Goal: Information Seeking & Learning: Learn about a topic

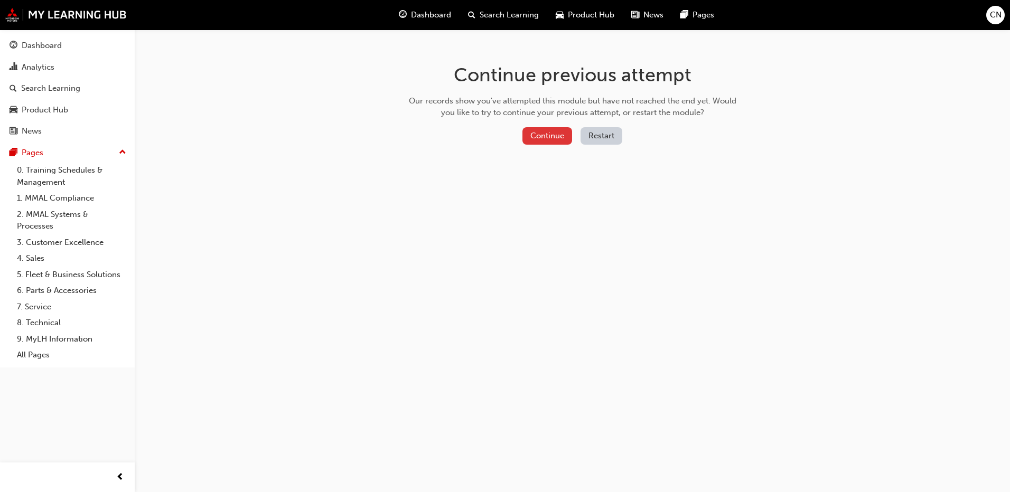
click at [543, 139] on button "Continue" at bounding box center [547, 135] width 50 height 17
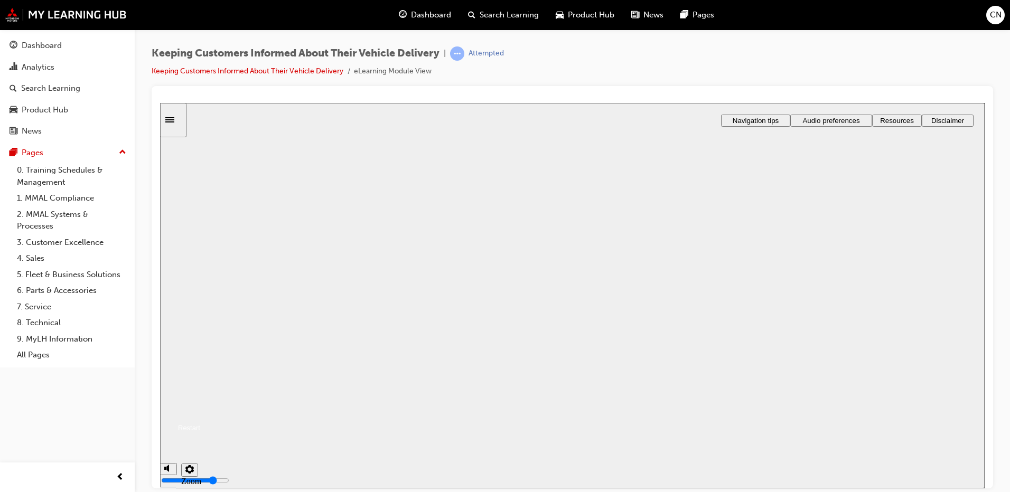
click at [200, 409] on button "Resume" at bounding box center [180, 415] width 40 height 13
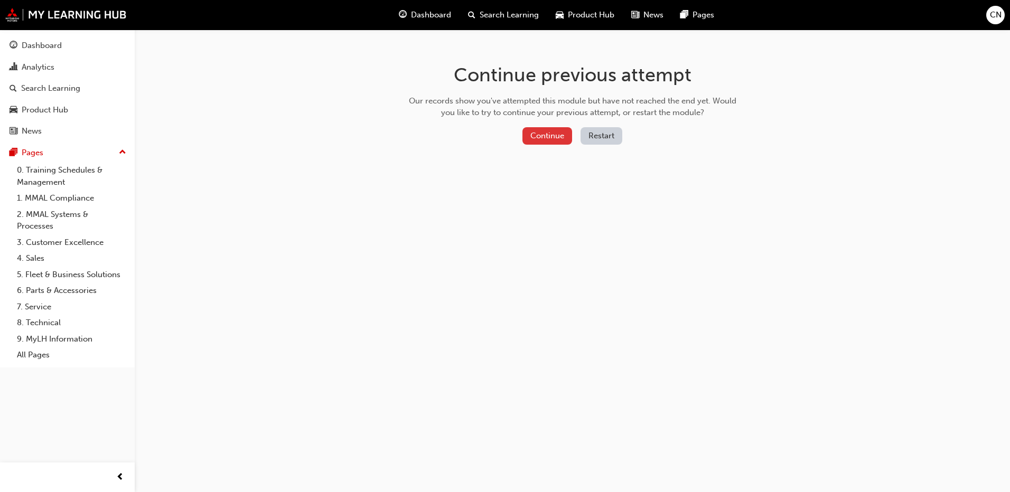
click at [539, 143] on button "Continue" at bounding box center [547, 135] width 50 height 17
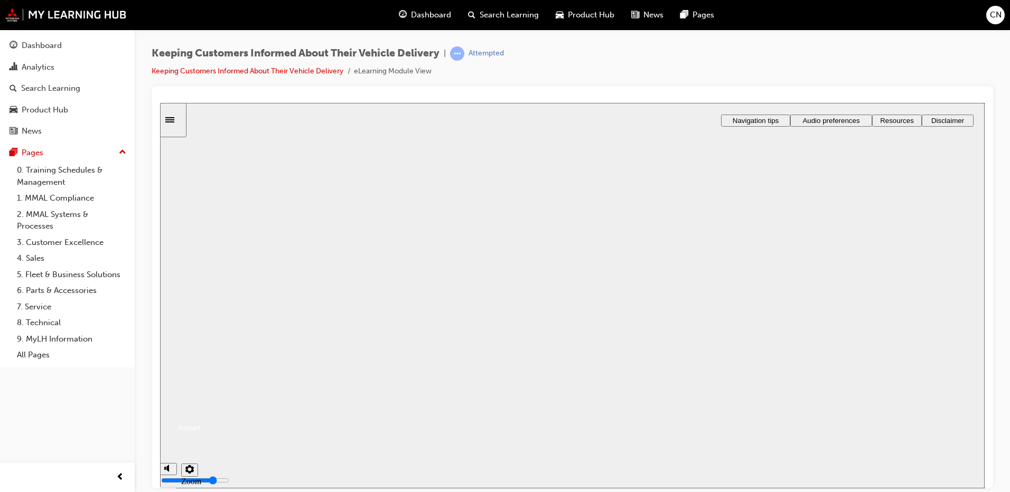
click at [200, 409] on button "Resume" at bounding box center [180, 415] width 40 height 13
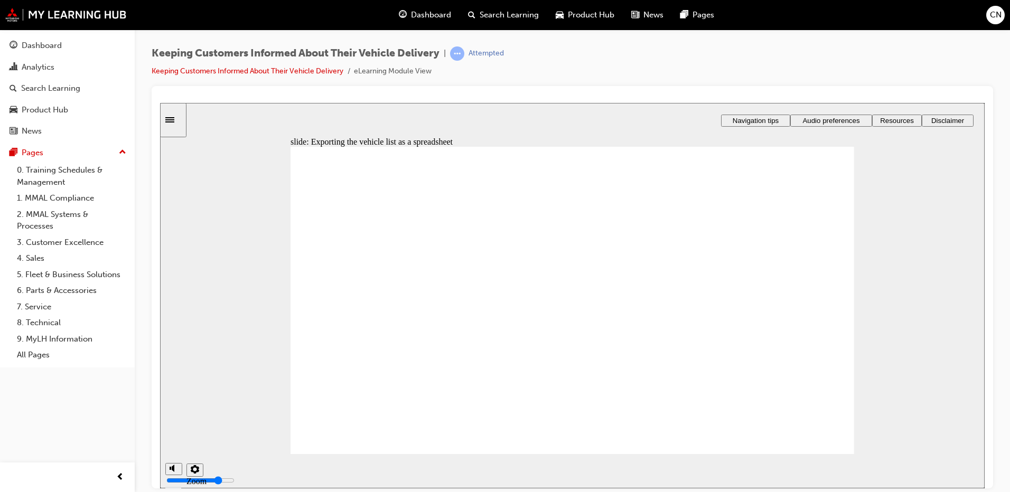
drag, startPoint x: 452, startPoint y: 344, endPoint x: 414, endPoint y: 273, distance: 80.8
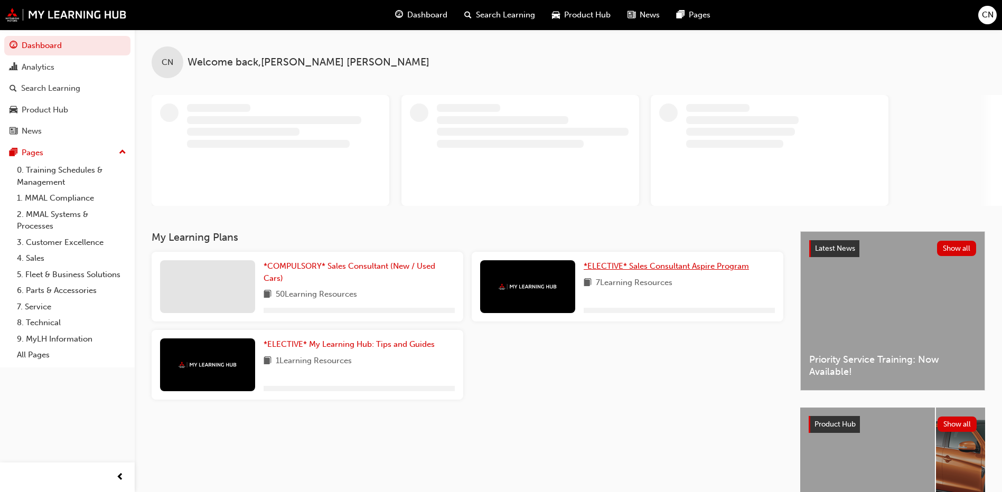
scroll to position [97, 0]
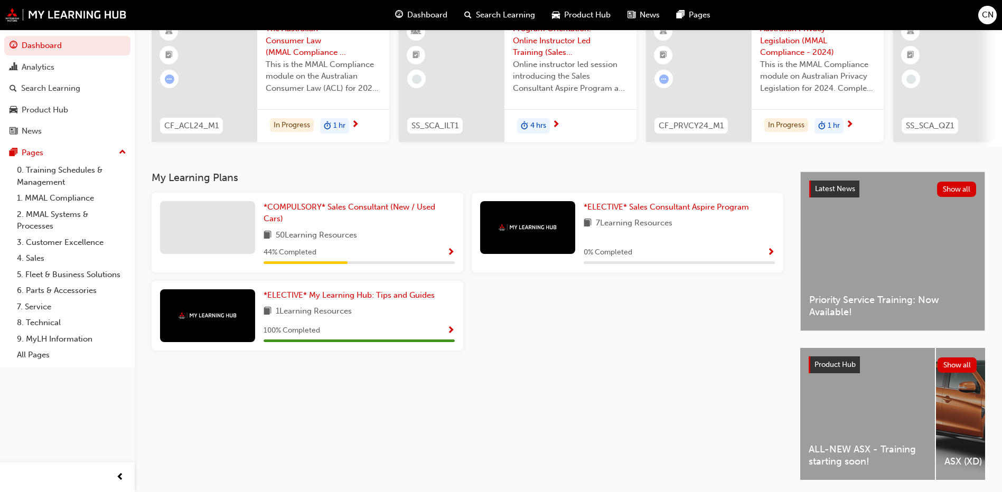
click at [853, 382] on div "Product Hub Show all" at bounding box center [892, 365] width 185 height 34
click at [353, 225] on link "*COMPULSORY* Sales Consultant (New / Used Cars)" at bounding box center [359, 213] width 191 height 24
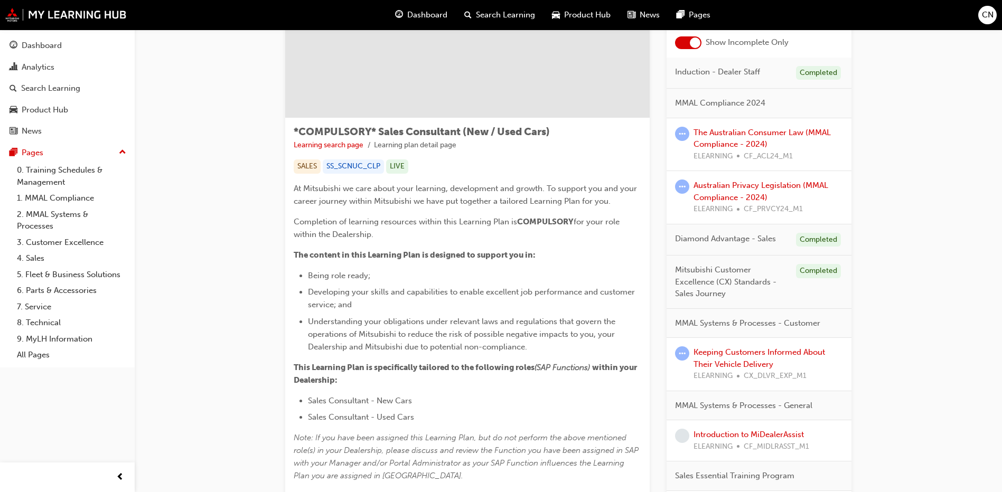
scroll to position [106, 0]
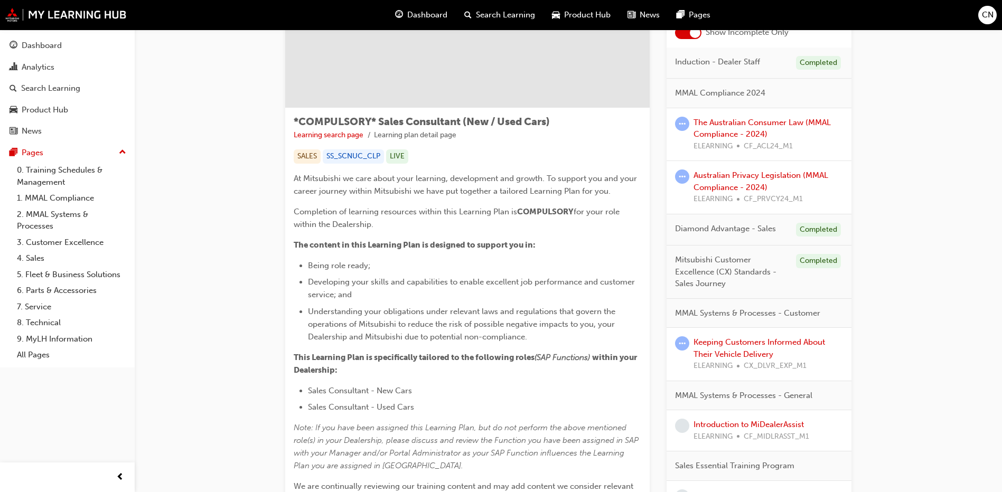
click at [707, 347] on div "Keeping Customers Informed About Their Vehicle Delivery ELEARNING CX_DLVR_EXP_M1" at bounding box center [767, 354] width 149 height 36
click at [712, 350] on link "Keeping Customers Informed About Their Vehicle Delivery" at bounding box center [758, 348] width 131 height 22
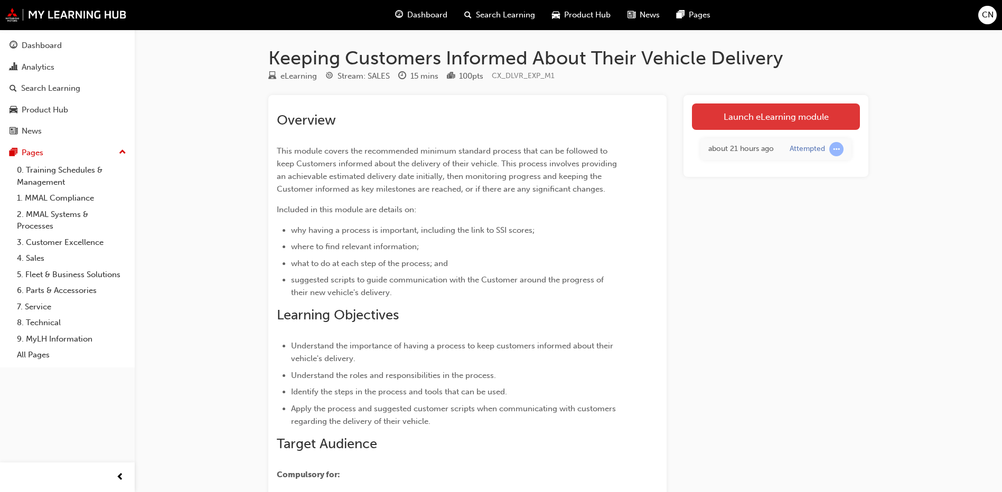
click at [741, 116] on link "Launch eLearning module" at bounding box center [776, 117] width 168 height 26
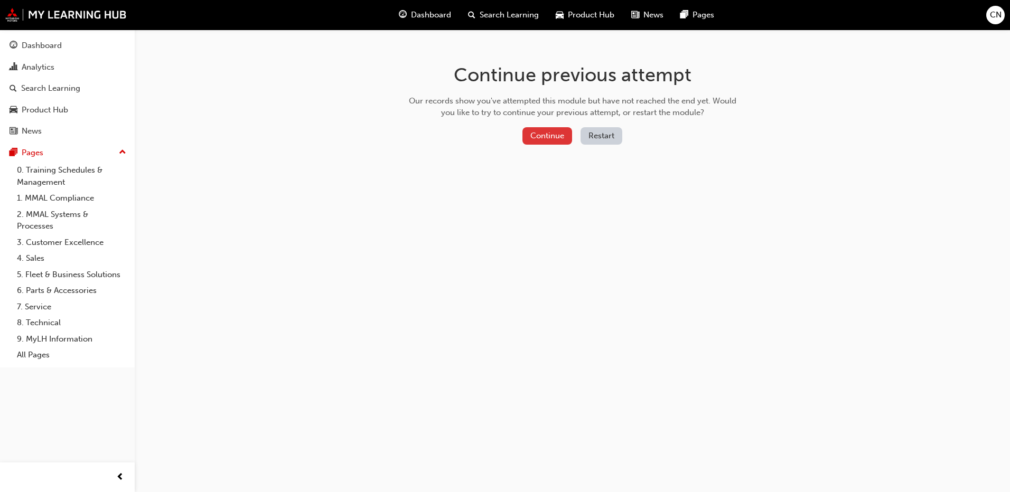
click at [557, 136] on button "Continue" at bounding box center [547, 135] width 50 height 17
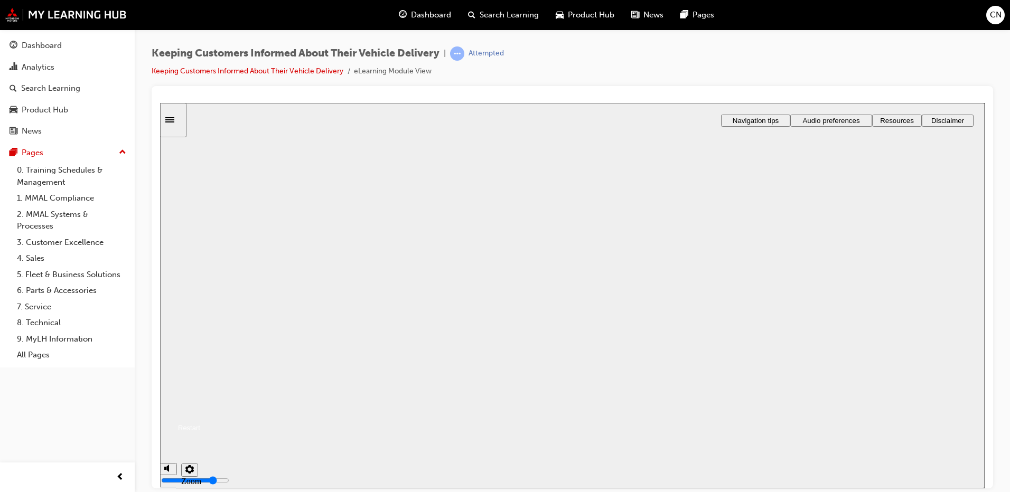
click at [200, 409] on button "Resume" at bounding box center [180, 415] width 40 height 13
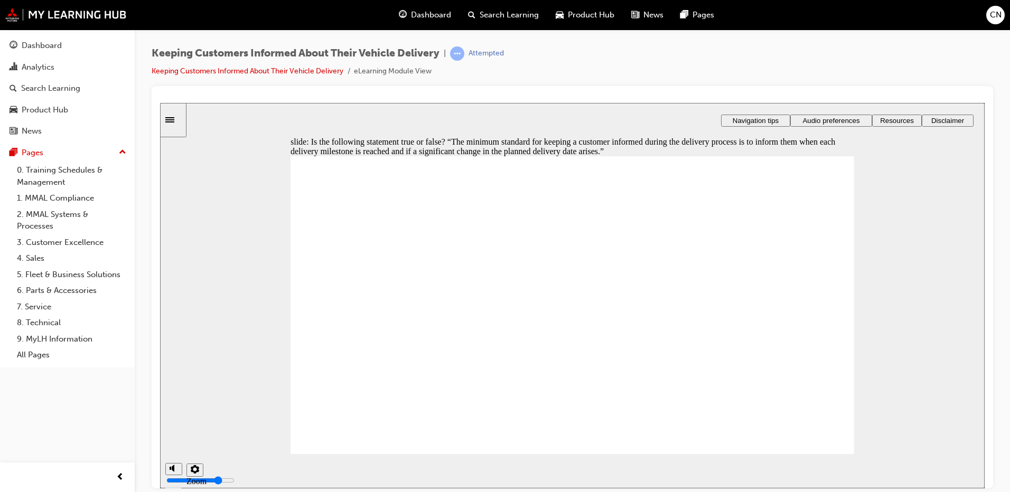
radio input "true"
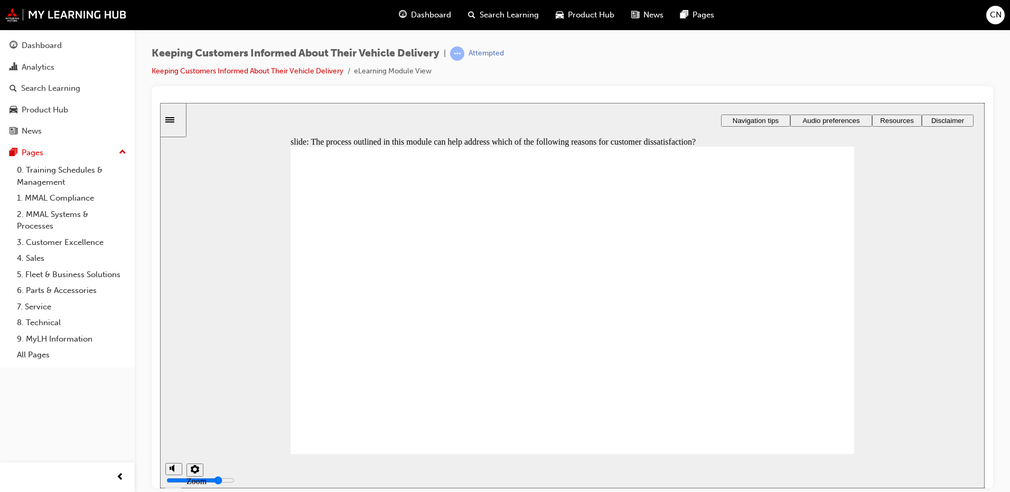
checkbox input "true"
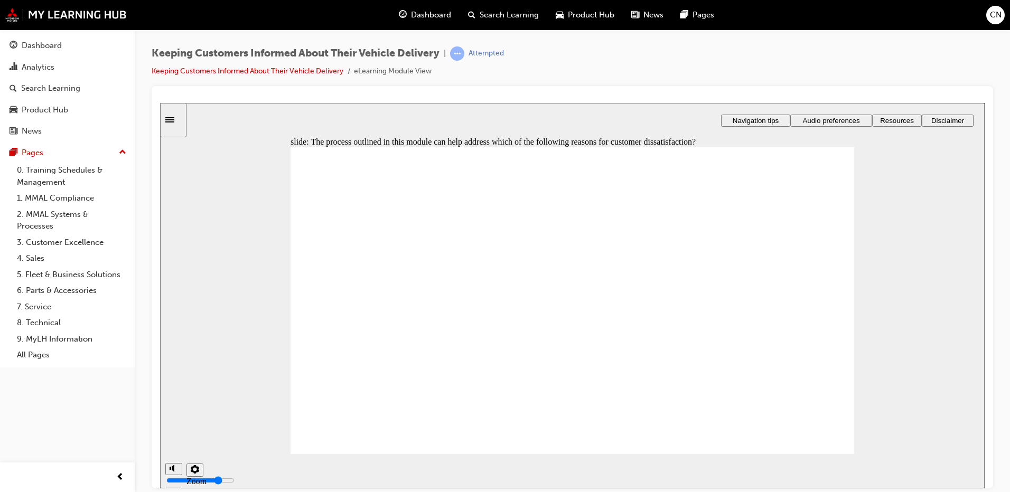
checkbox input "true"
drag, startPoint x: 486, startPoint y: 347, endPoint x: 484, endPoint y: 298, distance: 48.6
drag, startPoint x: 500, startPoint y: 344, endPoint x: 497, endPoint y: 321, distance: 23.5
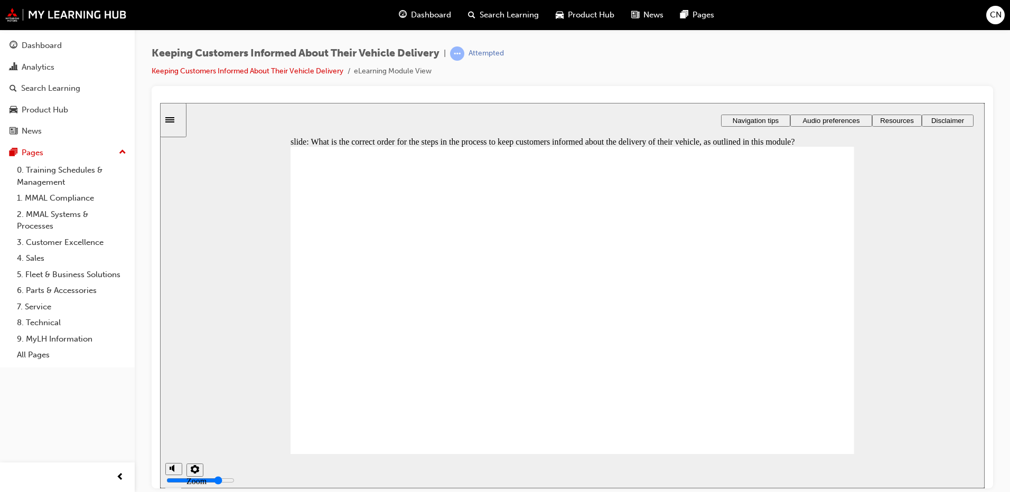
drag, startPoint x: 529, startPoint y: 394, endPoint x: 523, endPoint y: 370, distance: 24.9
radio input "true"
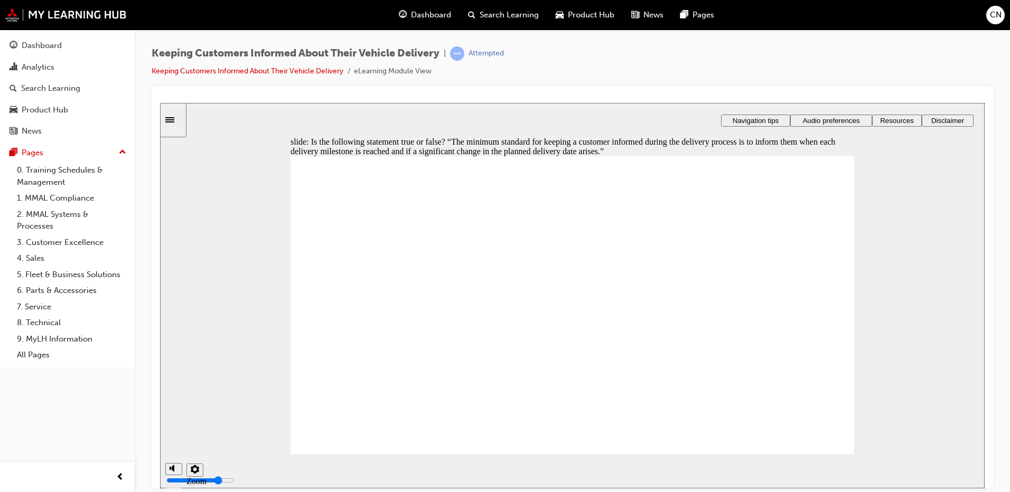
radio input "true"
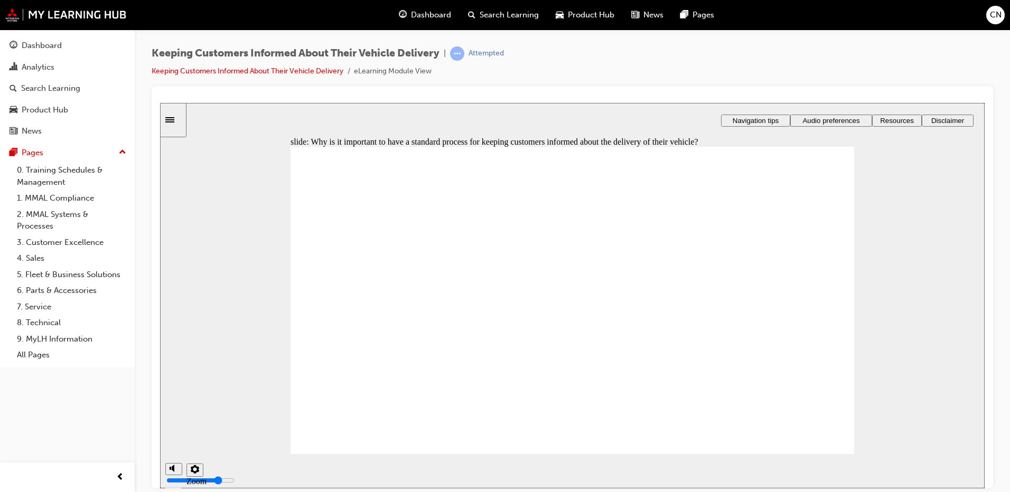
checkbox input "true"
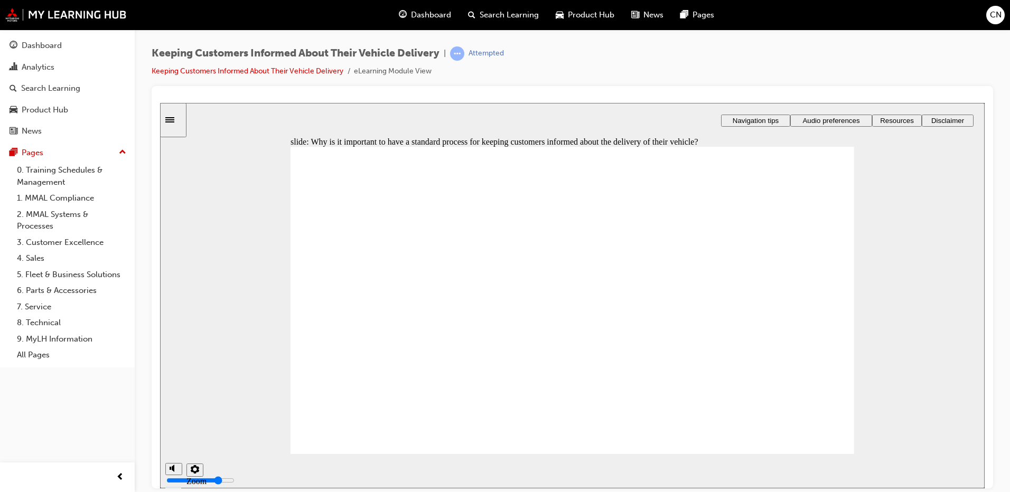
checkbox input "true"
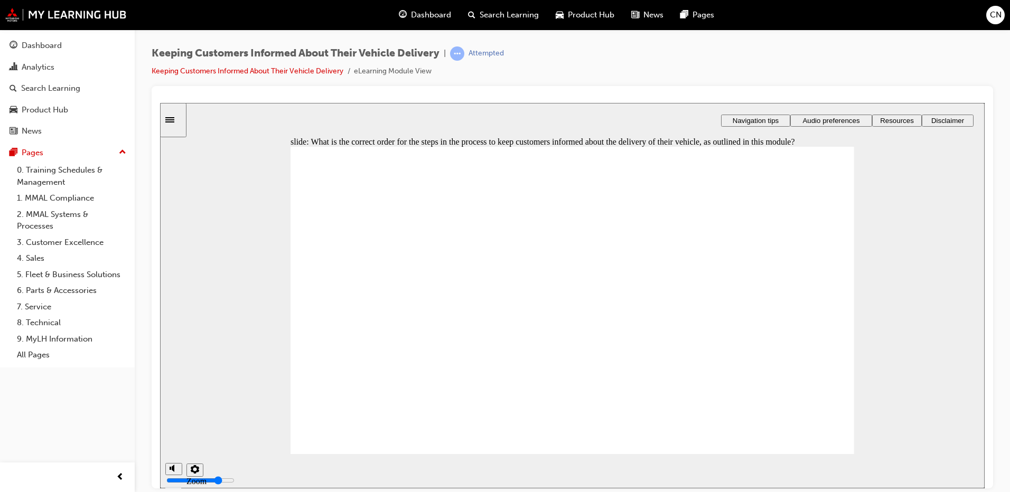
drag, startPoint x: 367, startPoint y: 322, endPoint x: 368, endPoint y: 301, distance: 20.6
drag, startPoint x: 409, startPoint y: 371, endPoint x: 401, endPoint y: 326, distance: 45.1
drag, startPoint x: 413, startPoint y: 366, endPoint x: 407, endPoint y: 346, distance: 21.5
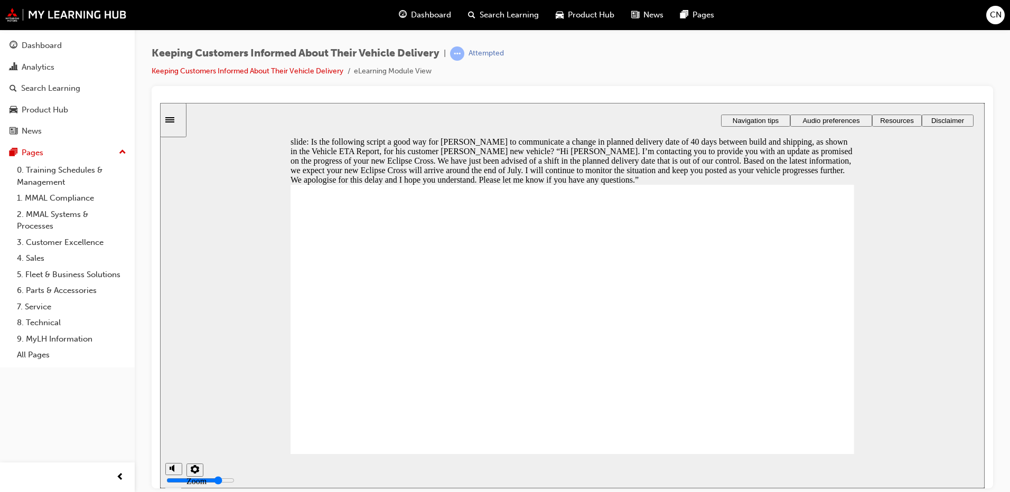
radio input "true"
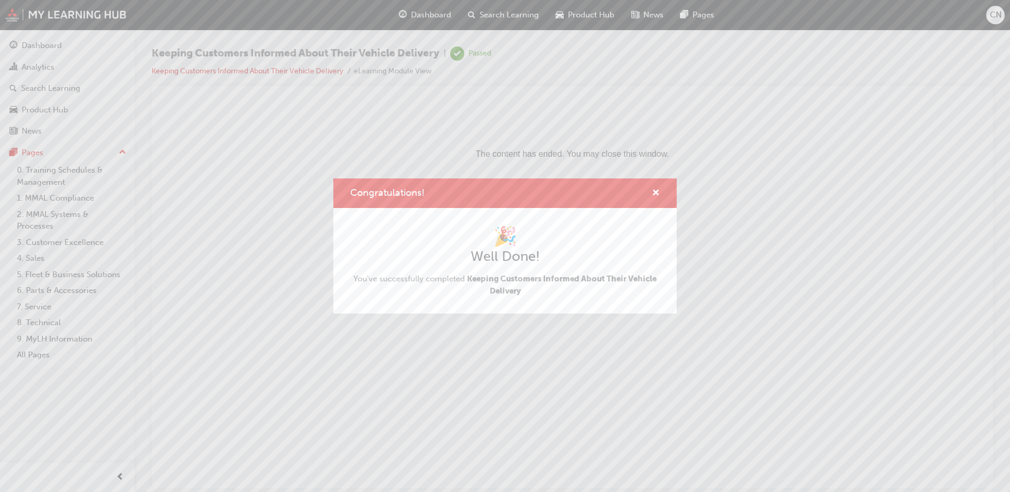
click at [882, 239] on div "Congratulations! 🎉 Well Done! You've successfully completed Keeping Customers I…" at bounding box center [505, 246] width 1010 height 492
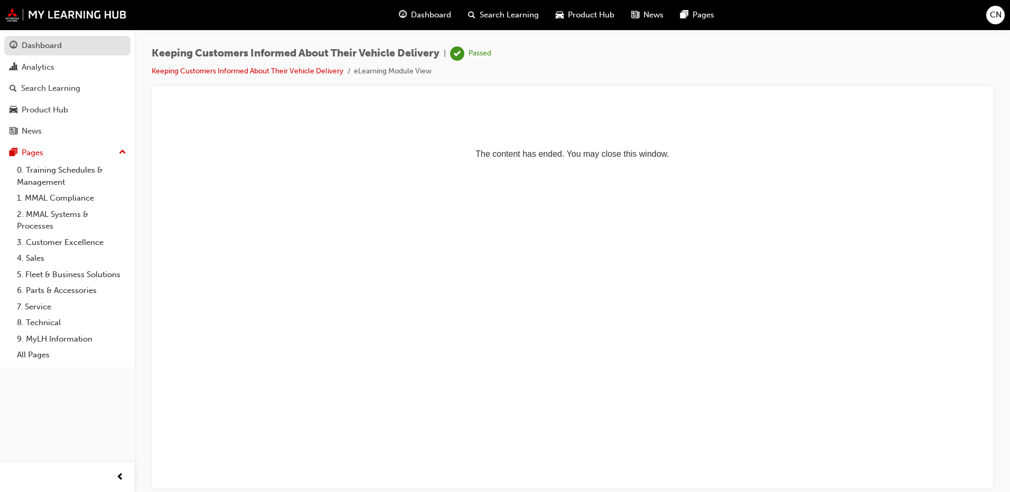
click at [59, 46] on div "Dashboard" at bounding box center [42, 46] width 40 height 12
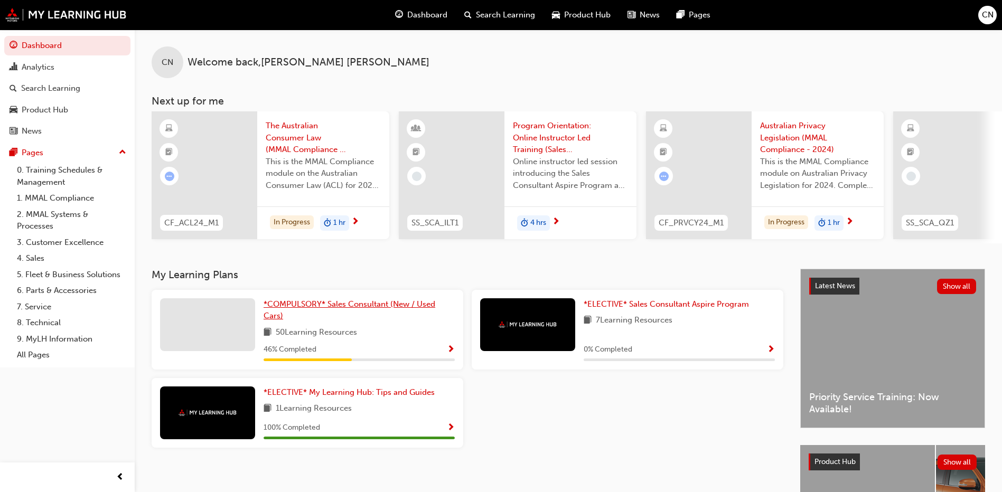
click at [319, 311] on span "*COMPULSORY* Sales Consultant (New / Used Cars)" at bounding box center [350, 310] width 172 height 22
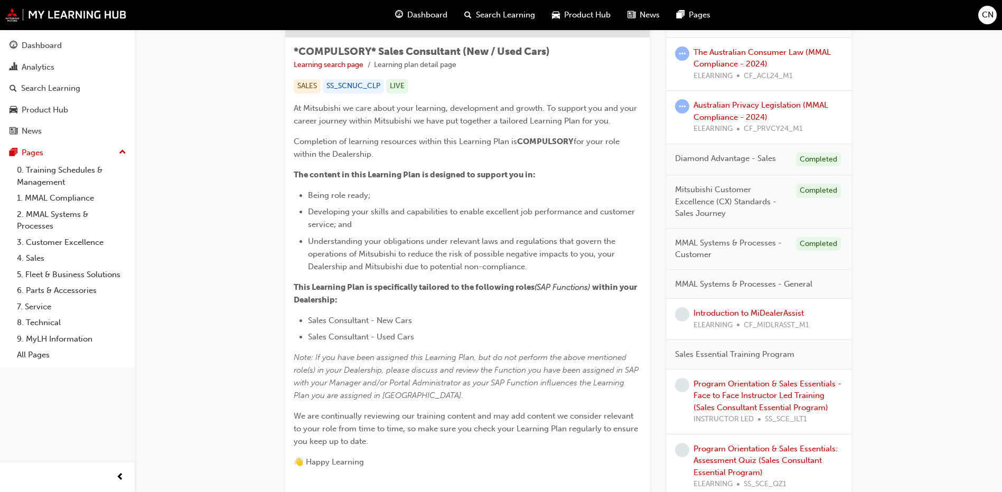
scroll to position [211, 0]
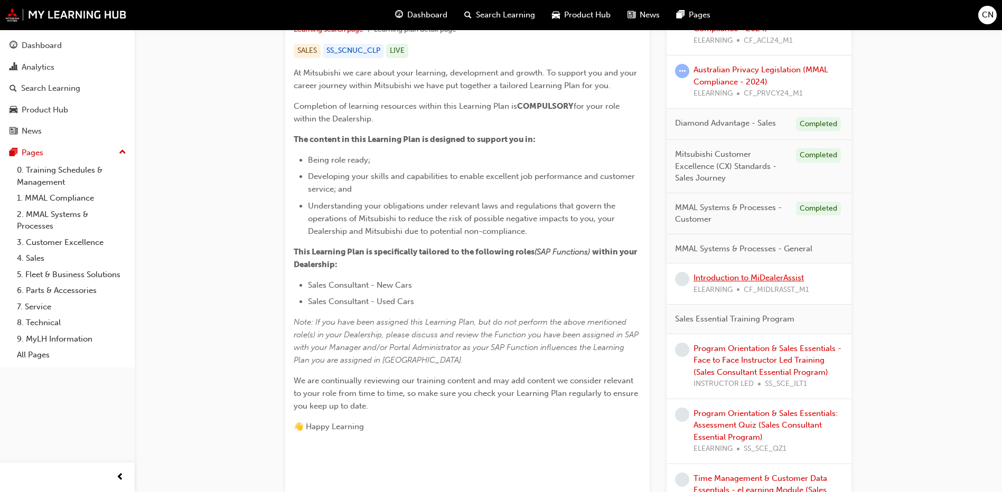
click at [751, 280] on link "Introduction to MiDealerAssist" at bounding box center [748, 278] width 110 height 10
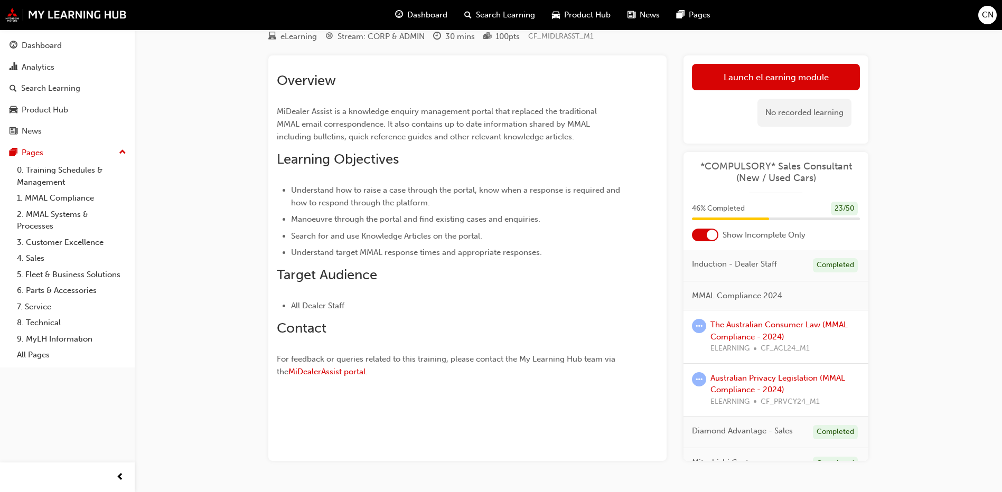
scroll to position [69, 0]
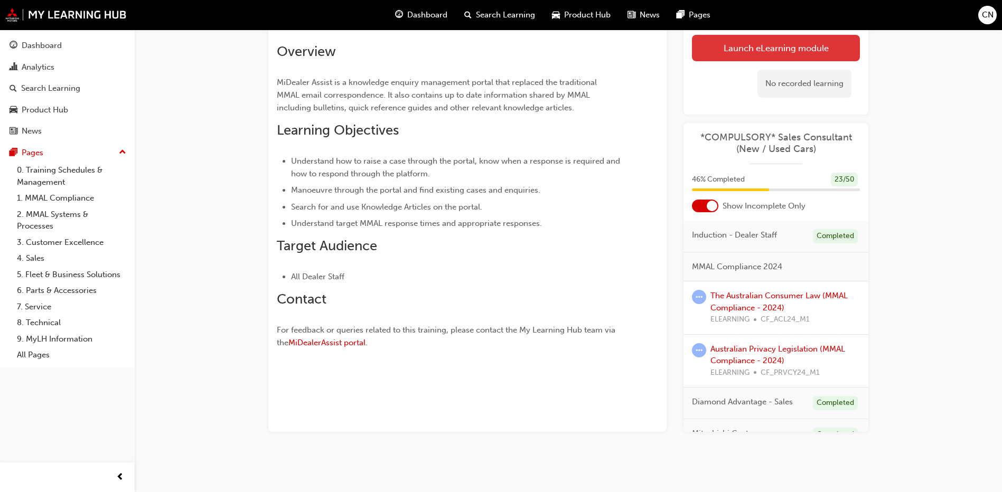
click at [723, 60] on link "Launch eLearning module" at bounding box center [776, 48] width 168 height 26
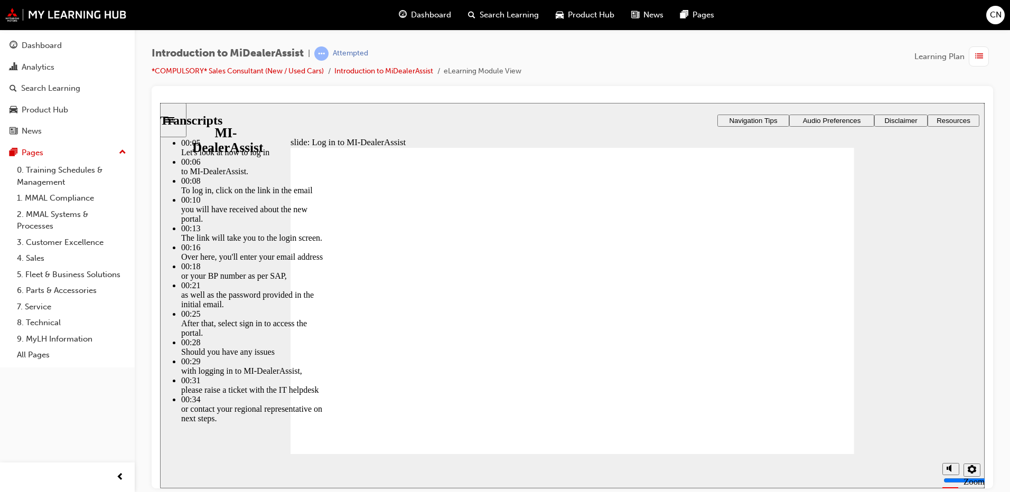
click at [923, 281] on div "slide: Log in to MI-DealerAssist Rectangle 2 Transcripts 00:05 : Let's look at …" at bounding box center [572, 295] width 824 height 386
type input "42"
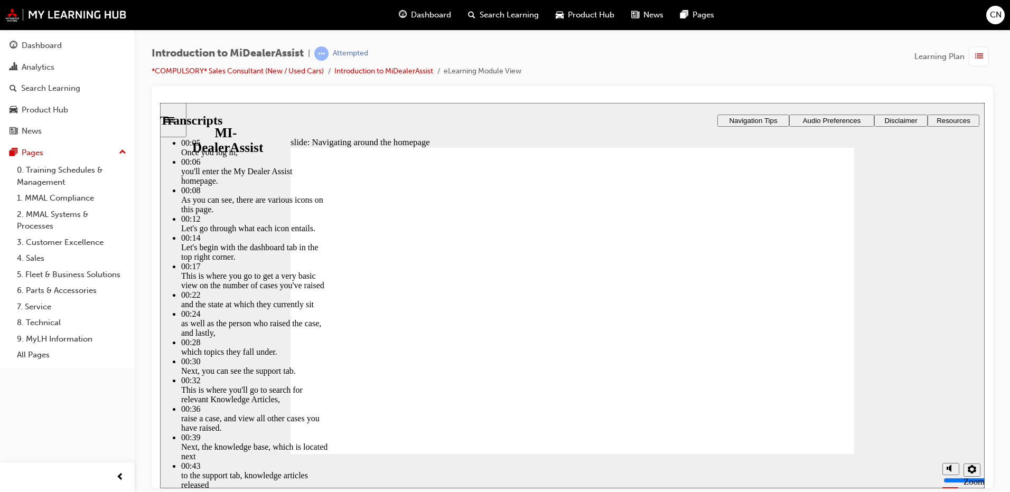
type input "144"
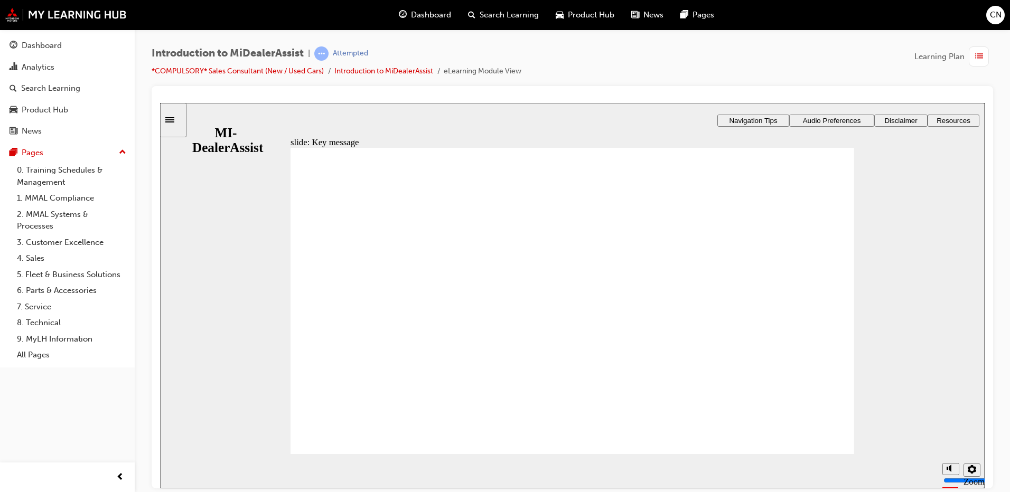
radio input "true"
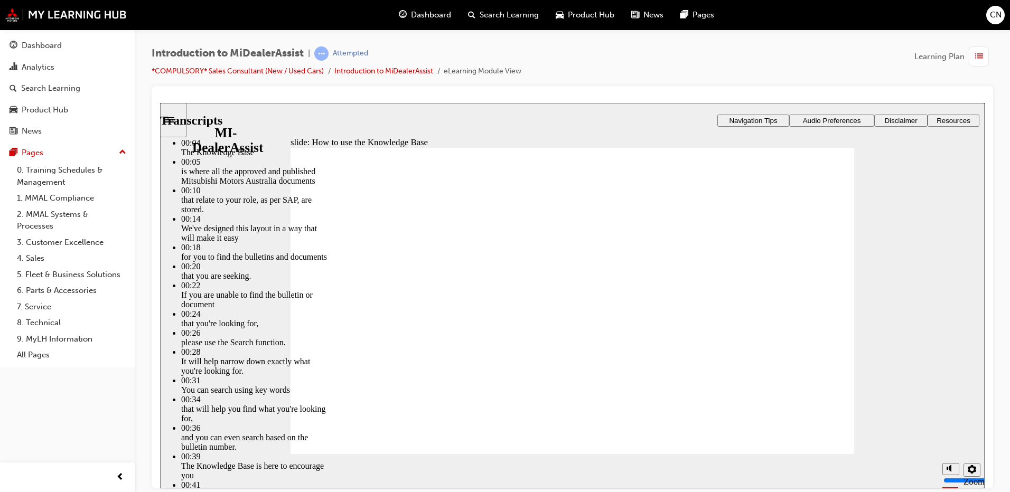
type input "37"
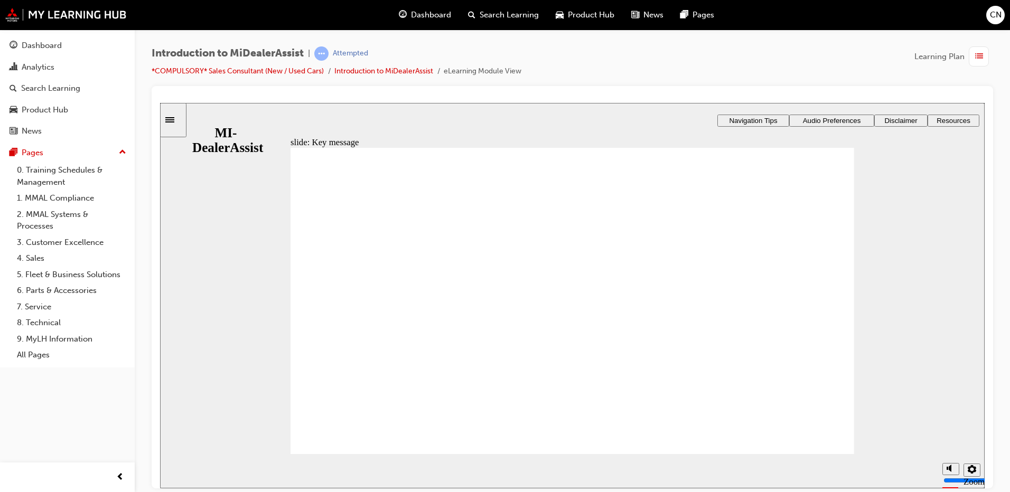
radio input "true"
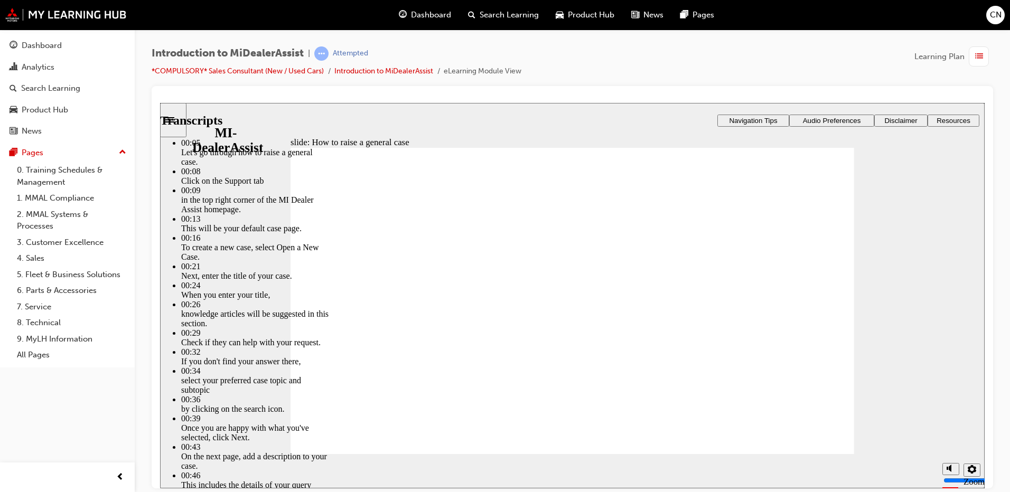
type input "85"
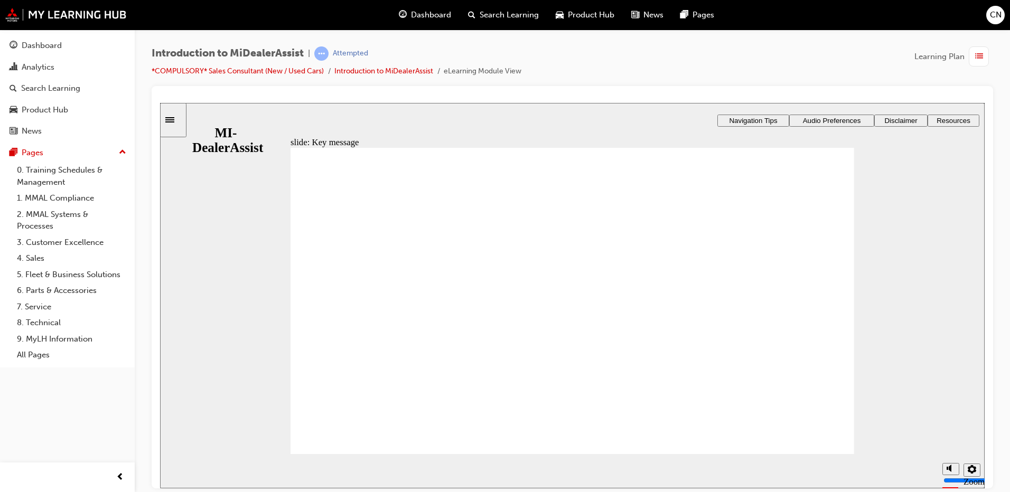
checkbox input "true"
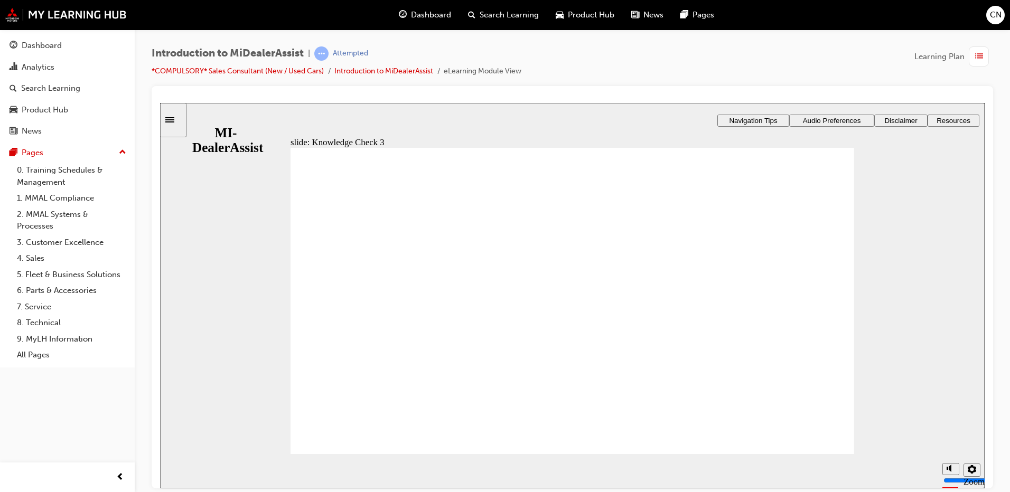
checkbox input "true"
drag, startPoint x: 436, startPoint y: 323, endPoint x: 420, endPoint y: 345, distance: 27.6
checkbox input "true"
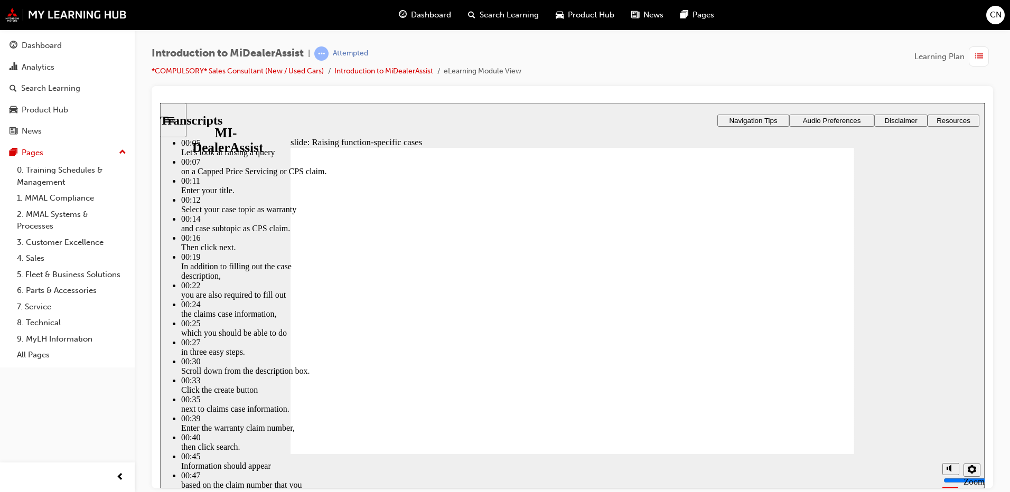
type input "80"
type input "52"
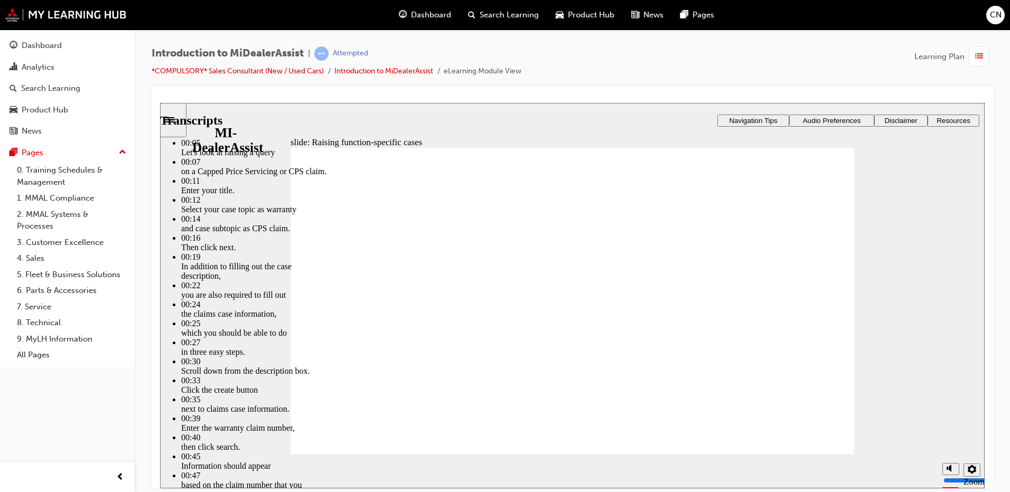
type input "80"
type input "1"
type input "16"
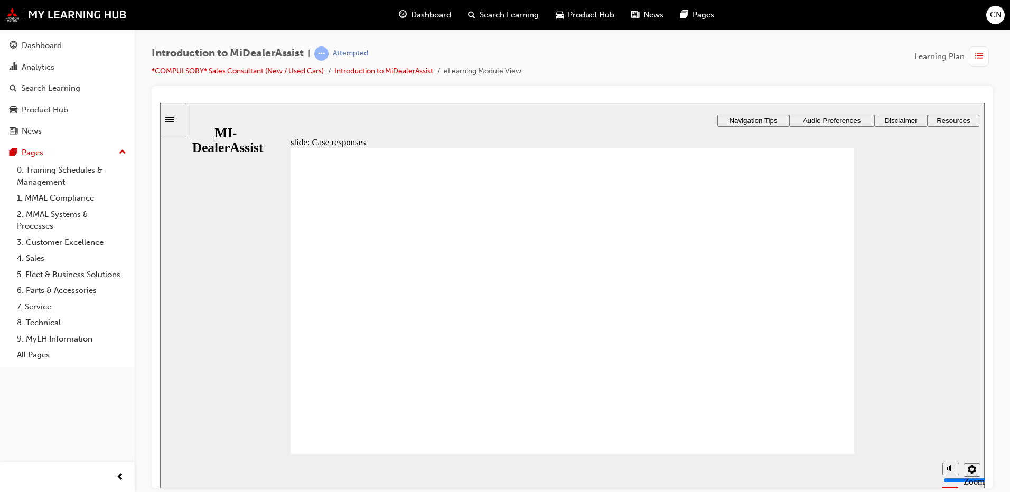
radio input "true"
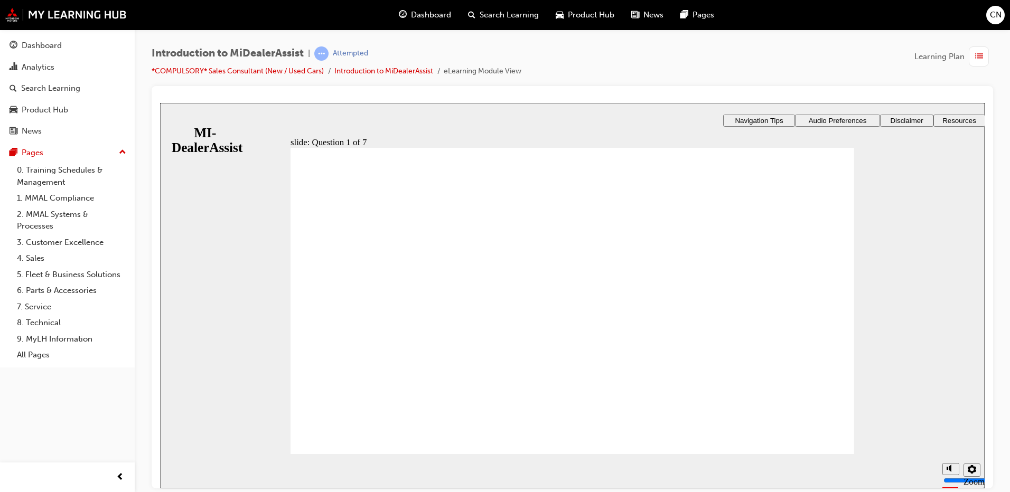
radio input "false"
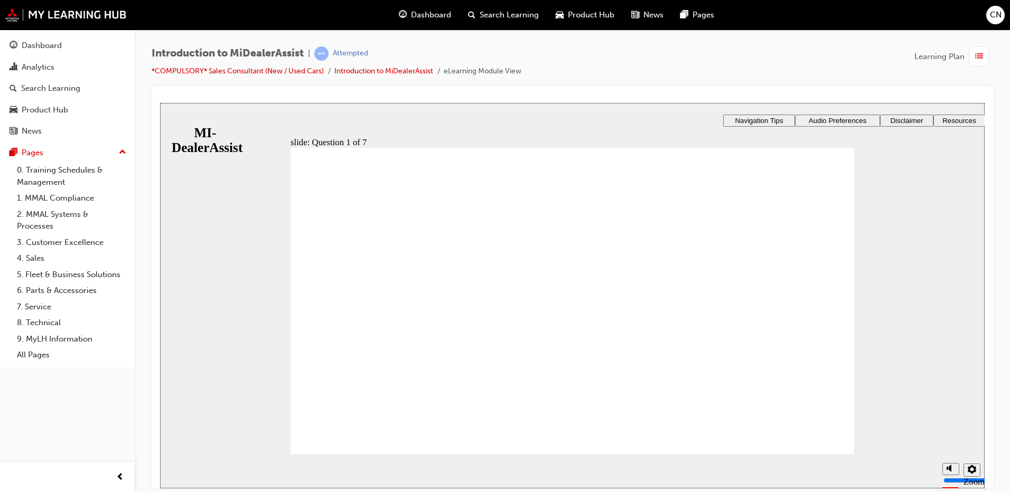
radio input "true"
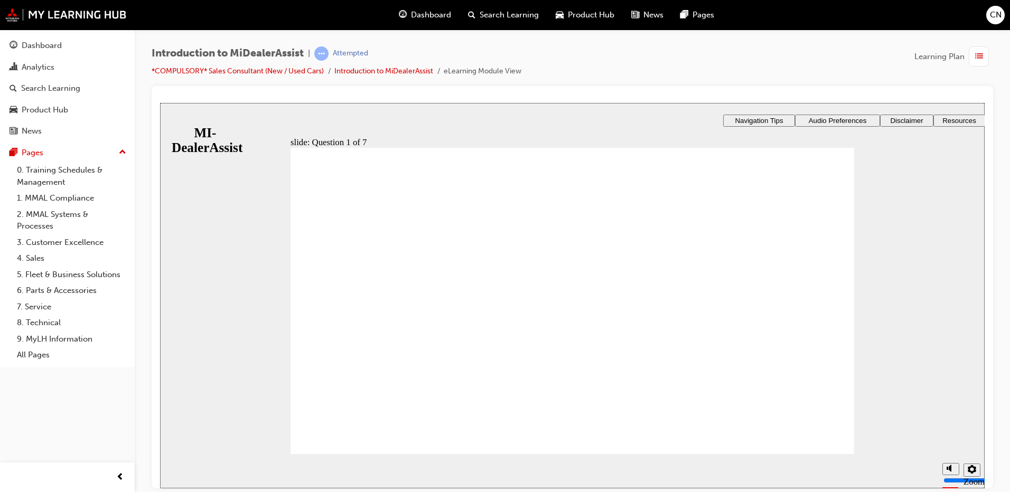
radio input "true"
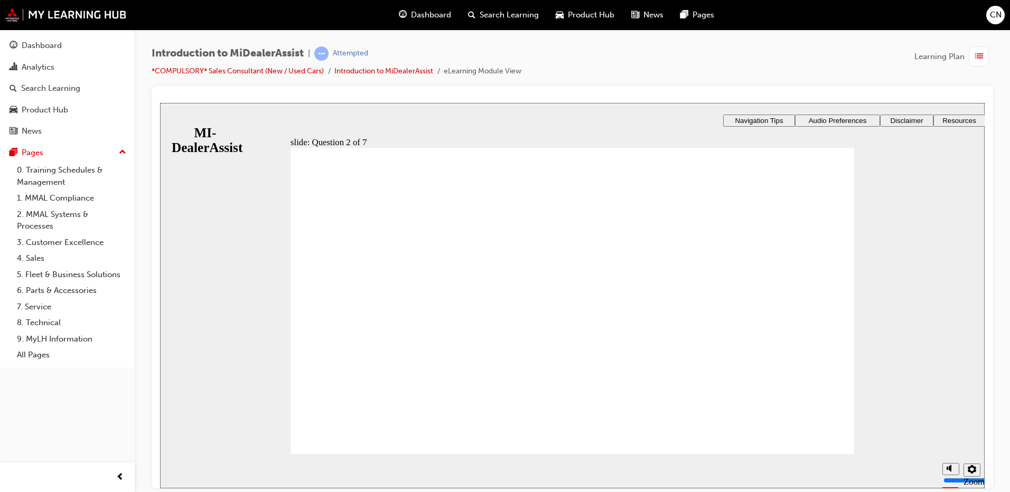
radio input "true"
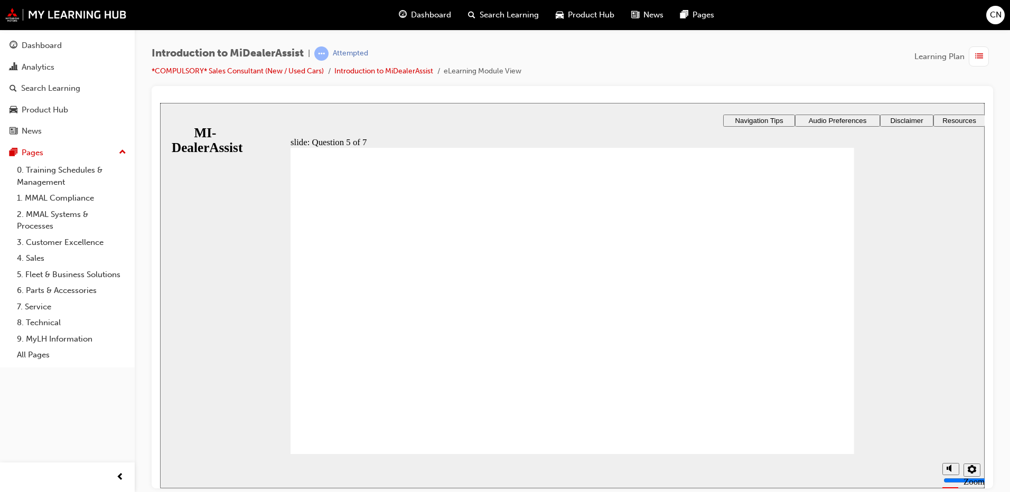
radio input "true"
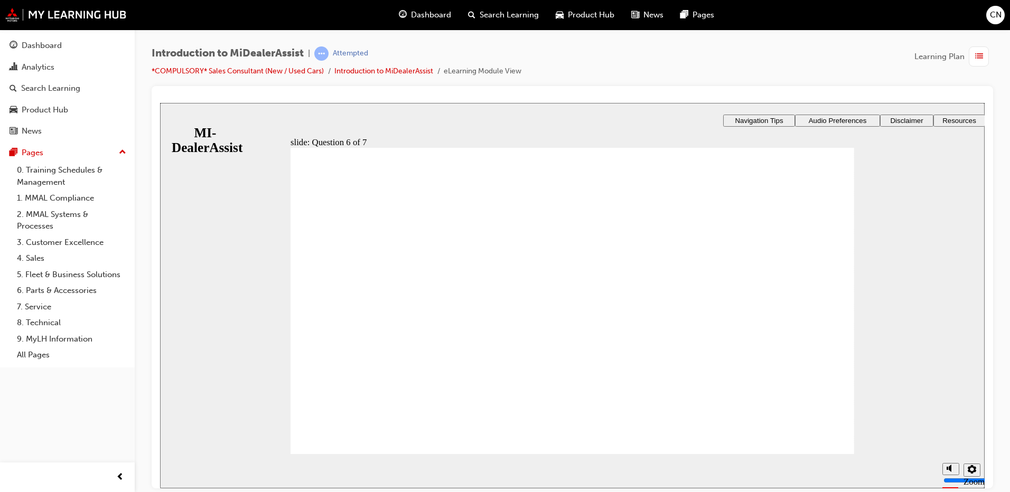
checkbox input "true"
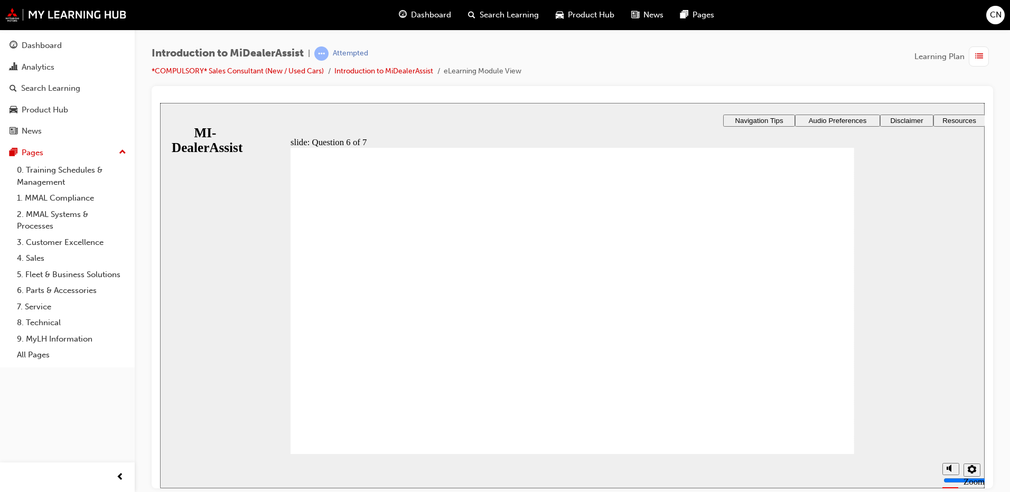
checkbox input "true"
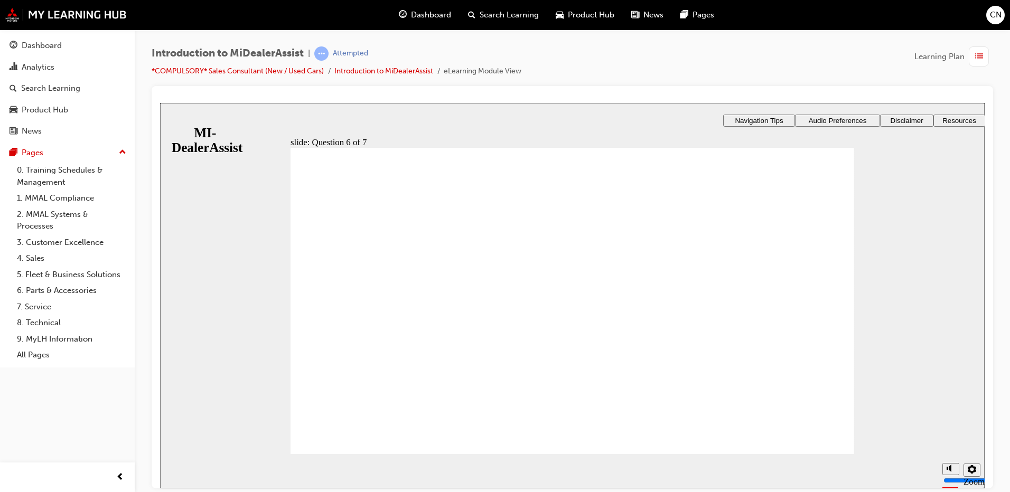
radio input "true"
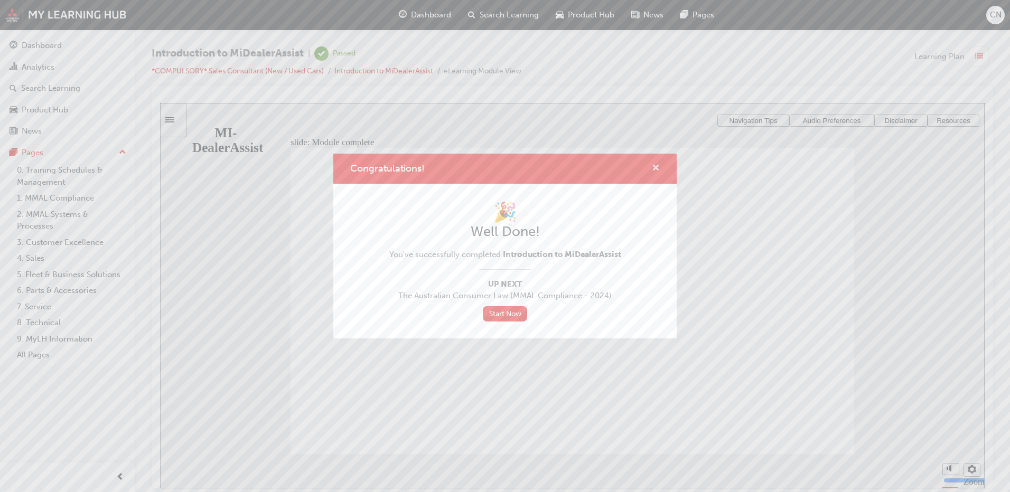
click at [657, 166] on span "cross-icon" at bounding box center [656, 169] width 8 height 10
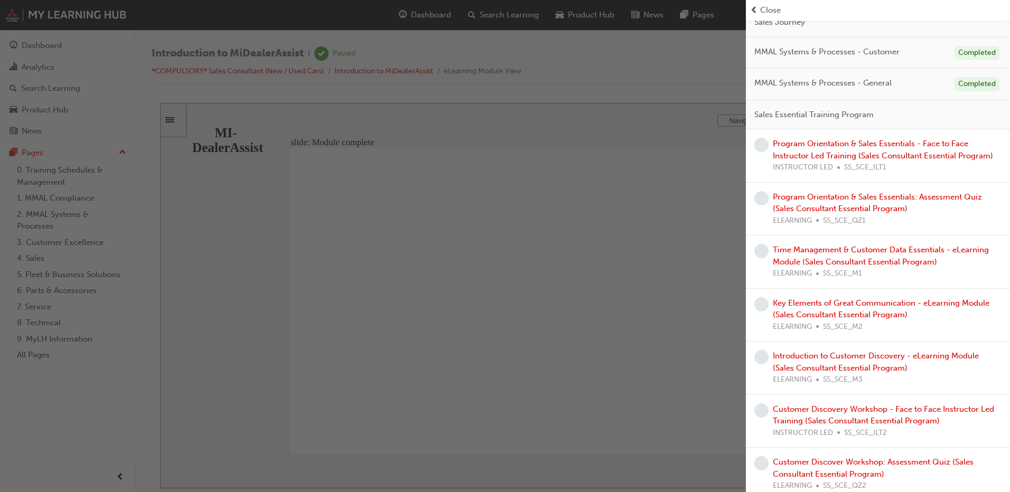
scroll to position [317, 0]
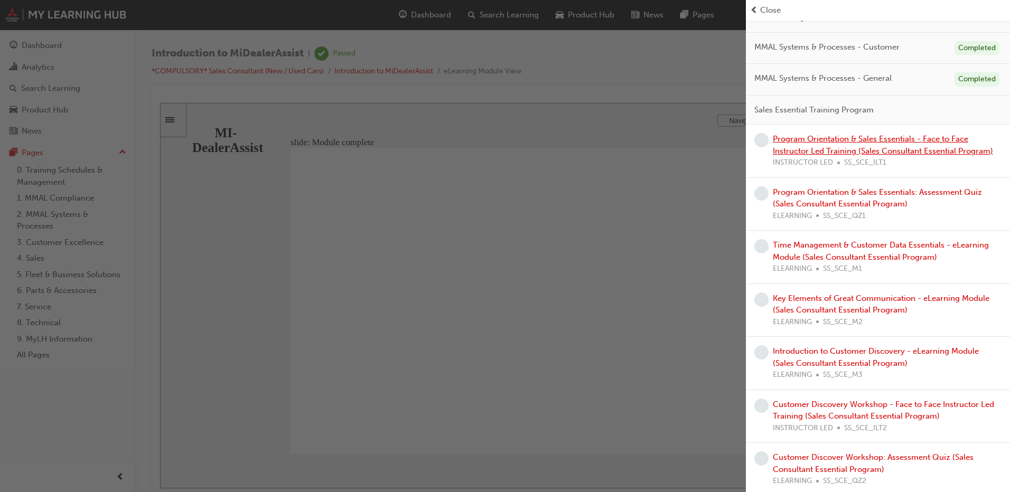
click at [822, 150] on link "Program Orientation & Sales Essentials - Face to Face Instructor Led Training (…" at bounding box center [883, 145] width 220 height 22
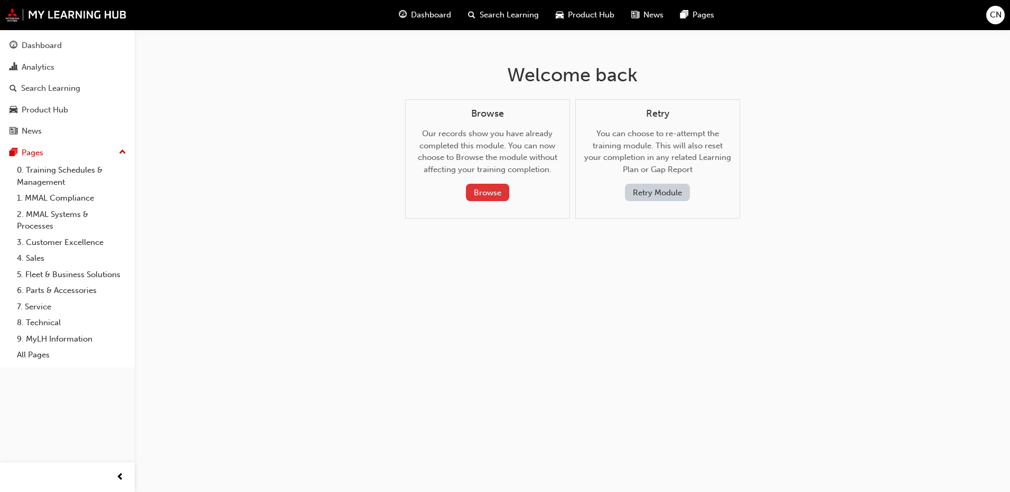
click at [504, 191] on button "Browse" at bounding box center [487, 192] width 43 height 17
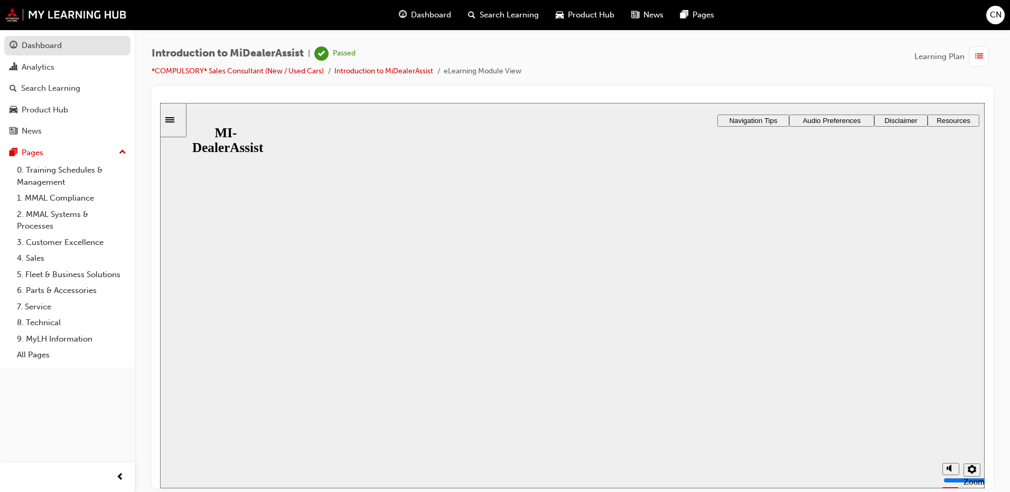
click at [39, 50] on div "Dashboard" at bounding box center [42, 46] width 40 height 12
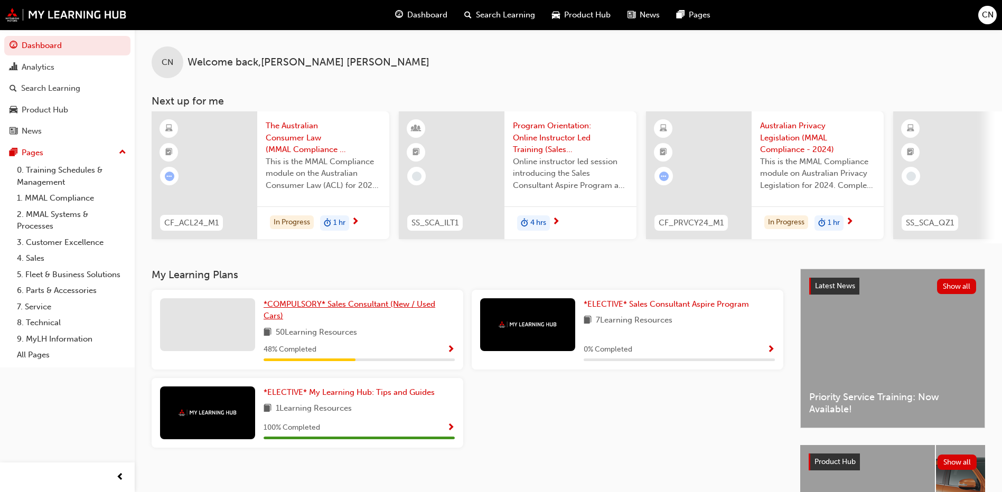
click at [302, 313] on span "*COMPULSORY* Sales Consultant (New / Used Cars)" at bounding box center [350, 310] width 172 height 22
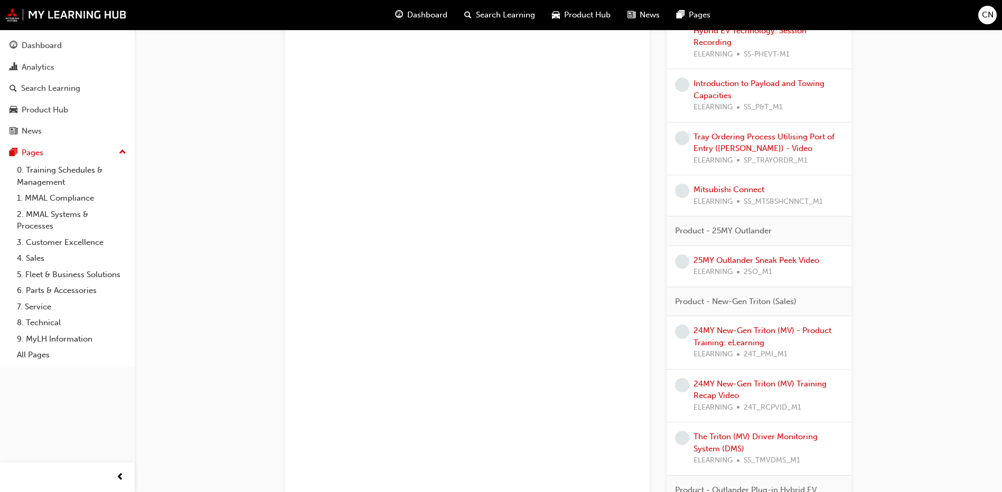
scroll to position [930, 0]
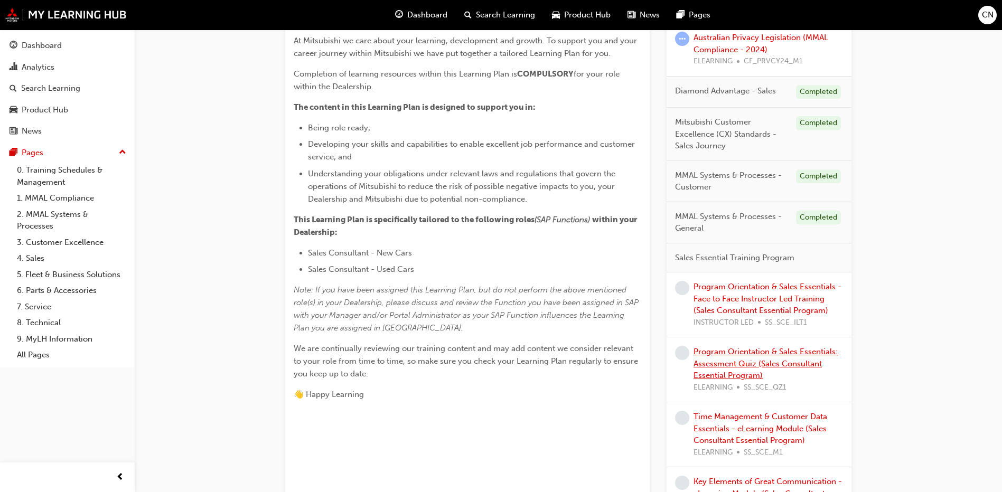
click at [745, 354] on link "Program Orientation & Sales Essentials: Assessment Quiz (Sales Consultant Essen…" at bounding box center [765, 363] width 144 height 33
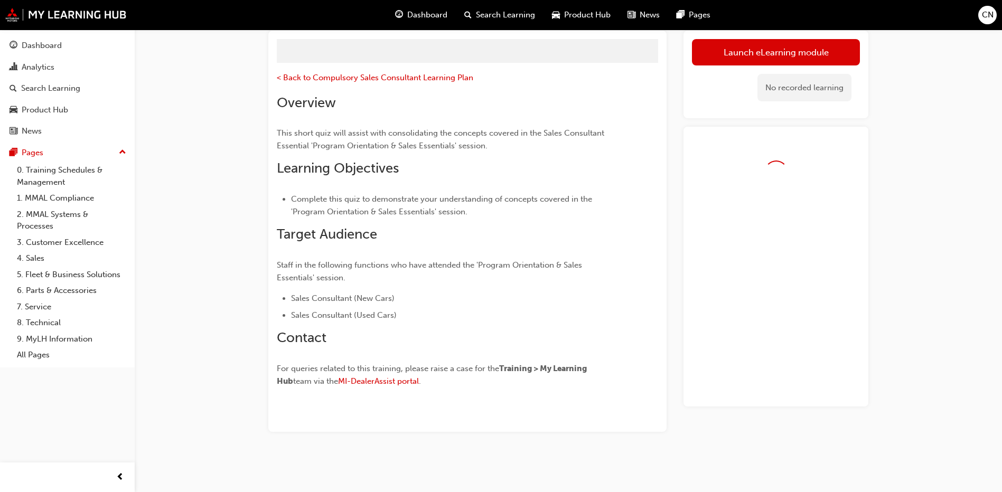
scroll to position [152, 0]
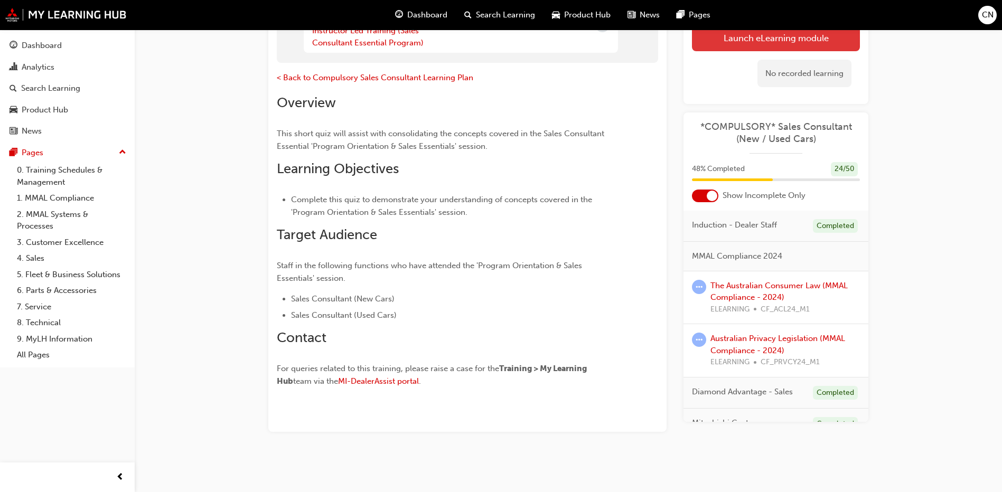
click at [706, 46] on button "Launch eLearning module" at bounding box center [776, 37] width 168 height 26
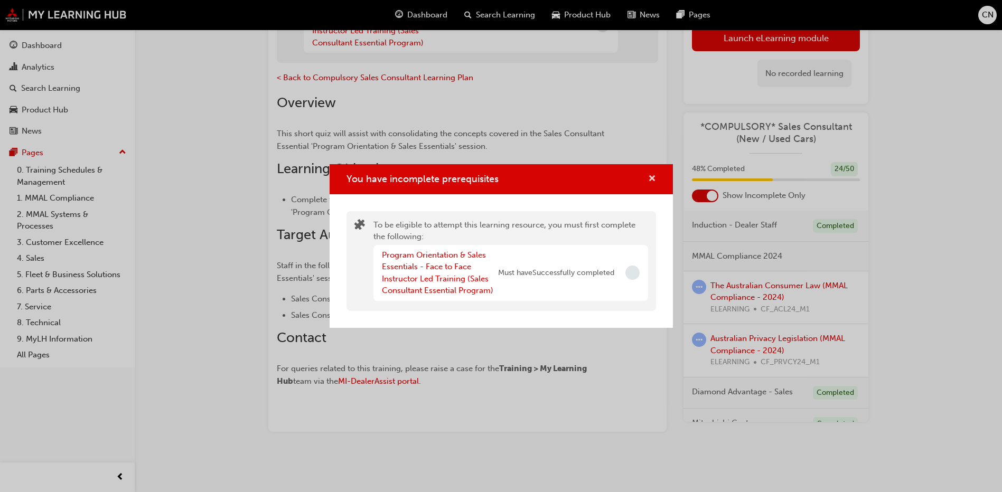
click at [651, 181] on span "cross-icon" at bounding box center [652, 180] width 8 height 10
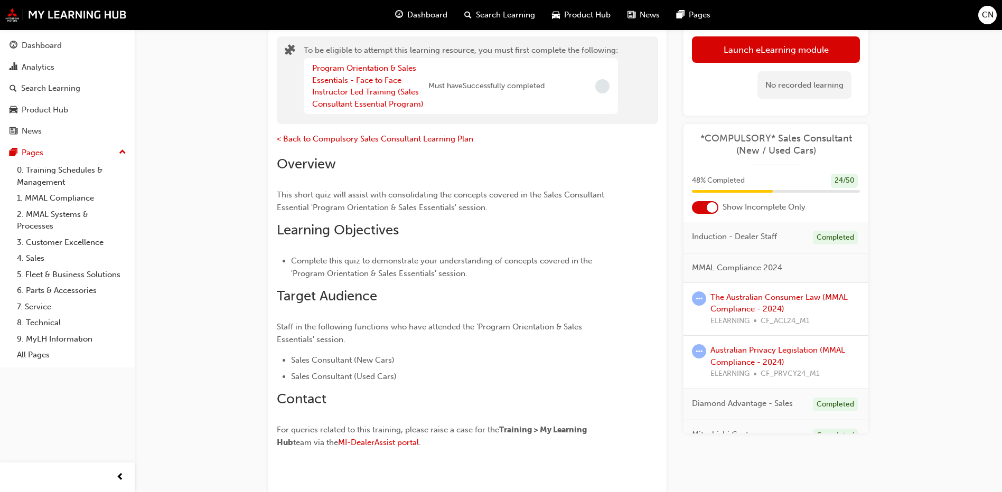
scroll to position [0, 0]
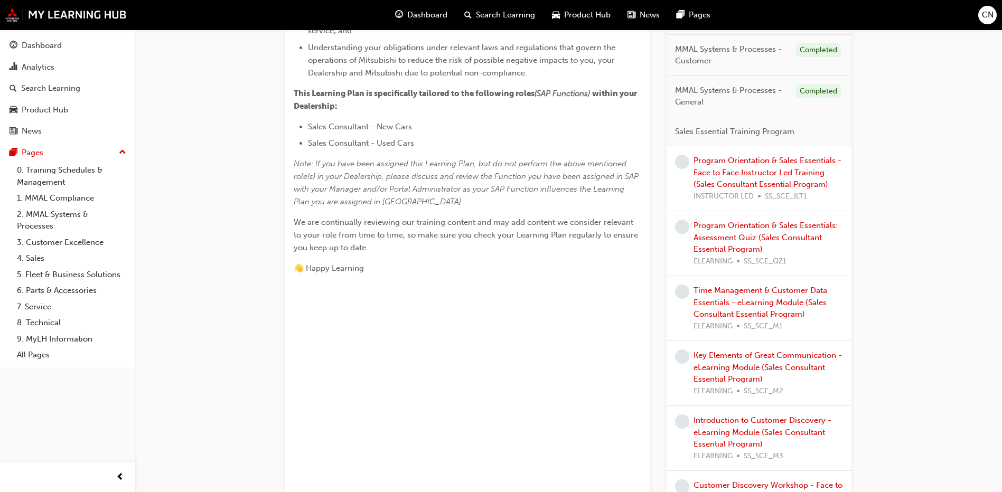
scroll to position [317, 0]
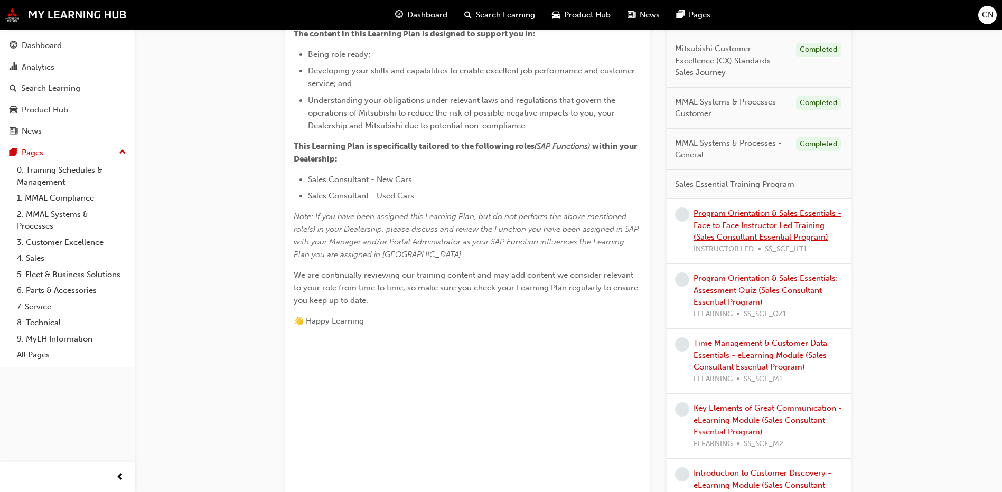
click at [791, 227] on link "Program Orientation & Sales Essentials - Face to Face Instructor Led Training (…" at bounding box center [767, 225] width 148 height 33
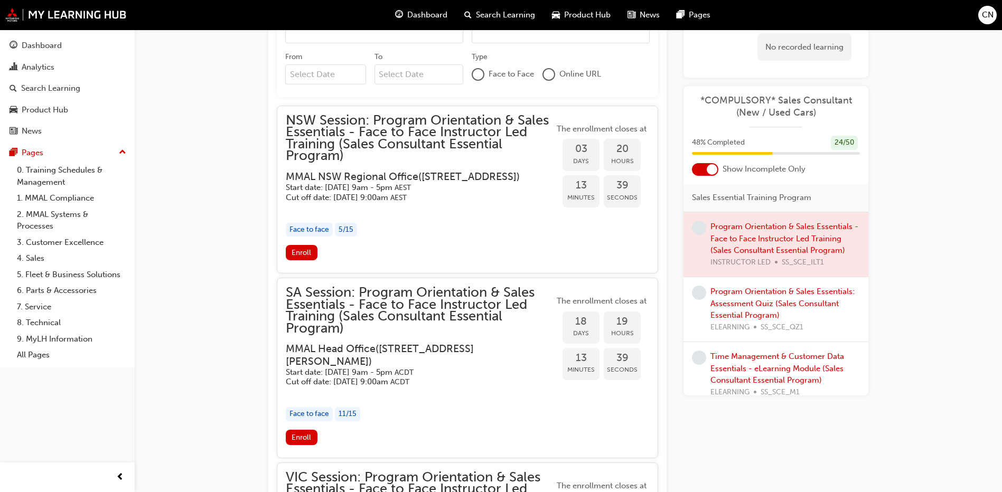
scroll to position [370, 0]
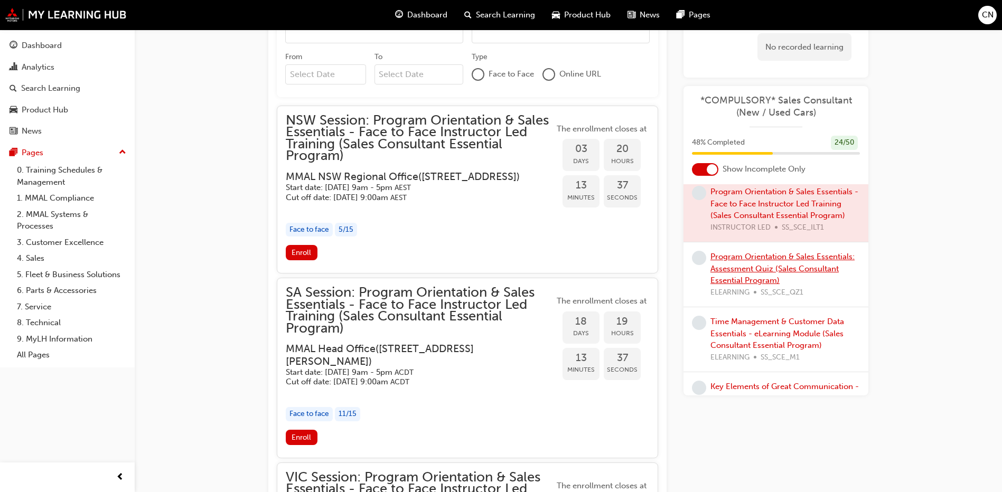
click at [780, 260] on link "Program Orientation & Sales Essentials: Assessment Quiz (Sales Consultant Essen…" at bounding box center [782, 268] width 144 height 33
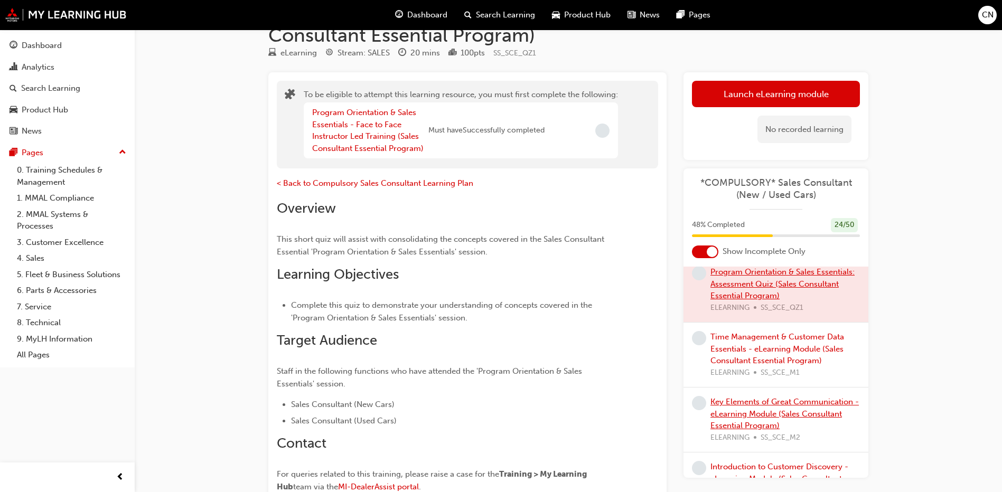
scroll to position [422, 0]
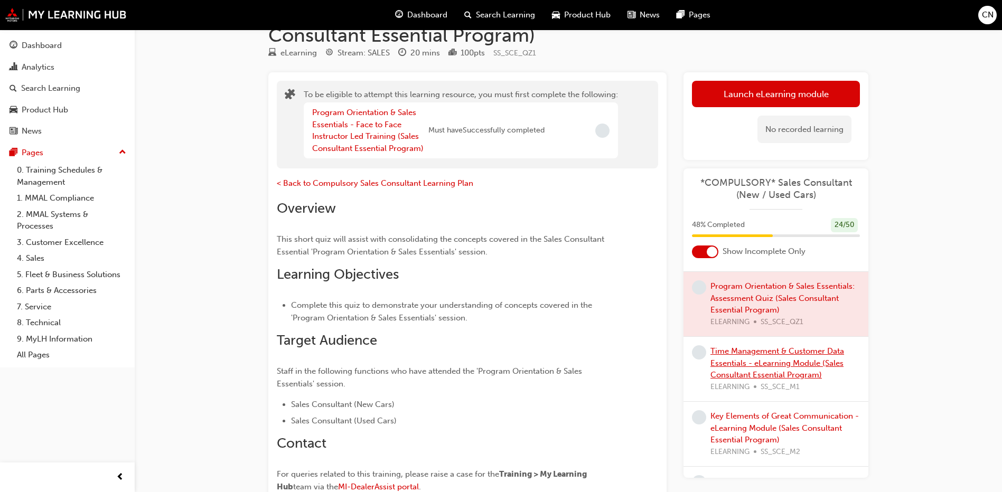
click at [770, 351] on link "Time Management & Customer Data Essentials - eLearning Module (Sales Consultant…" at bounding box center [777, 362] width 134 height 33
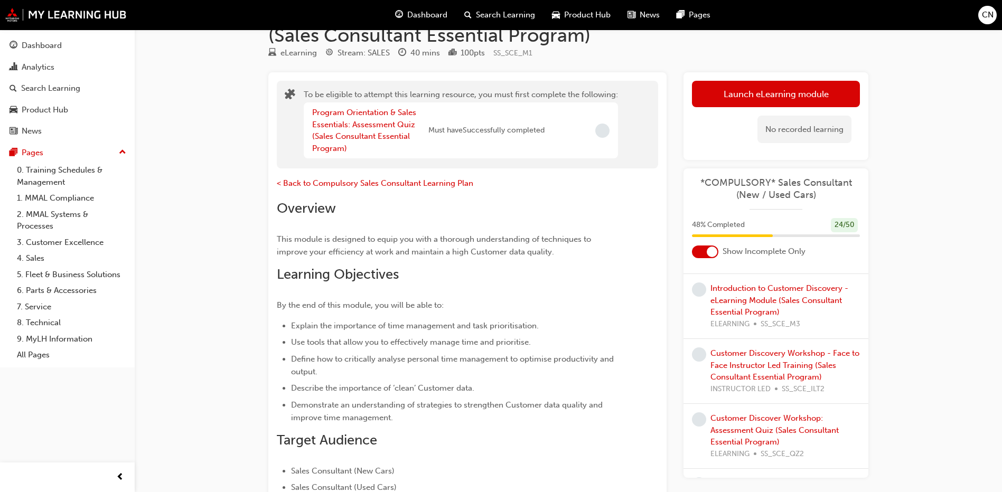
scroll to position [634, 0]
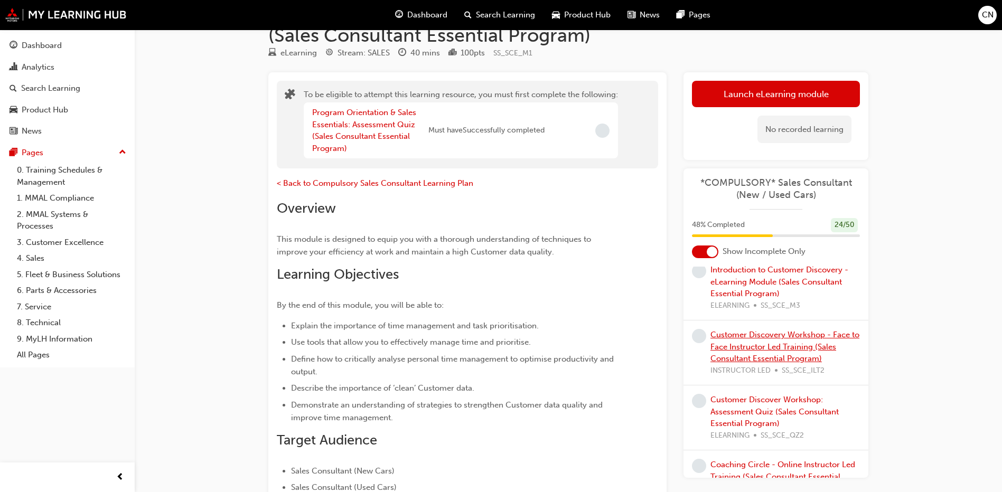
click at [770, 351] on link "Customer Discovery Workshop - Face to Face Instructor Led Training (Sales Consu…" at bounding box center [784, 346] width 149 height 33
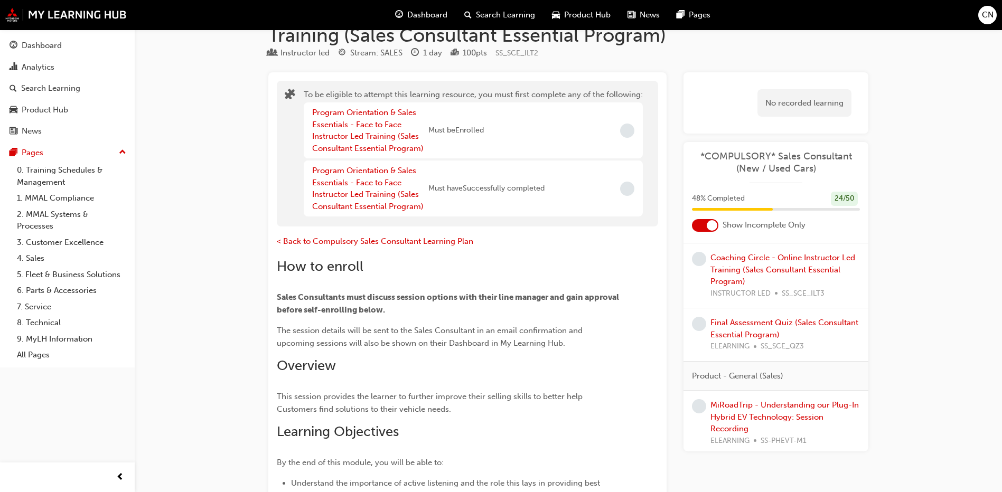
scroll to position [898, 0]
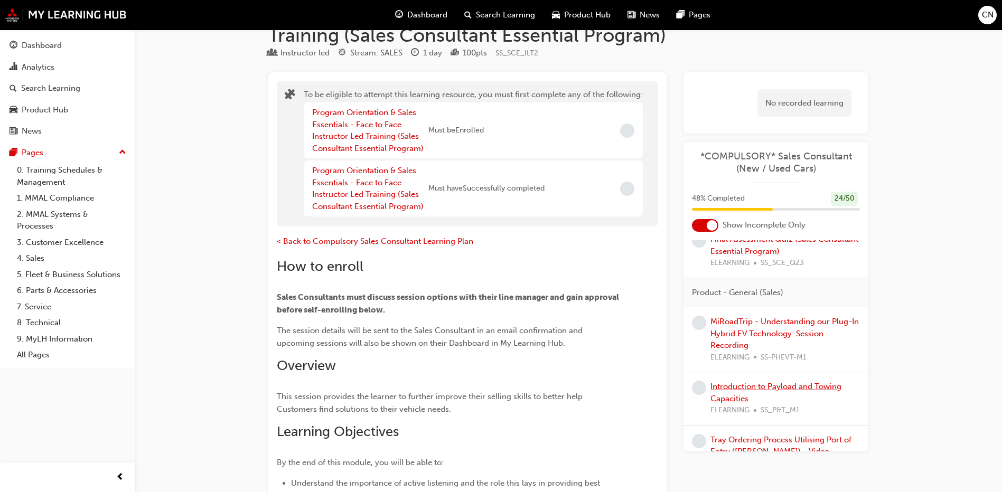
click at [776, 384] on link "Introduction to Payload and Towing Capacities" at bounding box center [775, 393] width 131 height 22
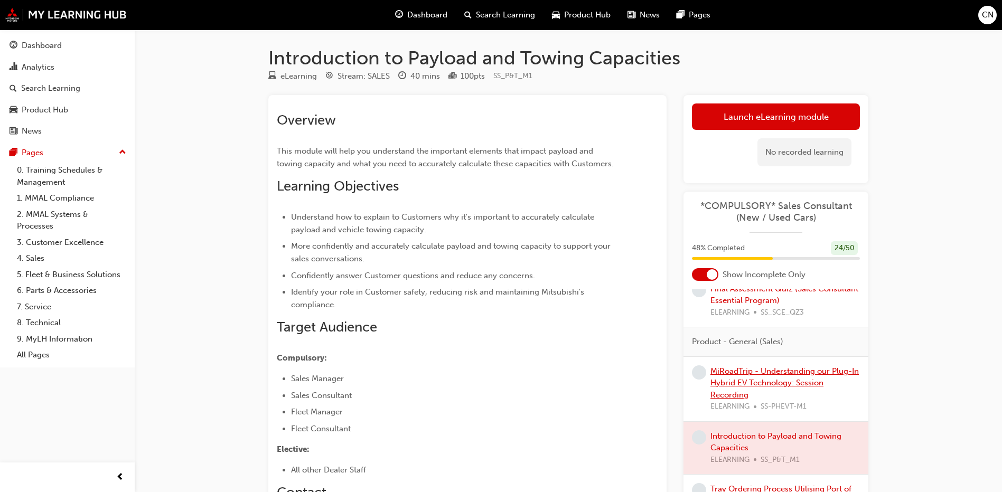
click at [736, 373] on link "MiRoadTrip - Understanding our Plug-In Hybrid EV Technology: Session Recording" at bounding box center [784, 382] width 148 height 33
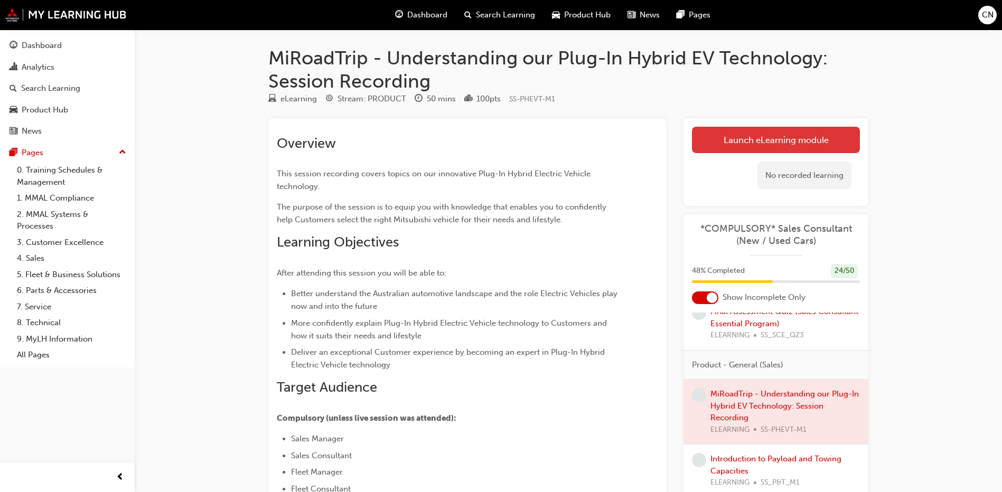
click at [743, 142] on link "Launch eLearning module" at bounding box center [776, 140] width 168 height 26
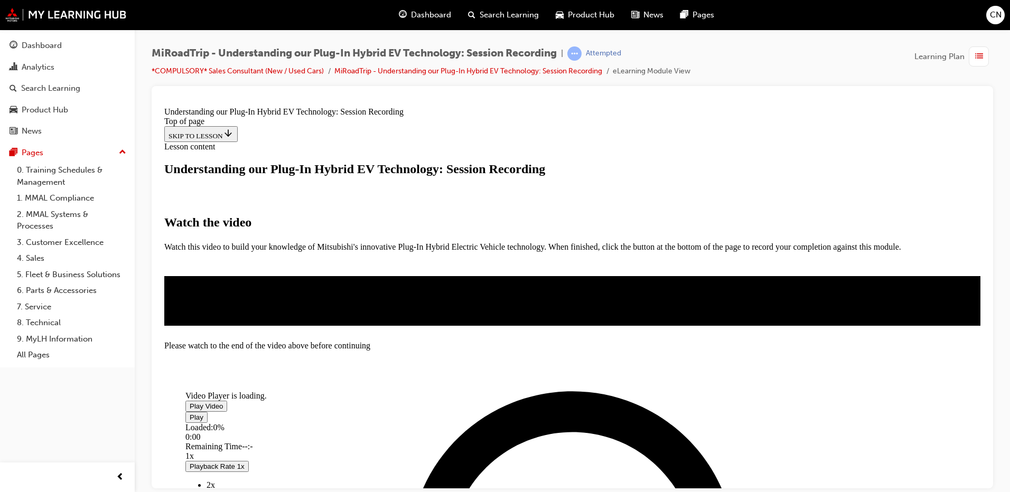
click at [190, 402] on span "Video player" at bounding box center [190, 406] width 0 height 8
click at [190, 421] on span "Video player" at bounding box center [190, 417] width 0 height 8
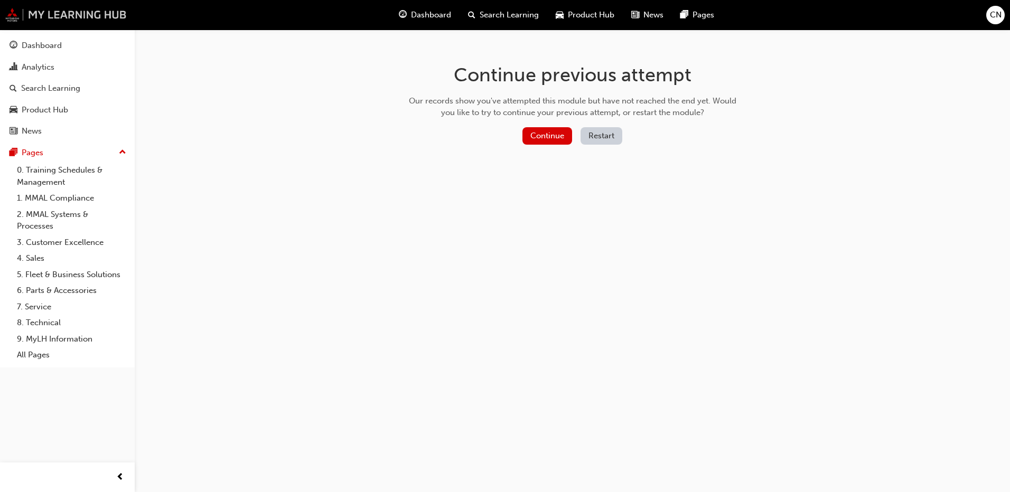
click at [89, 18] on img at bounding box center [65, 15] width 121 height 14
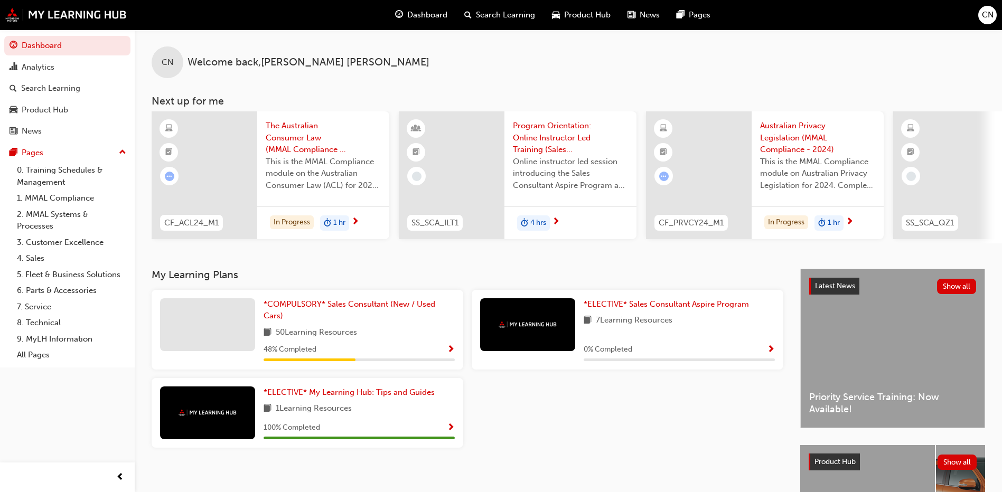
click at [331, 300] on div "*COMPULSORY* Sales Consultant (New / Used Cars) 50 Learning Resources 48 % Comp…" at bounding box center [308, 330] width 312 height 80
click at [331, 308] on span "*COMPULSORY* Sales Consultant (New / Used Cars)" at bounding box center [350, 310] width 172 height 22
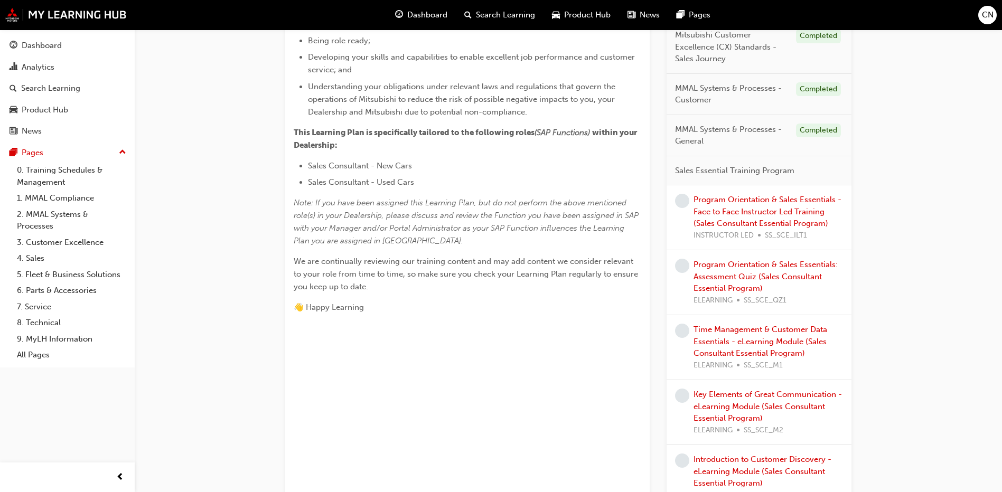
scroll to position [422, 0]
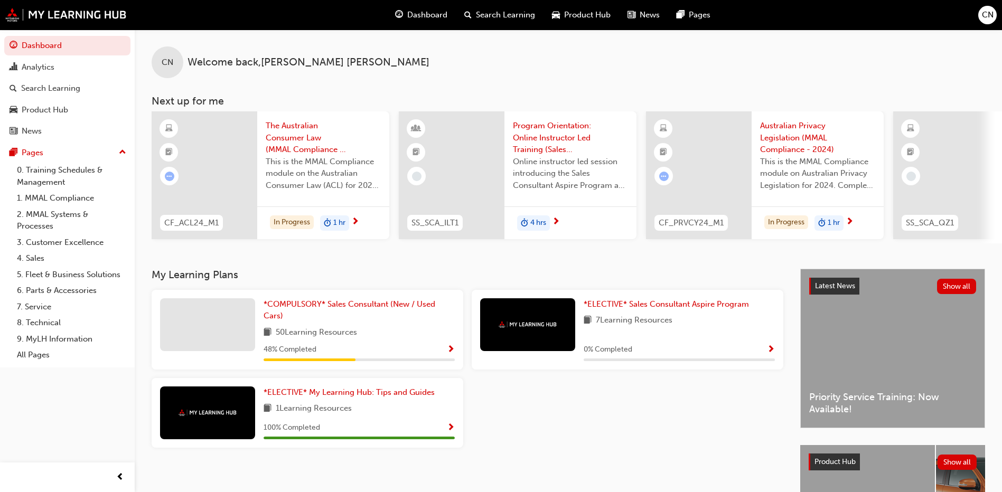
click at [392, 352] on div "48 % Completed" at bounding box center [359, 349] width 191 height 13
click at [450, 354] on span "Show Progress" at bounding box center [451, 350] width 8 height 10
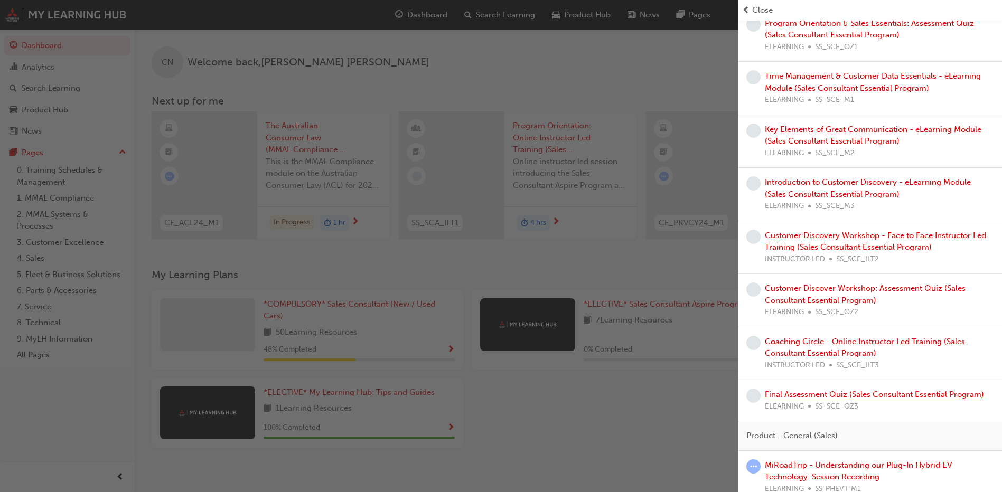
scroll to position [581, 0]
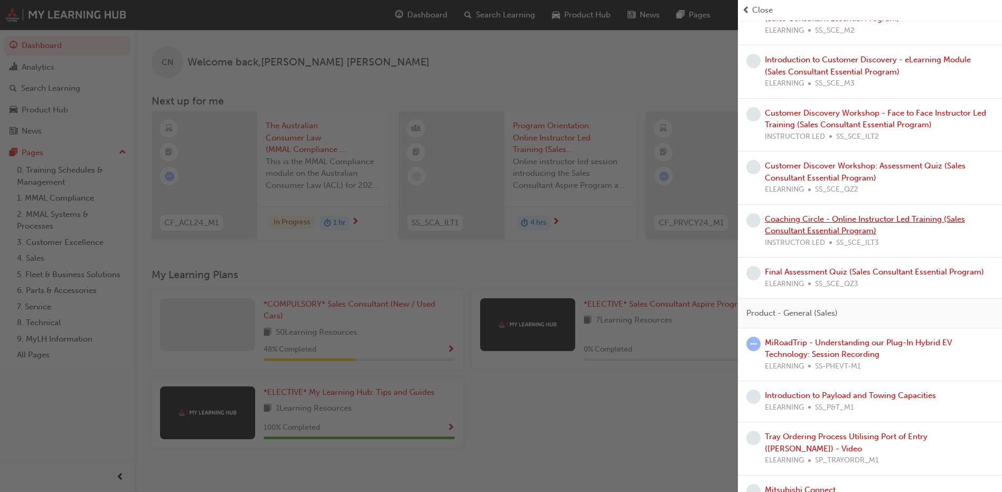
click at [837, 222] on link "Coaching Circle - Online Instructor Led Training (Sales Consultant Essential Pr…" at bounding box center [865, 225] width 200 height 22
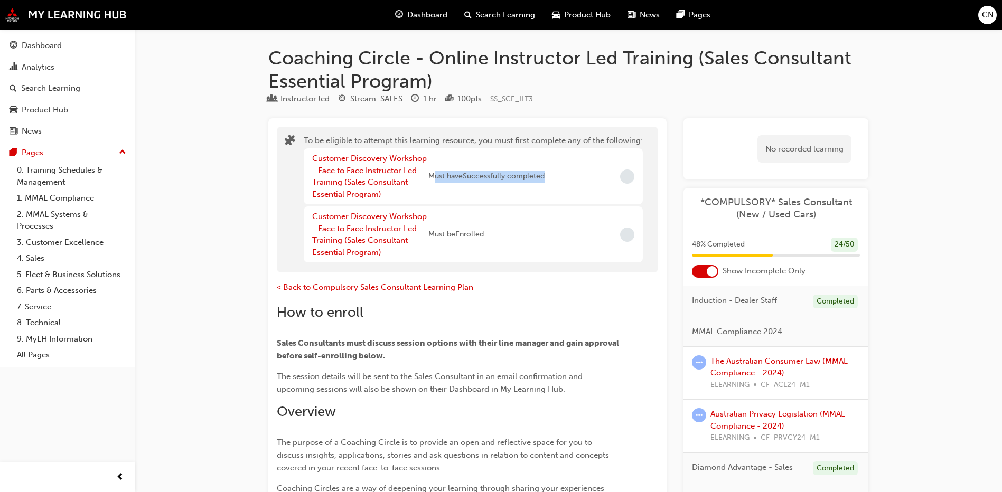
drag, startPoint x: 432, startPoint y: 175, endPoint x: 550, endPoint y: 177, distance: 118.3
click at [550, 177] on div "Customer Discovery Workshop - Face to Face Instructor Led Training (Sales Consu…" at bounding box center [473, 176] width 339 height 56
click at [462, 168] on div "Customer Discovery Workshop - Face to Face Instructor Led Training (Sales Consu…" at bounding box center [428, 177] width 232 height 48
drag, startPoint x: 431, startPoint y: 173, endPoint x: 542, endPoint y: 172, distance: 111.4
click at [542, 172] on span "Must have Successfully completed" at bounding box center [486, 177] width 116 height 12
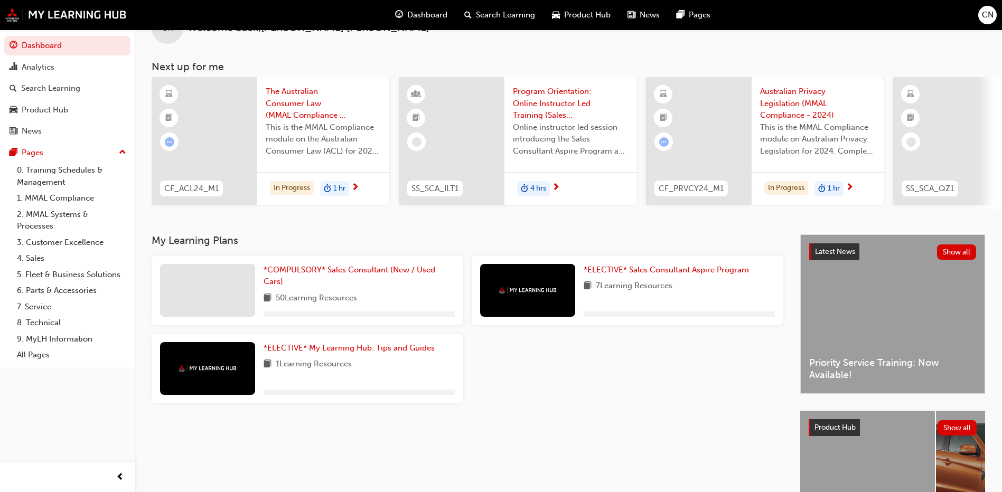
scroll to position [53, 0]
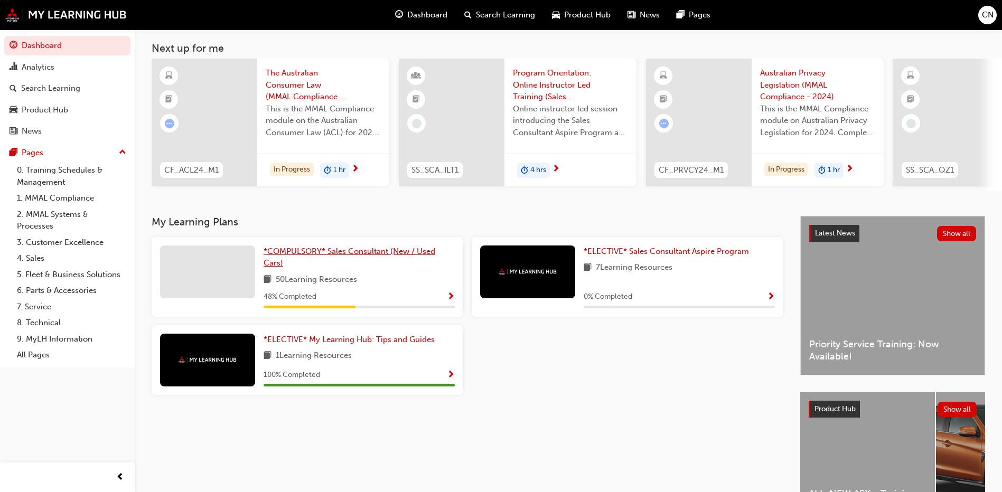
click at [402, 255] on span "*COMPULSORY* Sales Consultant (New / Used Cars)" at bounding box center [350, 258] width 172 height 22
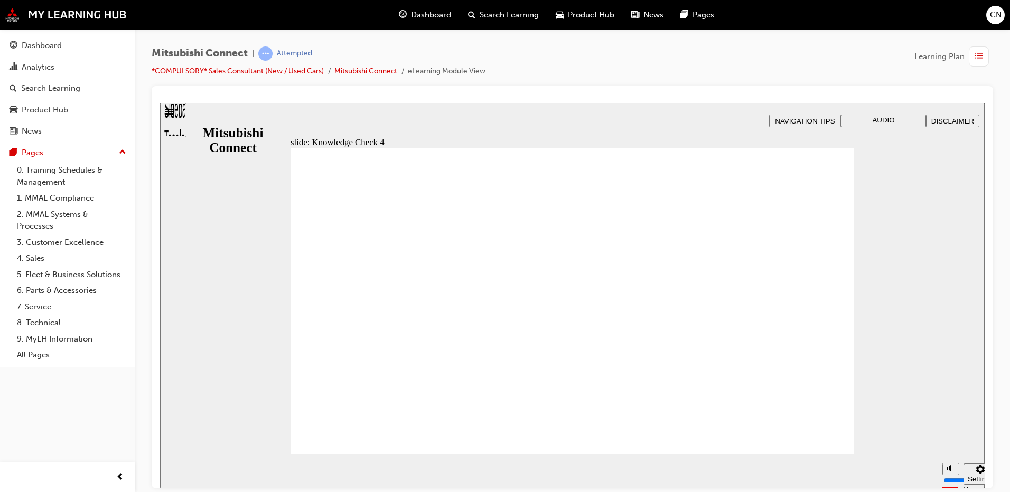
radio input "true"
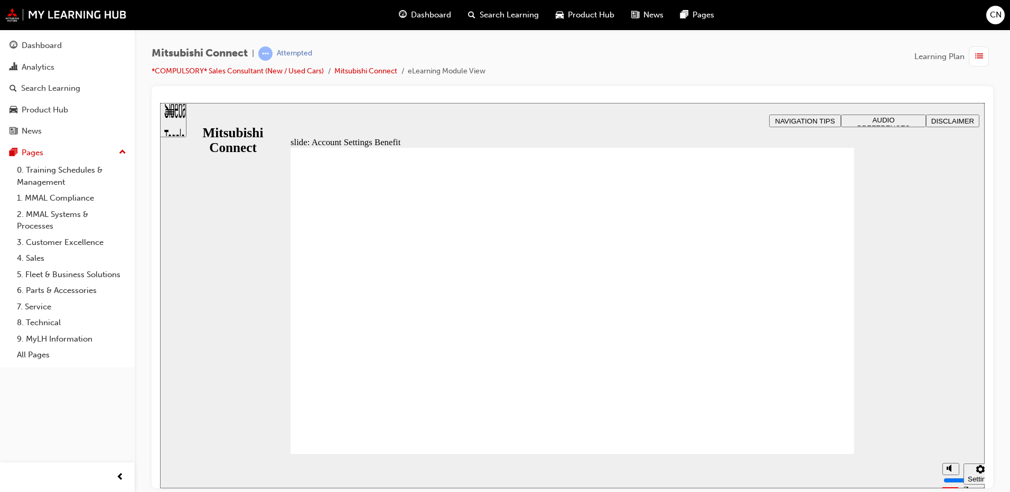
checkbox input "true"
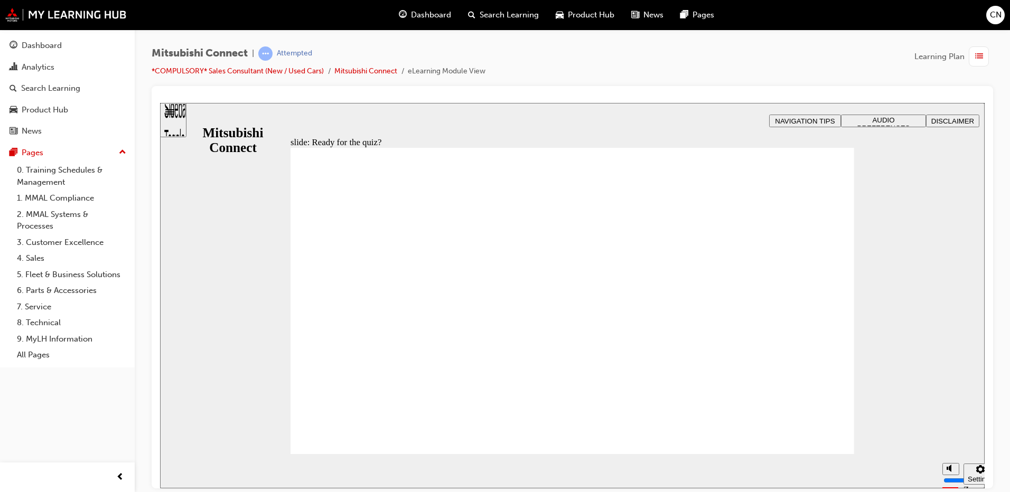
radio input "true"
drag, startPoint x: 543, startPoint y: 272, endPoint x: 365, endPoint y: 444, distance: 247.2
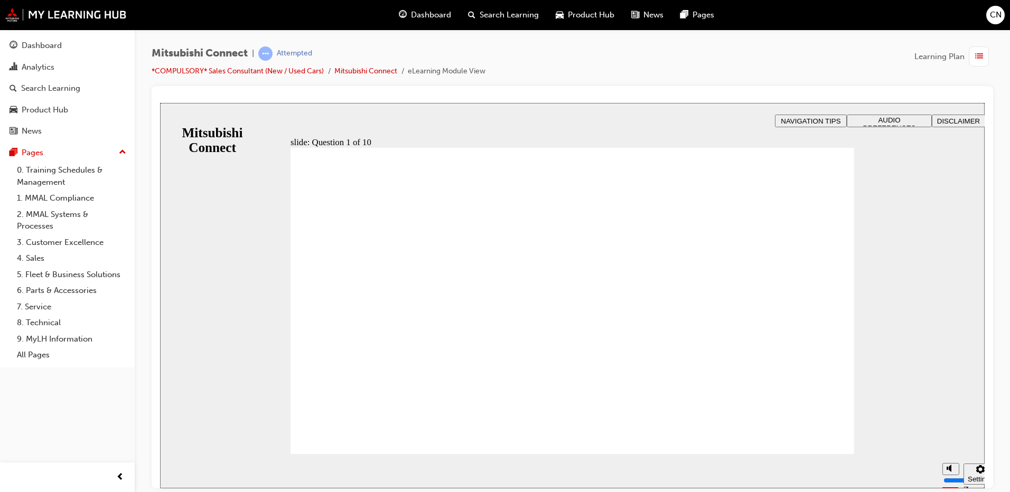
checkbox input "true"
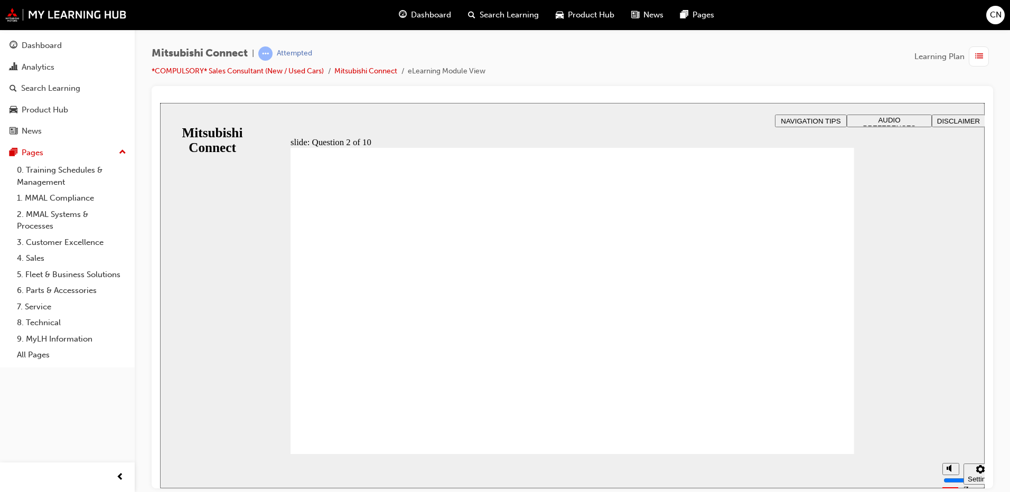
checkbox input "true"
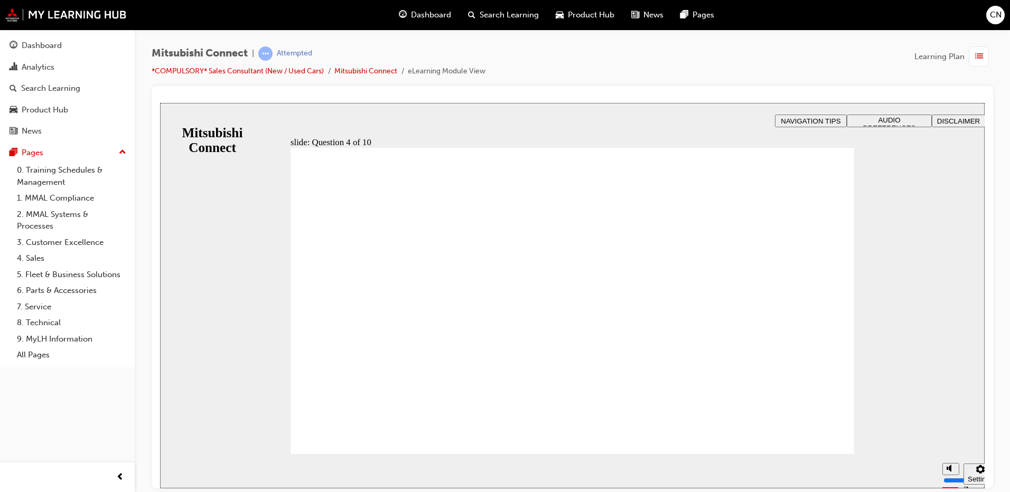
radio input "true"
checkbox input "true"
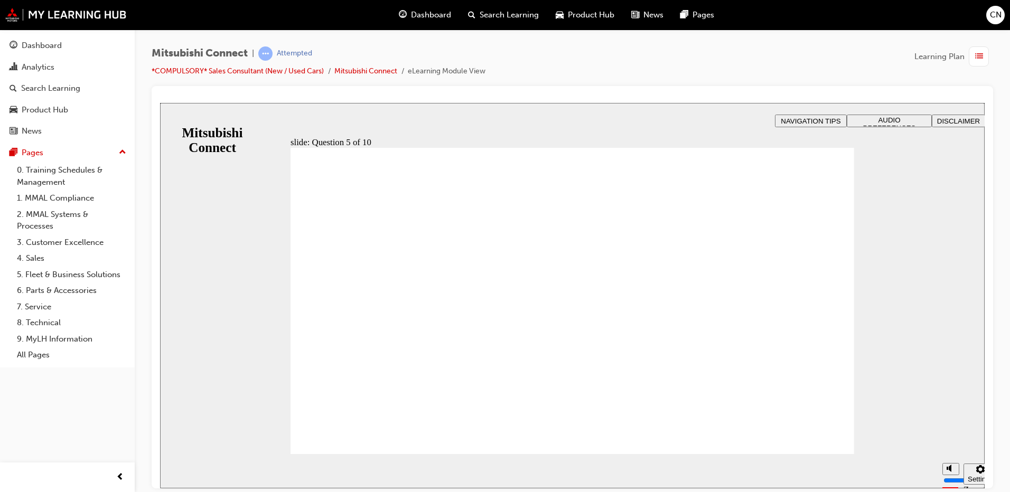
checkbox input "true"
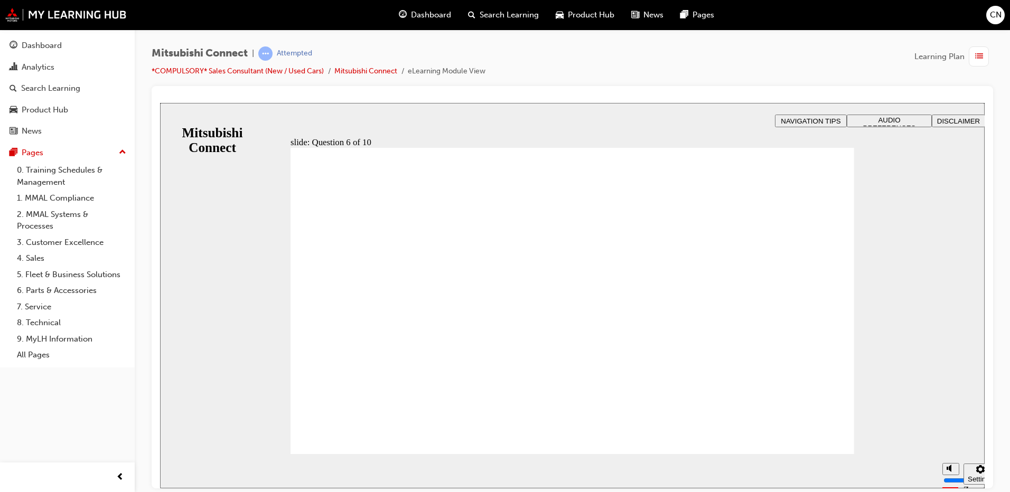
checkbox input "true"
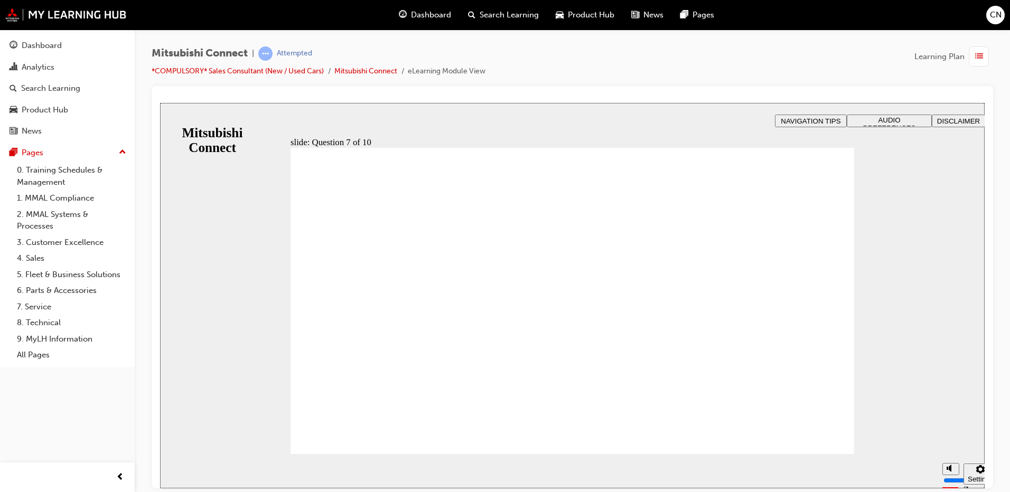
checkbox input "true"
radio input "true"
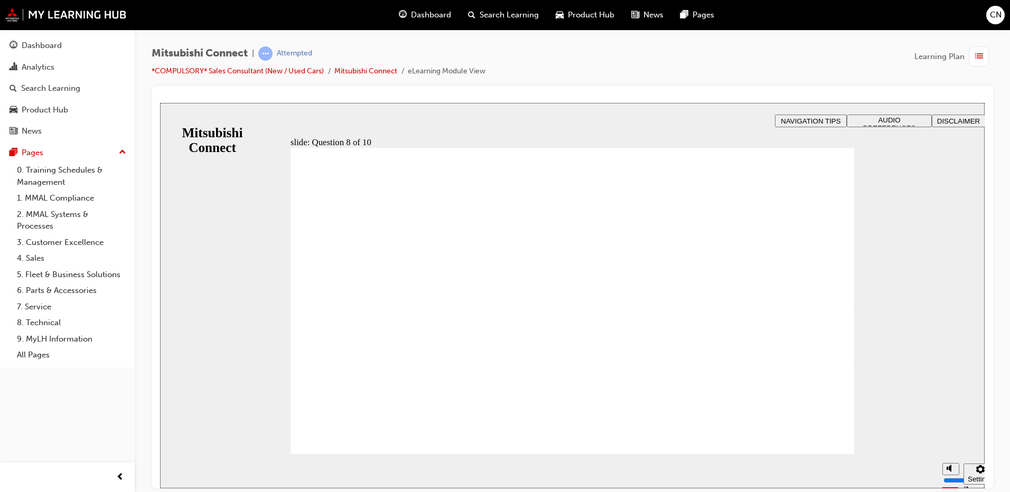
radio input "true"
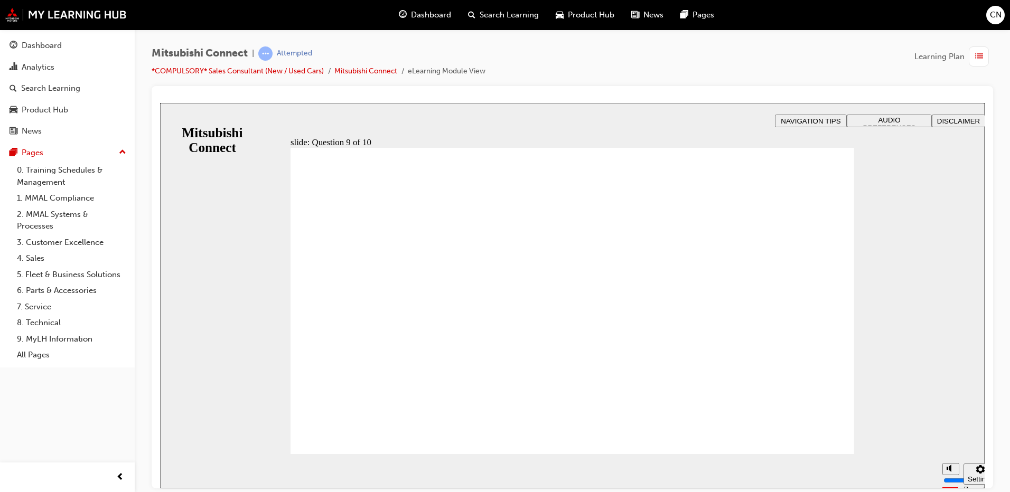
checkbox input "true"
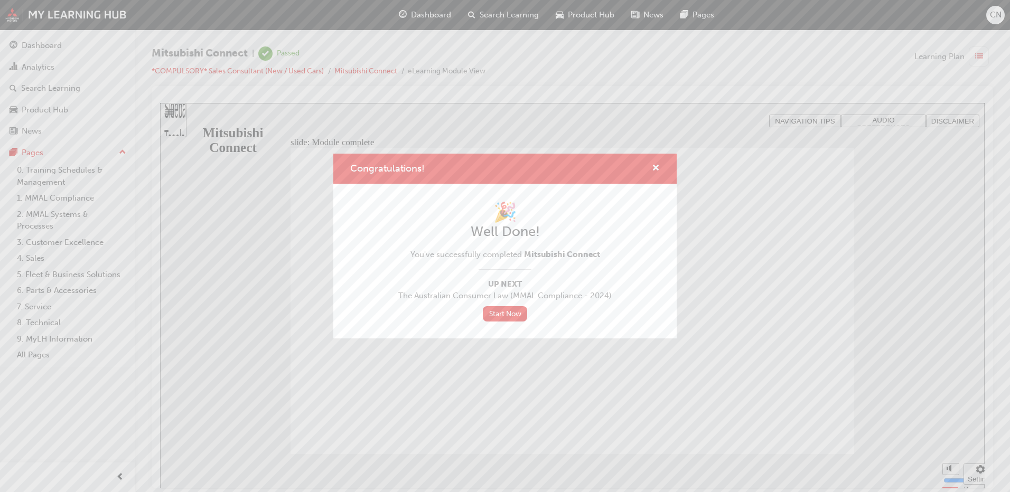
click at [913, 228] on div "Congratulations! 🎉 Well Done! You've successfully completed Mitsubishi Connect …" at bounding box center [505, 246] width 1010 height 492
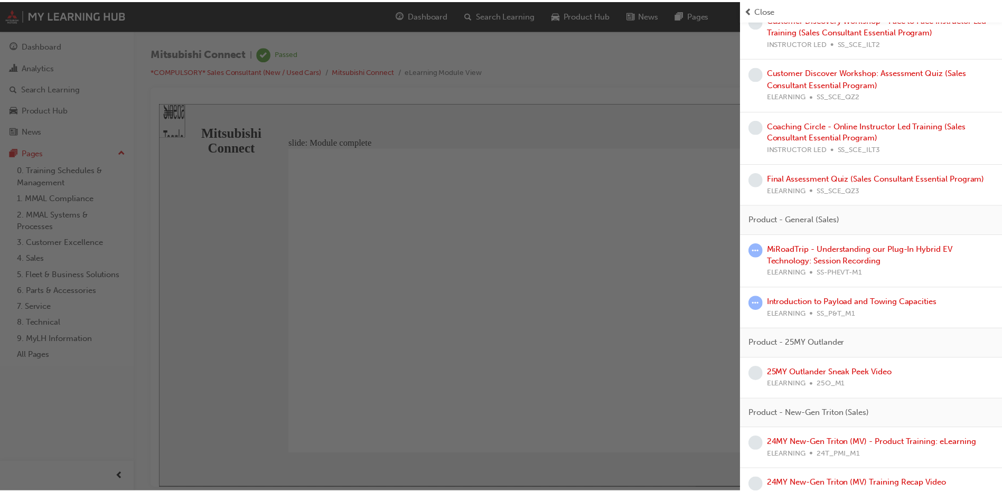
scroll to position [710, 0]
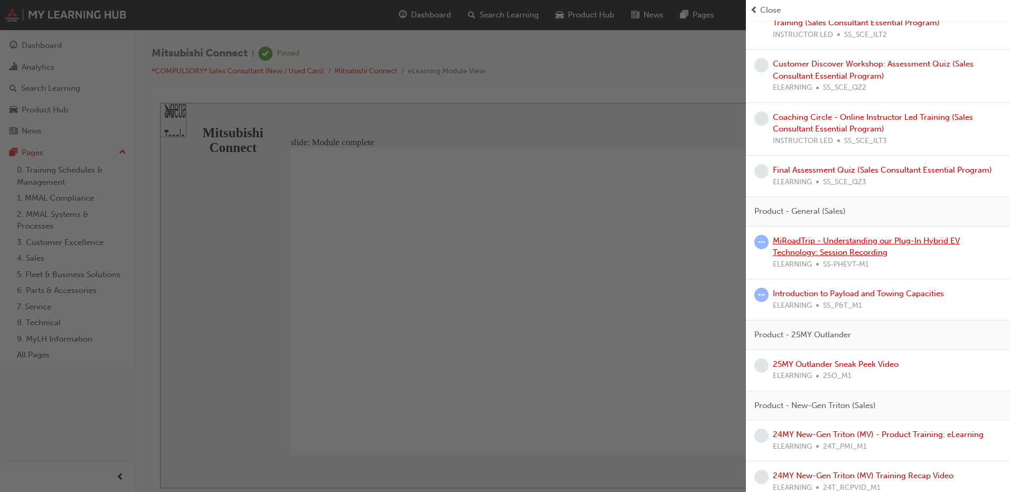
click at [778, 248] on link "MiRoadTrip - Understanding our Plug-In Hybrid EV Technology: Session Recording" at bounding box center [866, 247] width 187 height 22
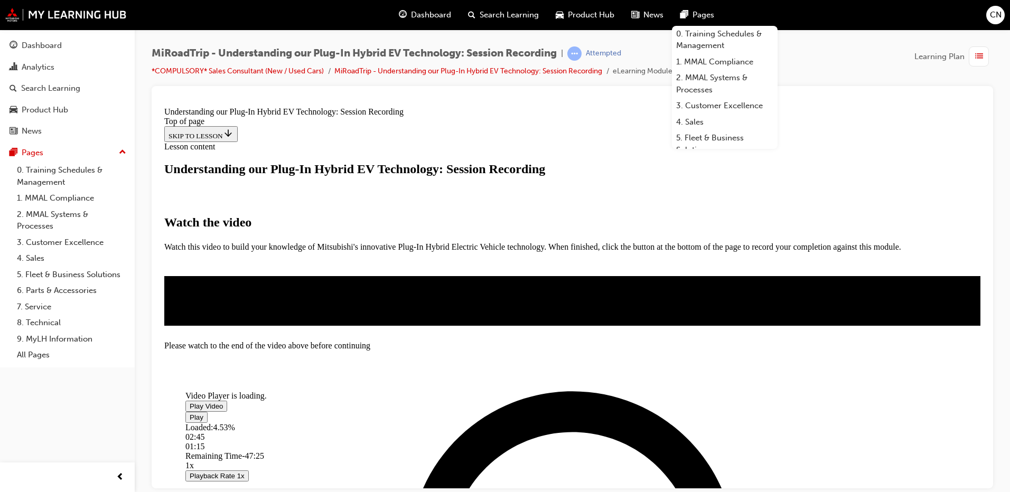
scroll to position [166, 0]
click at [190, 402] on span "Video player" at bounding box center [190, 406] width 0 height 8
click at [504, 428] on div "Loaded : 6.28% 25:00 02:15" at bounding box center [523, 436] width 676 height 29
click at [676, 434] on div "47:58" at bounding box center [523, 437] width 676 height 10
drag, startPoint x: 334, startPoint y: 433, endPoint x: 463, endPoint y: 436, distance: 128.4
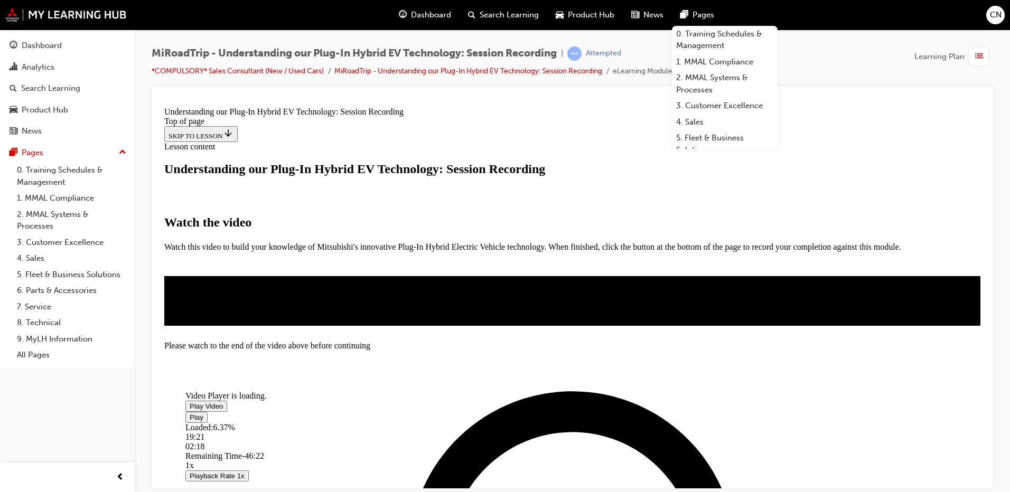
click at [463, 436] on div "Loaded : 6.37% 19:21 02:18" at bounding box center [523, 436] width 676 height 29
click at [463, 436] on div "Loaded : 6.37% 19:25 02:19" at bounding box center [523, 436] width 676 height 29
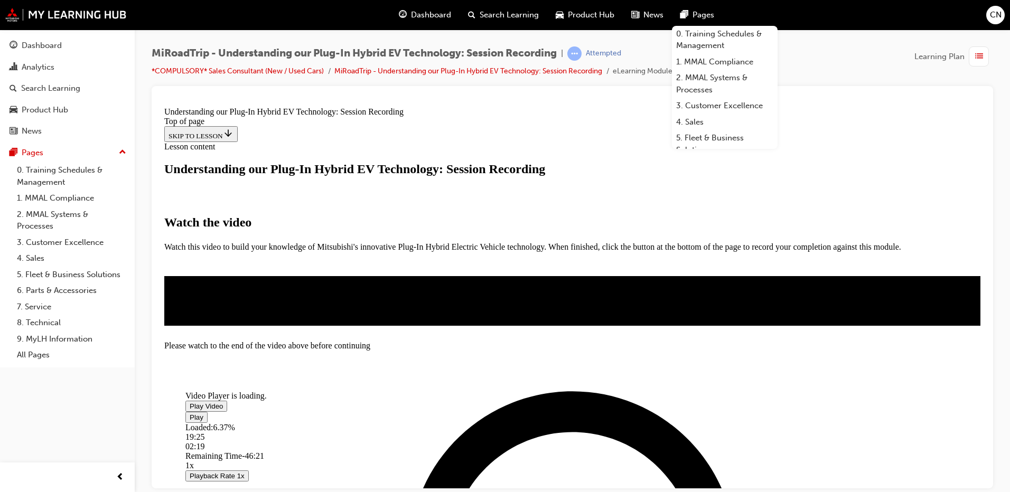
click at [463, 436] on div "Loaded : 6.37% 19:25 02:19" at bounding box center [523, 436] width 676 height 29
click at [218, 441] on div "02:21" at bounding box center [201, 446] width 33 height 10
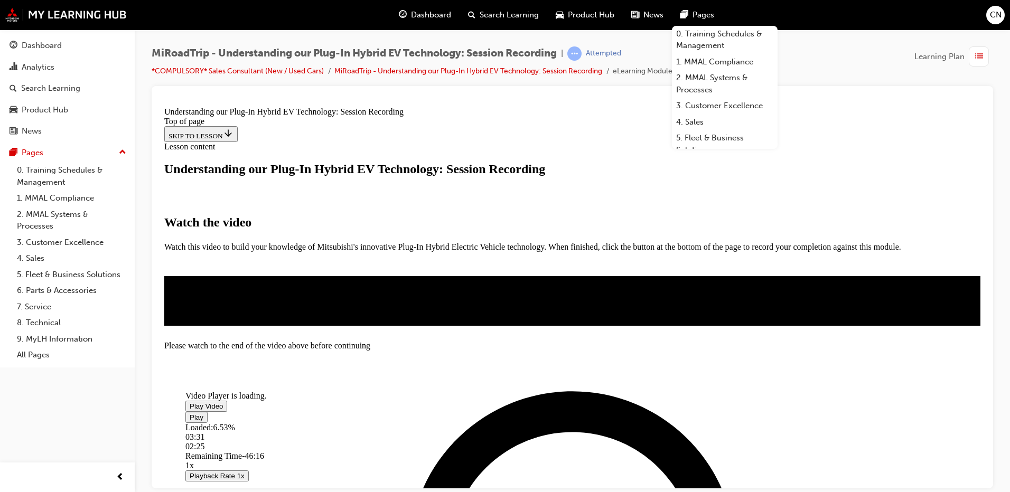
drag, startPoint x: 335, startPoint y: 431, endPoint x: 345, endPoint y: 434, distance: 10.3
click at [345, 434] on div "Loaded : 6.53% 03:31 02:25" at bounding box center [523, 436] width 676 height 29
click at [929, 300] on div "Video Player is loading. Play Video Pause Loaded : 6.53% 04:27 02:27 Remaining …" at bounding box center [572, 300] width 816 height 1
click at [688, 12] on span "pages-icon" at bounding box center [684, 14] width 8 height 13
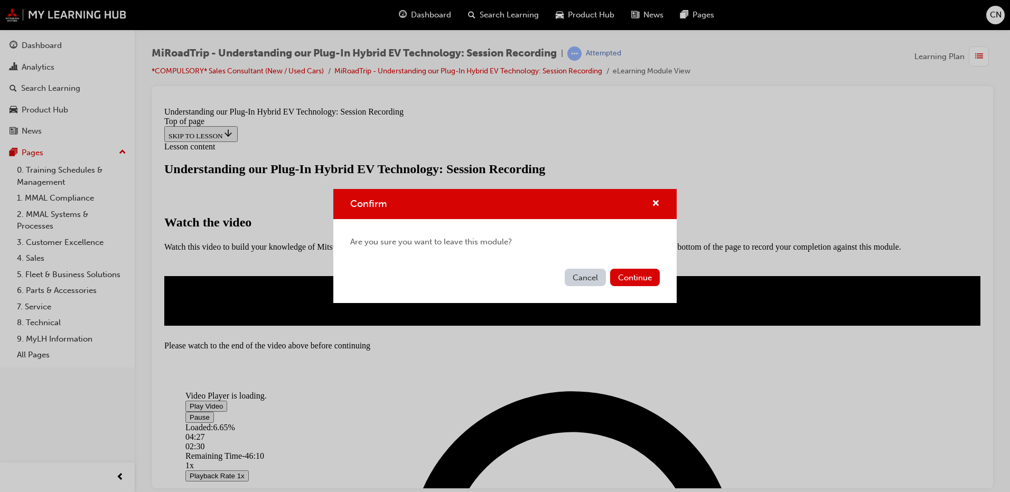
click at [585, 278] on button "Cancel" at bounding box center [585, 277] width 41 height 17
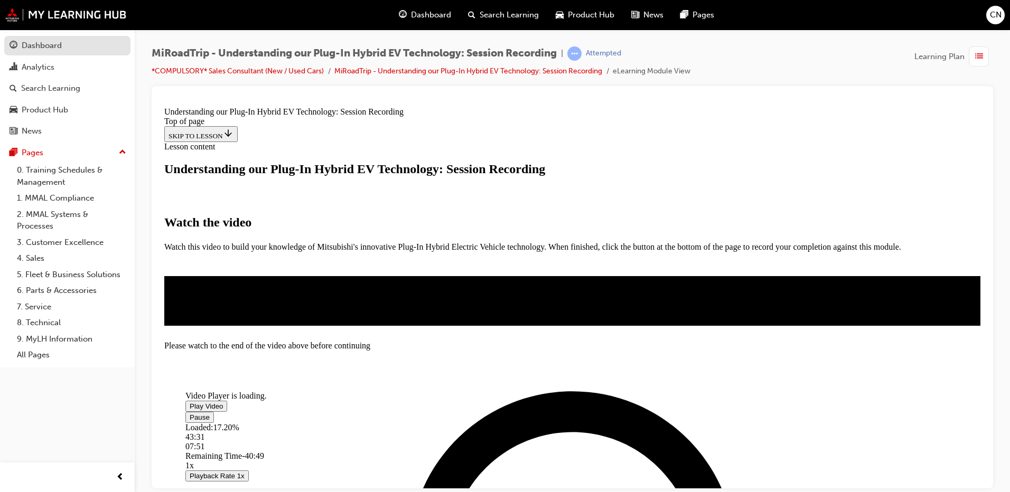
click at [46, 44] on div "Dashboard" at bounding box center [42, 46] width 40 height 12
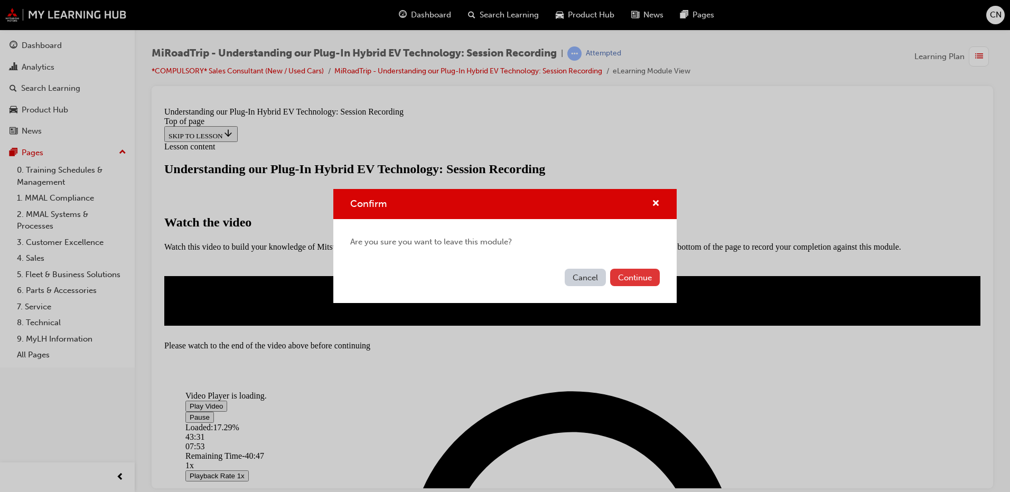
click at [632, 271] on button "Continue" at bounding box center [635, 277] width 50 height 17
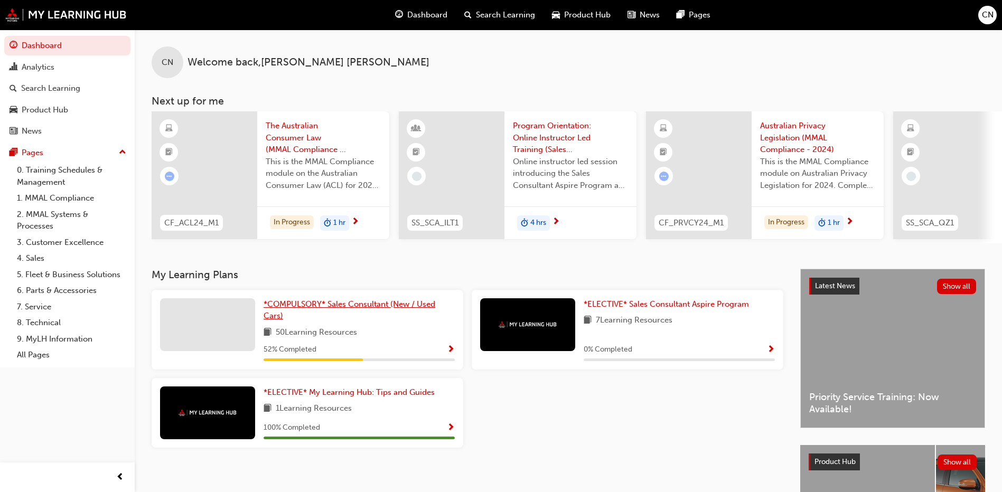
click at [338, 312] on span "*COMPULSORY* Sales Consultant (New / Used Cars)" at bounding box center [350, 310] width 172 height 22
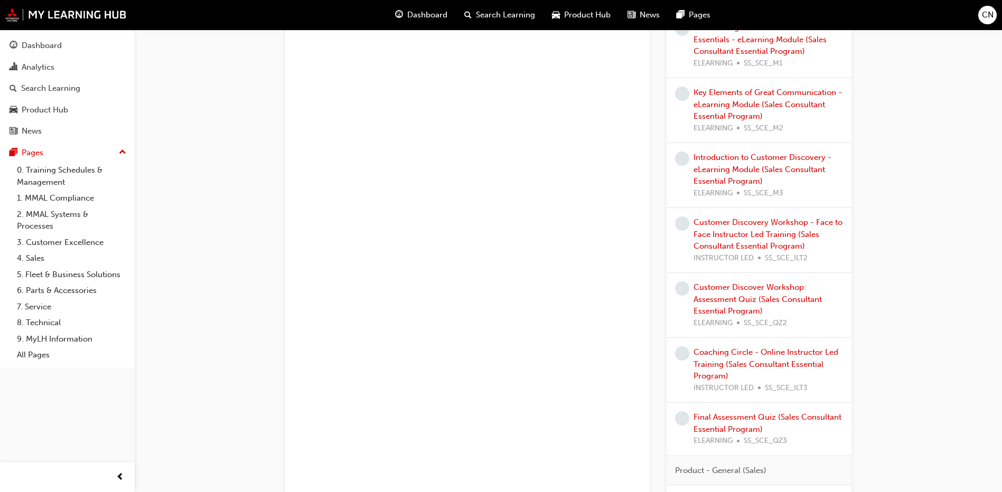
scroll to position [634, 0]
click at [716, 299] on link "Customer Discover Workshop: Assessment Quiz (Sales Consultant Essential Program)" at bounding box center [757, 297] width 128 height 33
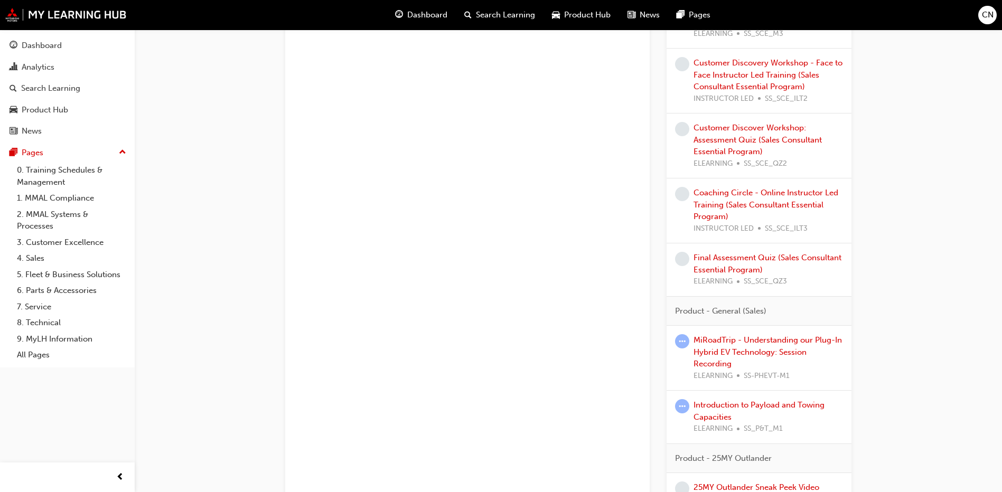
scroll to position [898, 0]
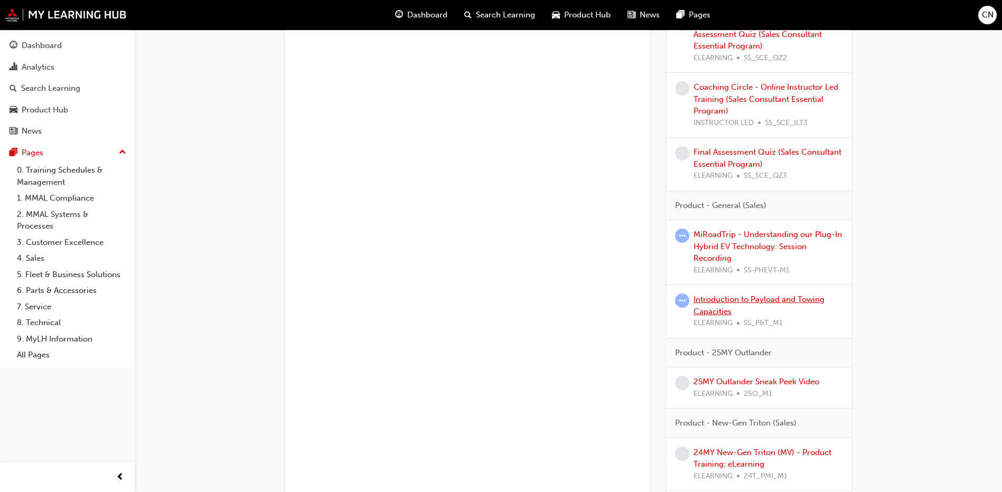
click at [735, 301] on link "Introduction to Payload and Towing Capacities" at bounding box center [758, 306] width 131 height 22
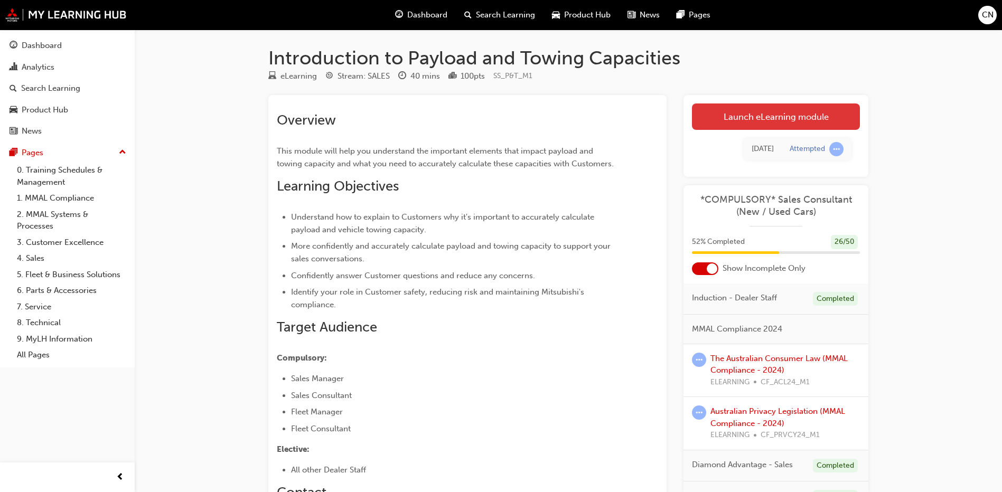
click at [763, 124] on link "Launch eLearning module" at bounding box center [776, 117] width 168 height 26
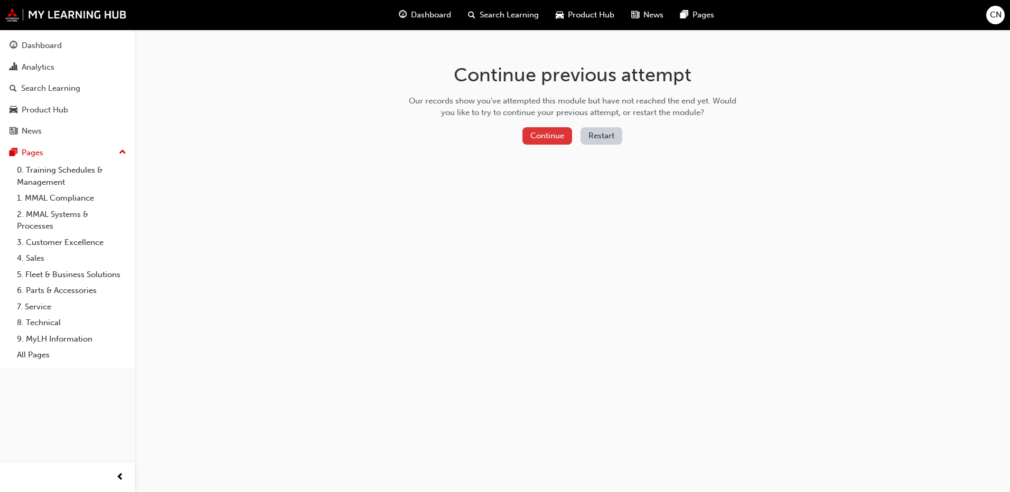
click at [533, 136] on button "Continue" at bounding box center [547, 135] width 50 height 17
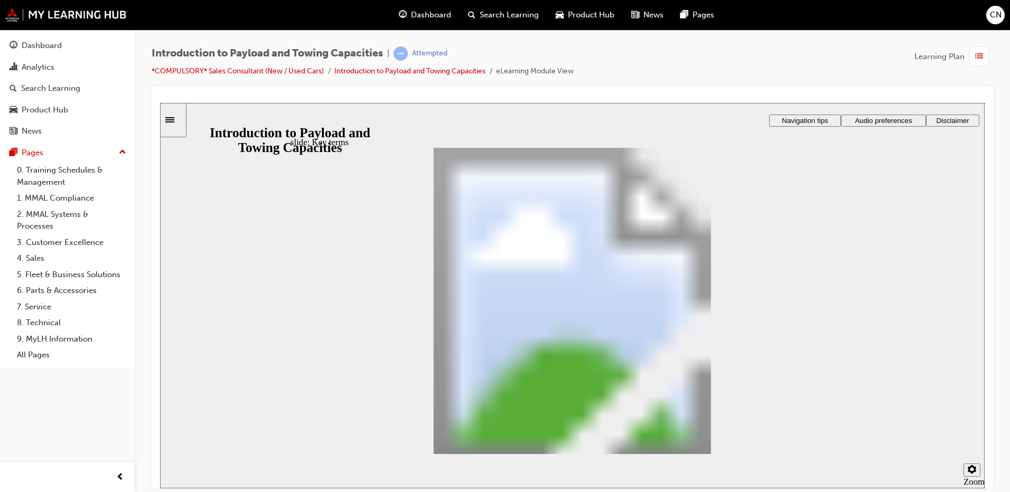
drag, startPoint x: 661, startPoint y: 328, endPoint x: 813, endPoint y: 187, distance: 207.8
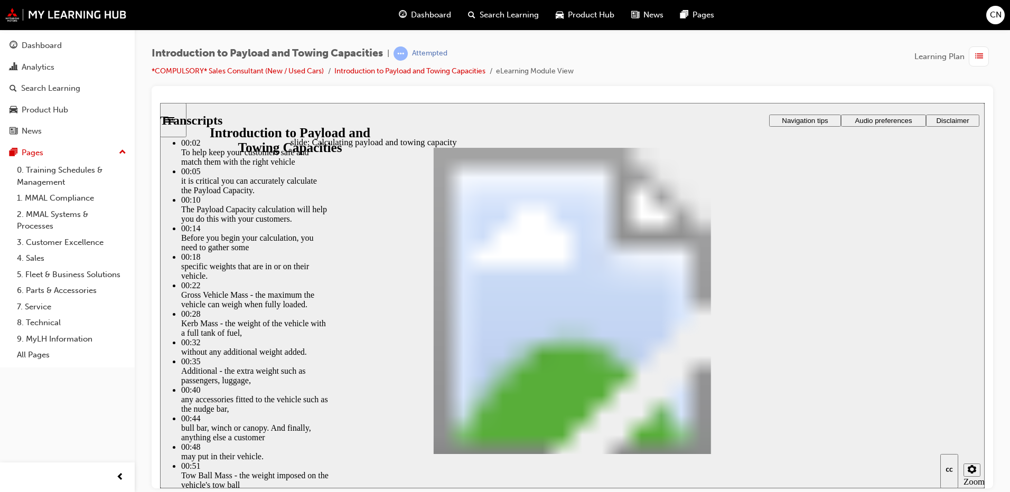
type input "93"
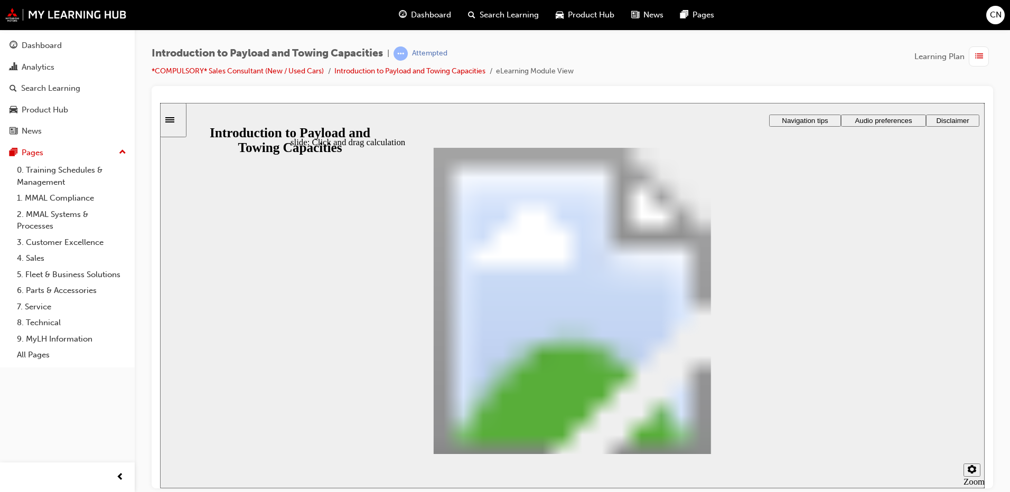
drag, startPoint x: 594, startPoint y: 297, endPoint x: 584, endPoint y: 361, distance: 64.1
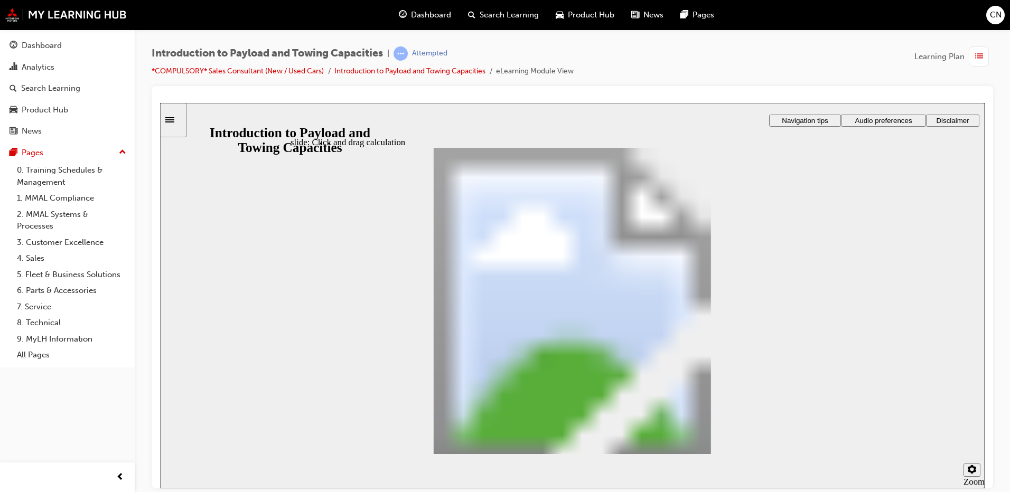
drag, startPoint x: 384, startPoint y: 281, endPoint x: 508, endPoint y: 340, distance: 137.2
drag, startPoint x: 754, startPoint y: 286, endPoint x: 543, endPoint y: 368, distance: 226.0
drag, startPoint x: 331, startPoint y: 290, endPoint x: 486, endPoint y: 369, distance: 173.8
drag, startPoint x: 330, startPoint y: 293, endPoint x: 502, endPoint y: 356, distance: 183.9
drag, startPoint x: 381, startPoint y: 288, endPoint x: 510, endPoint y: 357, distance: 146.2
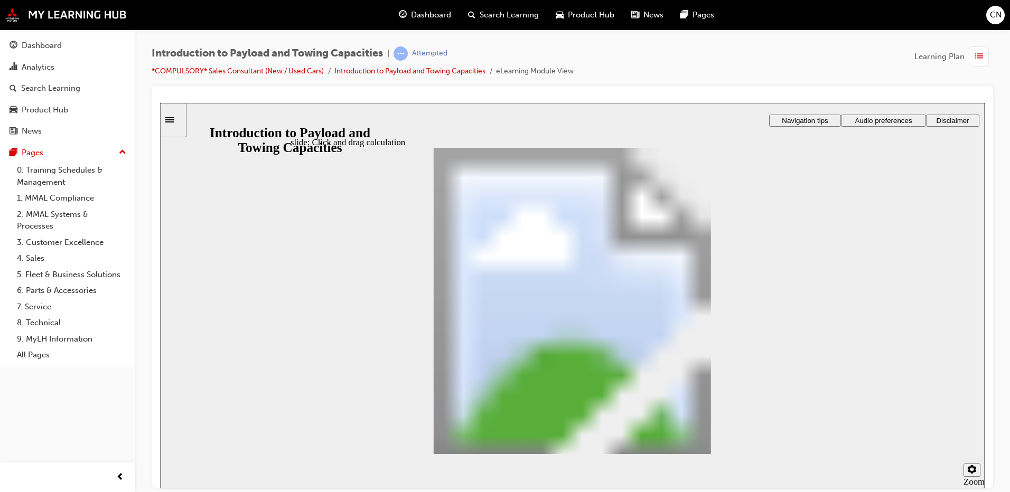
drag, startPoint x: 587, startPoint y: 288, endPoint x: 531, endPoint y: 347, distance: 81.5
drag, startPoint x: 739, startPoint y: 281, endPoint x: 565, endPoint y: 359, distance: 191.3
drag, startPoint x: 383, startPoint y: 303, endPoint x: 603, endPoint y: 351, distance: 224.4
drag, startPoint x: 341, startPoint y: 287, endPoint x: 624, endPoint y: 354, distance: 290.5
drag, startPoint x: 339, startPoint y: 280, endPoint x: 610, endPoint y: 344, distance: 278.5
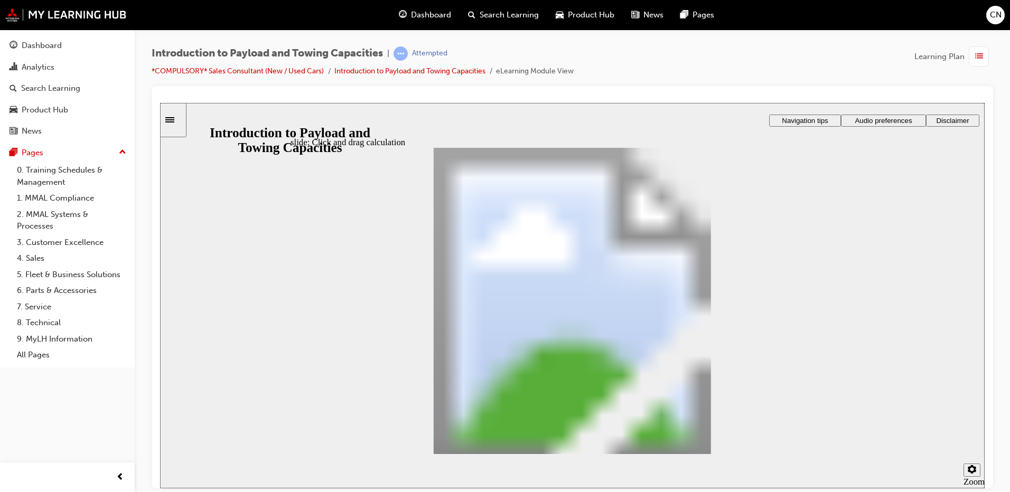
drag, startPoint x: 494, startPoint y: 275, endPoint x: 605, endPoint y: 365, distance: 142.6
checkbox input "true"
drag, startPoint x: 368, startPoint y: 268, endPoint x: 538, endPoint y: 296, distance: 171.9
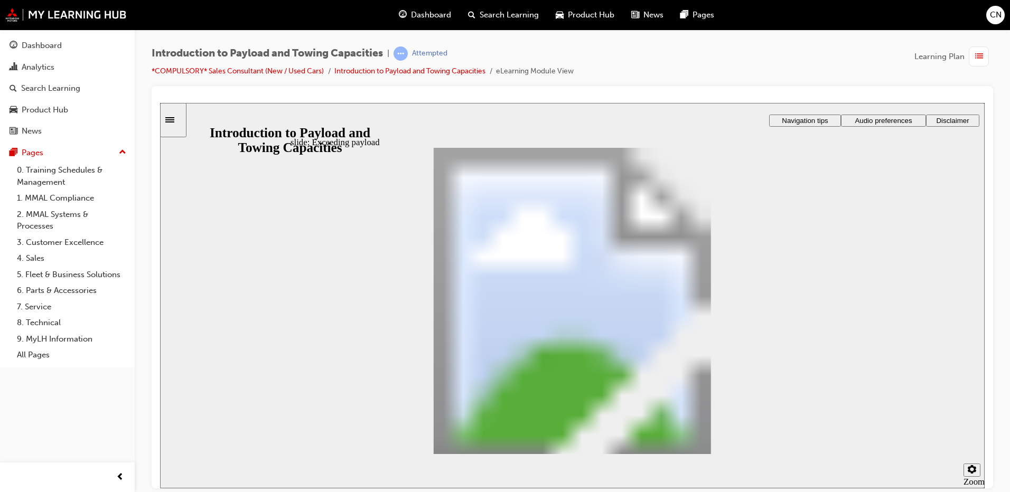
drag, startPoint x: 371, startPoint y: 268, endPoint x: 586, endPoint y: 324, distance: 222.2
drag, startPoint x: 392, startPoint y: 272, endPoint x: 510, endPoint y: 326, distance: 129.2
drag, startPoint x: 399, startPoint y: 269, endPoint x: 605, endPoint y: 353, distance: 223.1
drag, startPoint x: 363, startPoint y: 271, endPoint x: 542, endPoint y: 375, distance: 206.6
drag, startPoint x: 379, startPoint y: 269, endPoint x: 569, endPoint y: 344, distance: 203.9
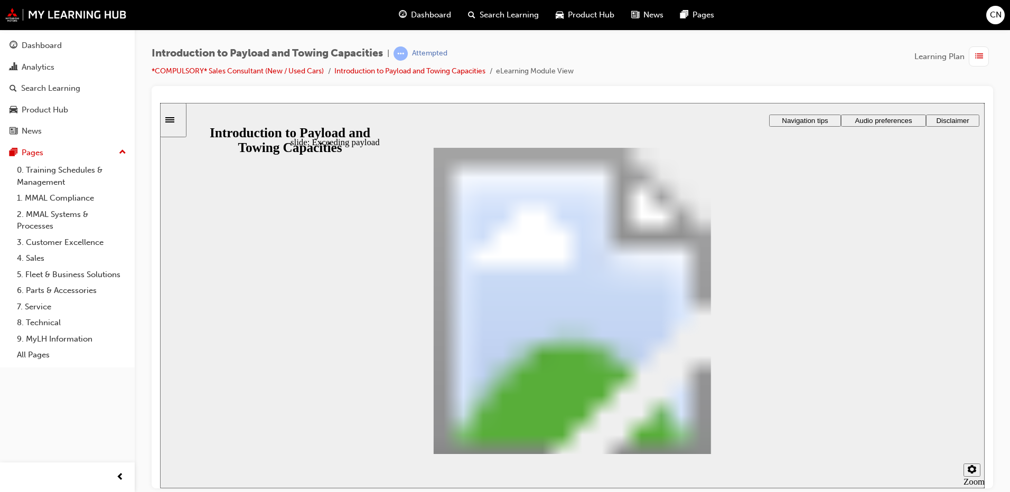
drag, startPoint x: 360, startPoint y: 267, endPoint x: 714, endPoint y: 302, distance: 356.1
drag, startPoint x: 400, startPoint y: 285, endPoint x: 876, endPoint y: 347, distance: 479.4
drag, startPoint x: 392, startPoint y: 281, endPoint x: 588, endPoint y: 388, distance: 222.6
drag, startPoint x: 392, startPoint y: 278, endPoint x: 559, endPoint y: 345, distance: 179.8
drag, startPoint x: 387, startPoint y: 270, endPoint x: 704, endPoint y: 318, distance: 321.0
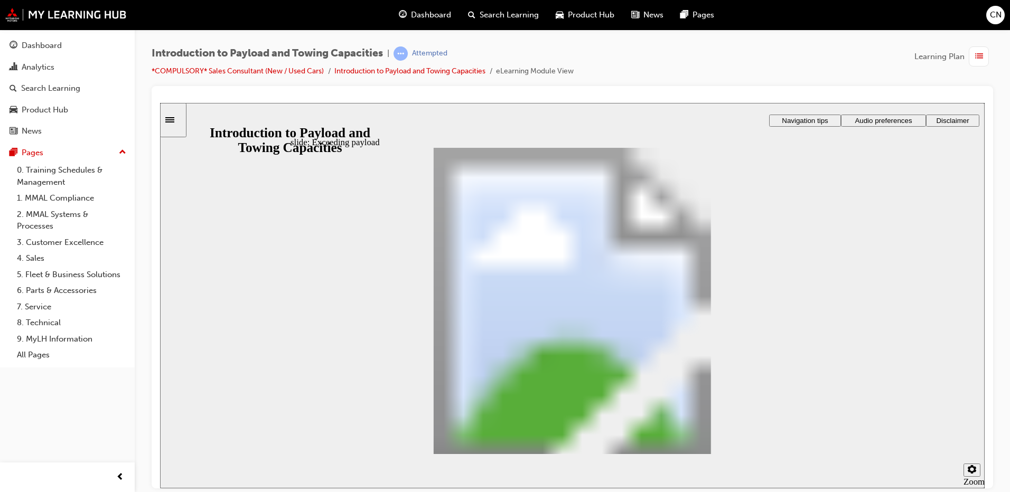
drag, startPoint x: 391, startPoint y: 279, endPoint x: 524, endPoint y: 401, distance: 180.6
radio input "true"
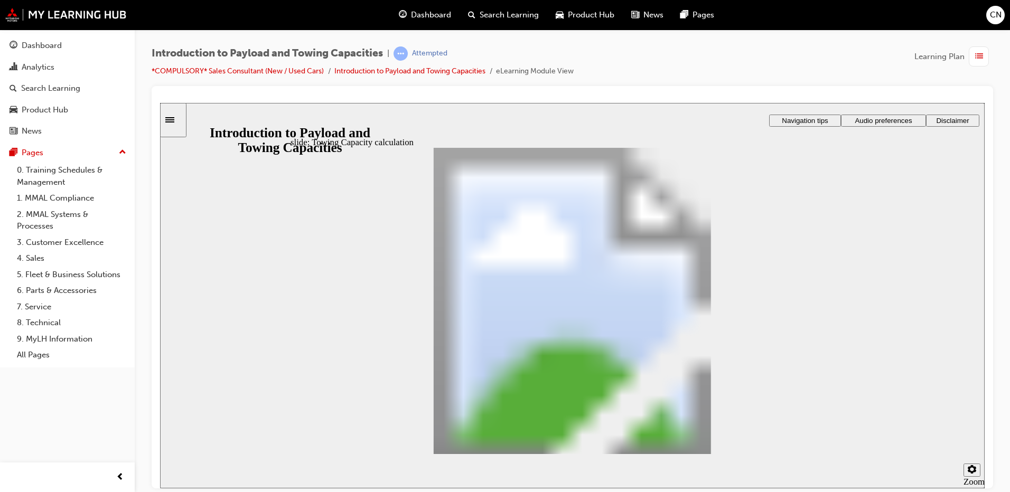
radio input "true"
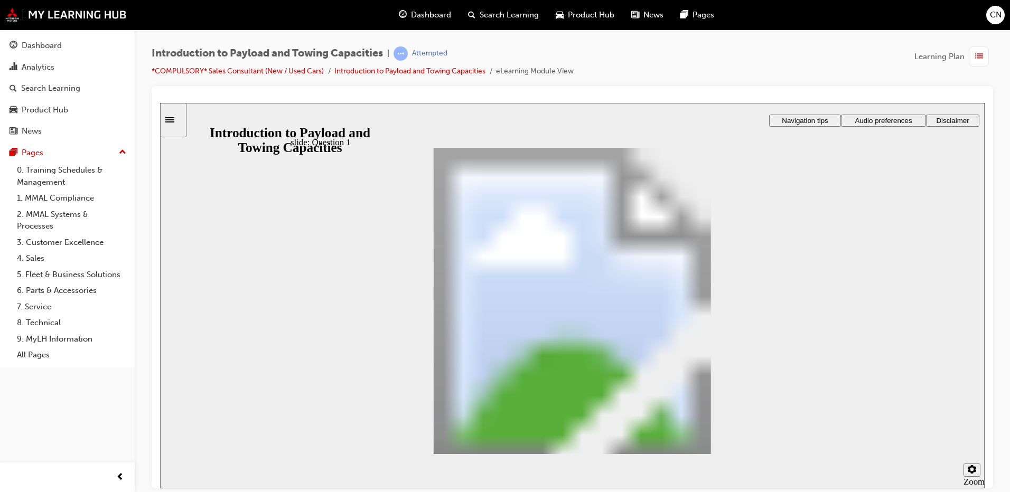
drag, startPoint x: 659, startPoint y: 393, endPoint x: 682, endPoint y: 406, distance: 26.9
drag, startPoint x: 698, startPoint y: 382, endPoint x: 568, endPoint y: 270, distance: 171.9
drag, startPoint x: 568, startPoint y: 381, endPoint x: 457, endPoint y: 293, distance: 141.7
drag, startPoint x: 456, startPoint y: 344, endPoint x: 594, endPoint y: 300, distance: 144.6
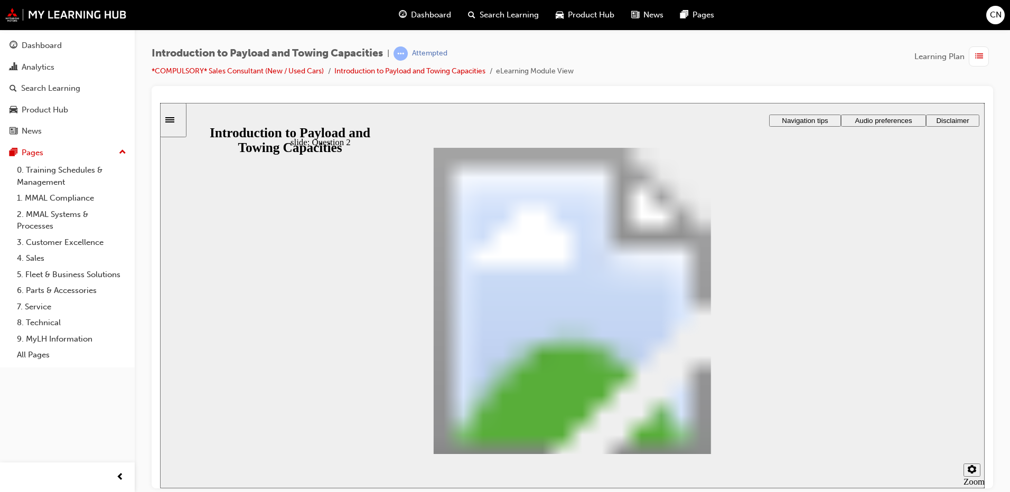
checkbox input "true"
click at [819, 457] on section "Playback Speed 2 1.75 1.5 1.25 0.75" at bounding box center [572, 471] width 824 height 34
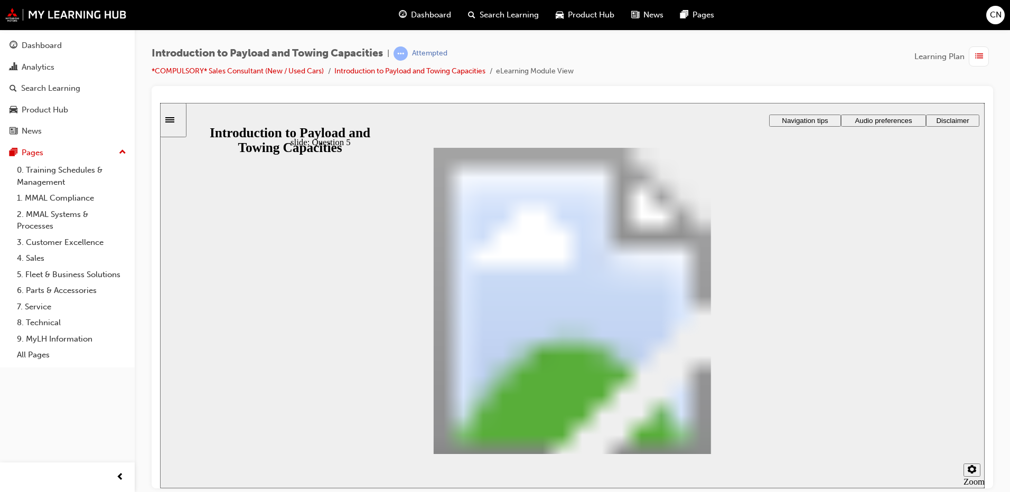
drag, startPoint x: 383, startPoint y: 394, endPoint x: 471, endPoint y: 391, distance: 87.7
drag, startPoint x: 430, startPoint y: 389, endPoint x: 610, endPoint y: 393, distance: 180.1
drag, startPoint x: 406, startPoint y: 270, endPoint x: 426, endPoint y: 277, distance: 21.7
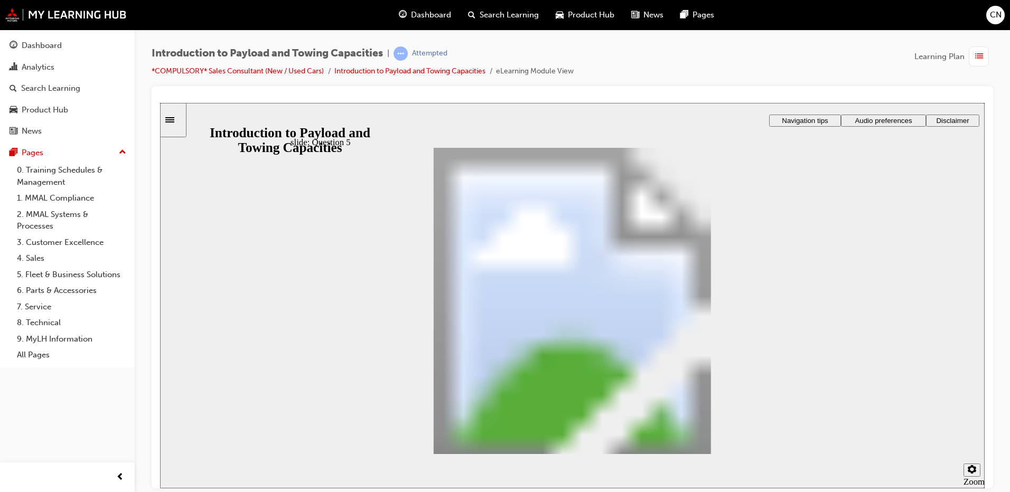
drag, startPoint x: 570, startPoint y: 230, endPoint x: 651, endPoint y: 384, distance: 174.1
drag, startPoint x: 504, startPoint y: 235, endPoint x: 571, endPoint y: 279, distance: 80.1
drag, startPoint x: 539, startPoint y: 232, endPoint x: 607, endPoint y: 354, distance: 139.7
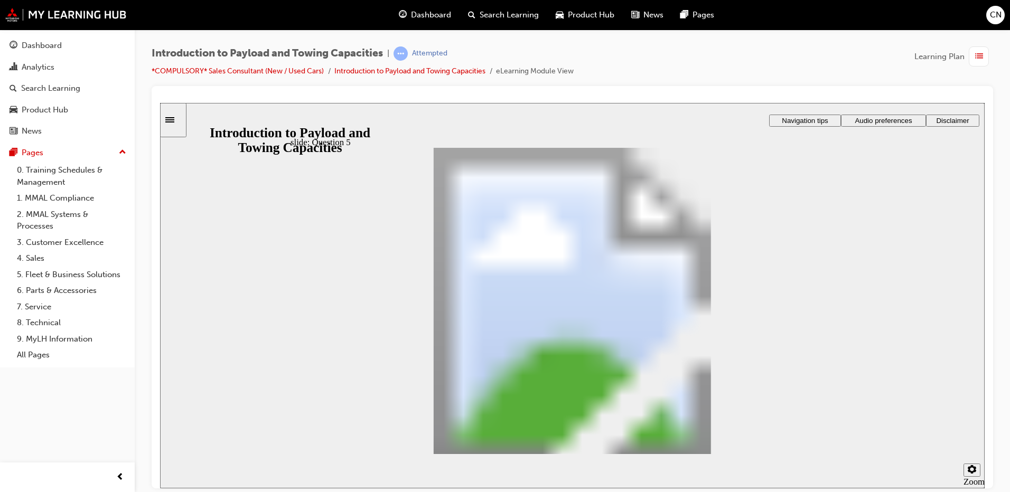
drag, startPoint x: 495, startPoint y: 239, endPoint x: 571, endPoint y: 312, distance: 105.3
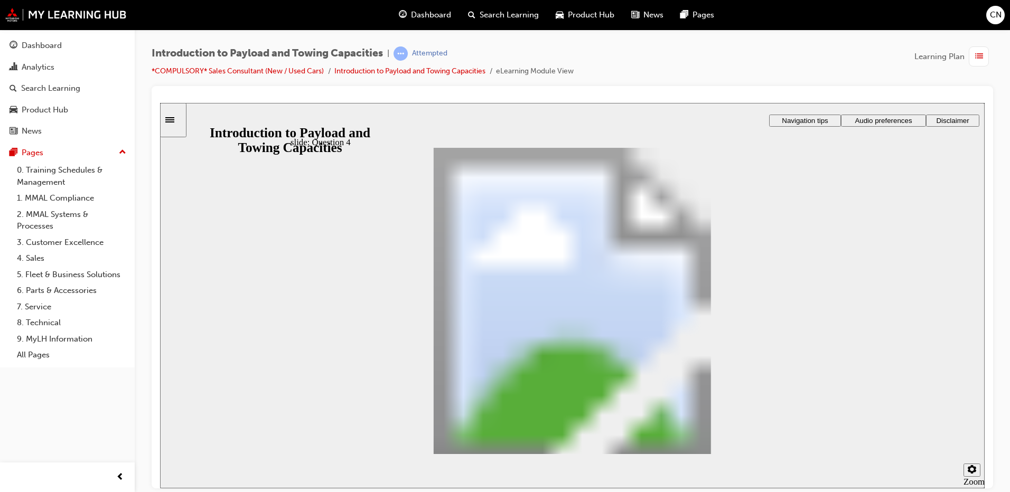
drag, startPoint x: 516, startPoint y: 232, endPoint x: 615, endPoint y: 383, distance: 180.9
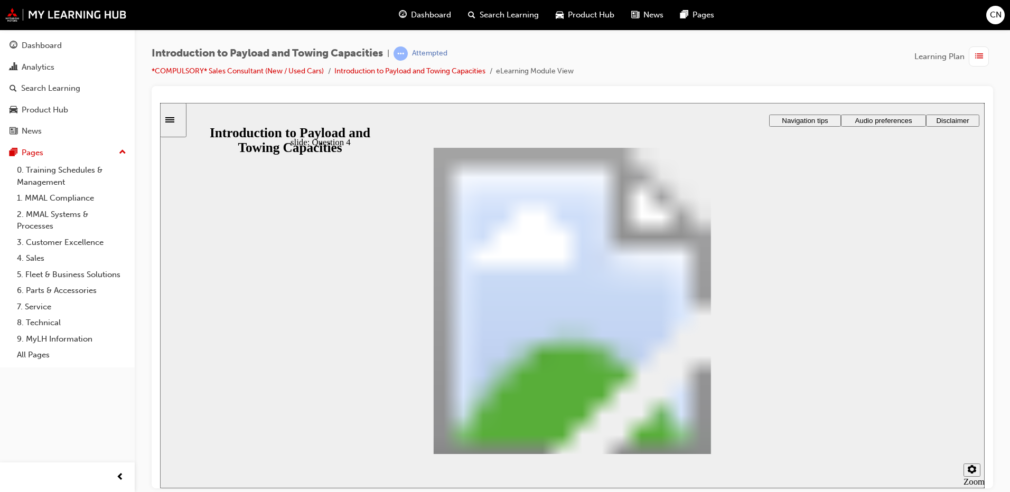
drag, startPoint x: 548, startPoint y: 231, endPoint x: 592, endPoint y: 264, distance: 54.4
drag, startPoint x: 519, startPoint y: 233, endPoint x: 581, endPoint y: 307, distance: 96.7
drag, startPoint x: 567, startPoint y: 233, endPoint x: 647, endPoint y: 350, distance: 141.9
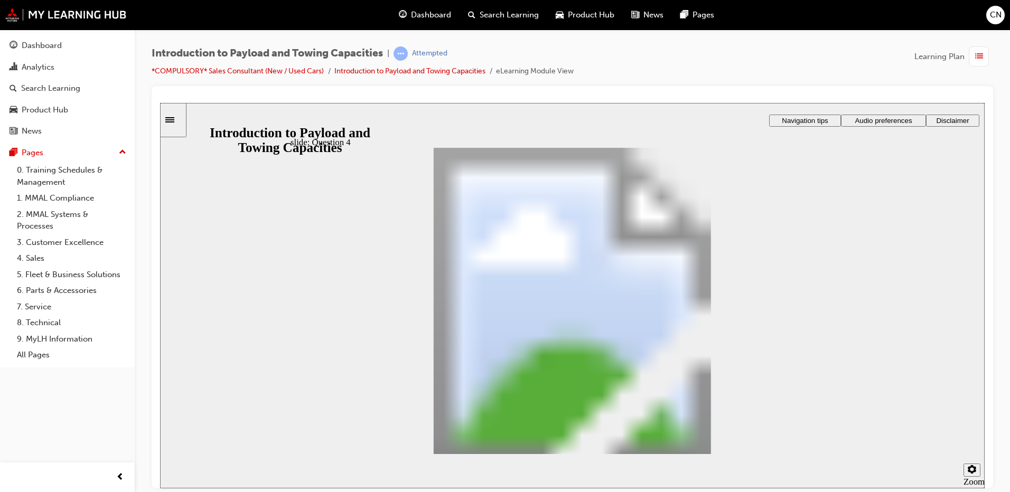
checkbox input "true"
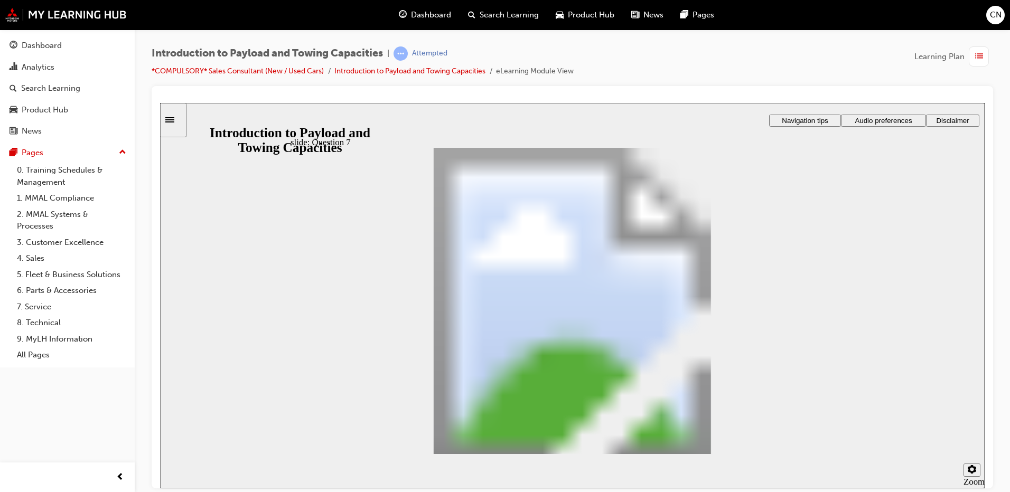
radio input "true"
drag, startPoint x: 773, startPoint y: 421, endPoint x: 805, endPoint y: 452, distance: 44.5
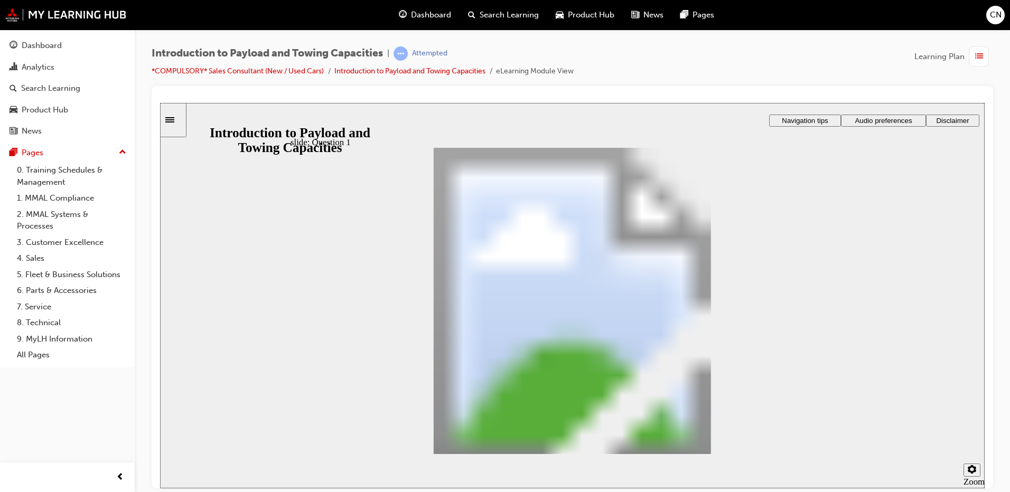
drag, startPoint x: 476, startPoint y: 217, endPoint x: 516, endPoint y: 221, distance: 40.3
radio input "true"
drag, startPoint x: 572, startPoint y: 372, endPoint x: 563, endPoint y: 252, distance: 120.2
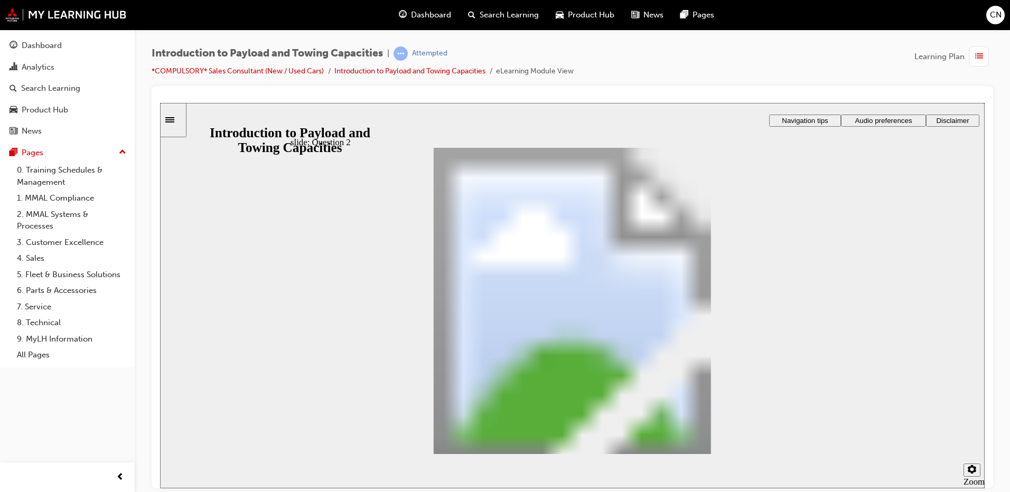
scroll to position [282, 0]
drag, startPoint x: 694, startPoint y: 383, endPoint x: 456, endPoint y: 299, distance: 252.4
drag, startPoint x: 451, startPoint y: 343, endPoint x: 603, endPoint y: 296, distance: 158.7
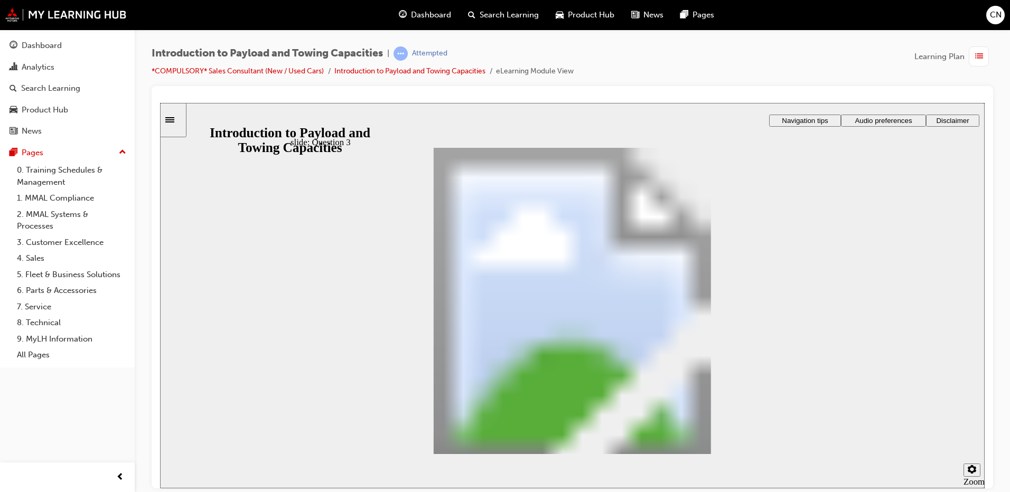
checkbox input "true"
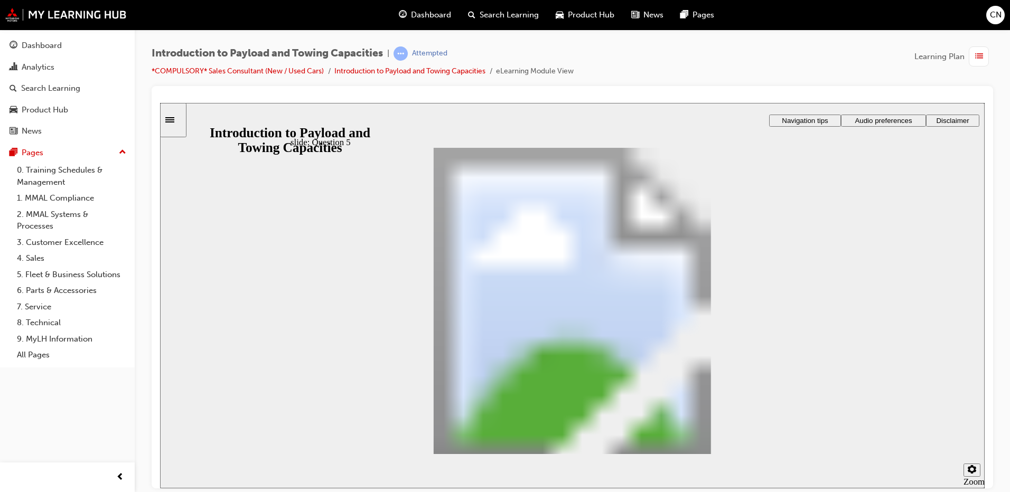
drag, startPoint x: 516, startPoint y: 231, endPoint x: 592, endPoint y: 382, distance: 169.6
drag, startPoint x: 519, startPoint y: 230, endPoint x: 562, endPoint y: 269, distance: 58.3
drag, startPoint x: 646, startPoint y: 231, endPoint x: 714, endPoint y: 346, distance: 133.3
drag, startPoint x: 559, startPoint y: 346, endPoint x: 566, endPoint y: 387, distance: 41.3
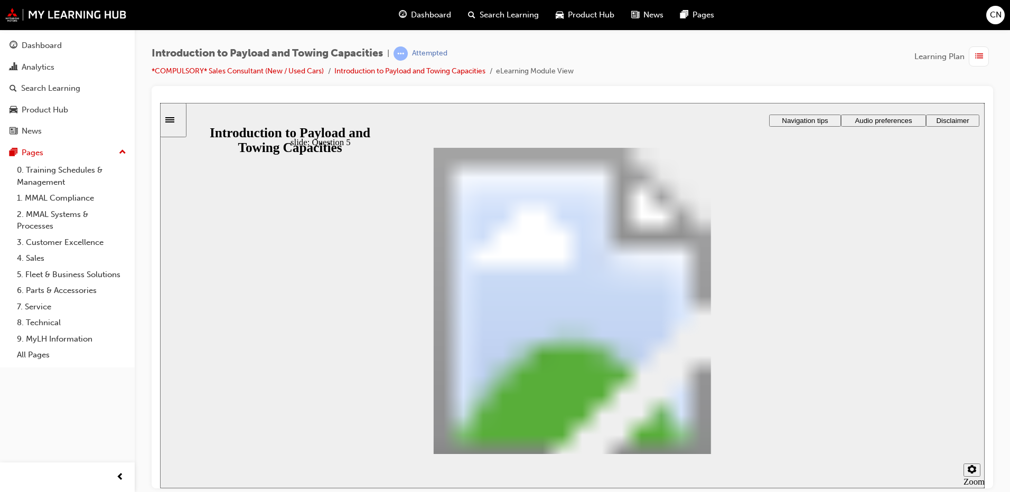
drag, startPoint x: 538, startPoint y: 237, endPoint x: 594, endPoint y: 348, distance: 124.5
drag, startPoint x: 574, startPoint y: 233, endPoint x: 626, endPoint y: 314, distance: 96.0
drag, startPoint x: 505, startPoint y: 224, endPoint x: 588, endPoint y: 371, distance: 168.3
drag, startPoint x: 493, startPoint y: 229, endPoint x: 532, endPoint y: 266, distance: 54.2
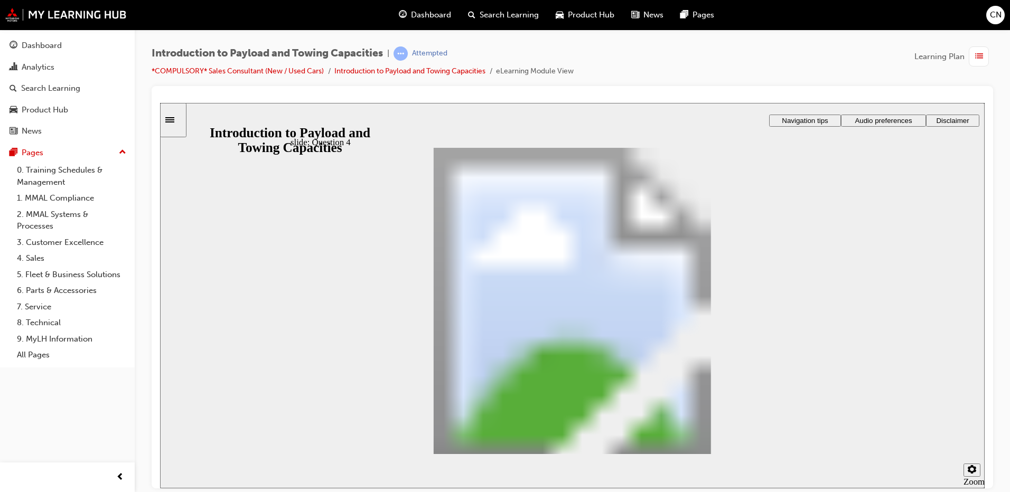
drag, startPoint x: 527, startPoint y: 234, endPoint x: 575, endPoint y: 303, distance: 83.5
drag, startPoint x: 528, startPoint y: 227, endPoint x: 597, endPoint y: 331, distance: 125.7
checkbox input "true"
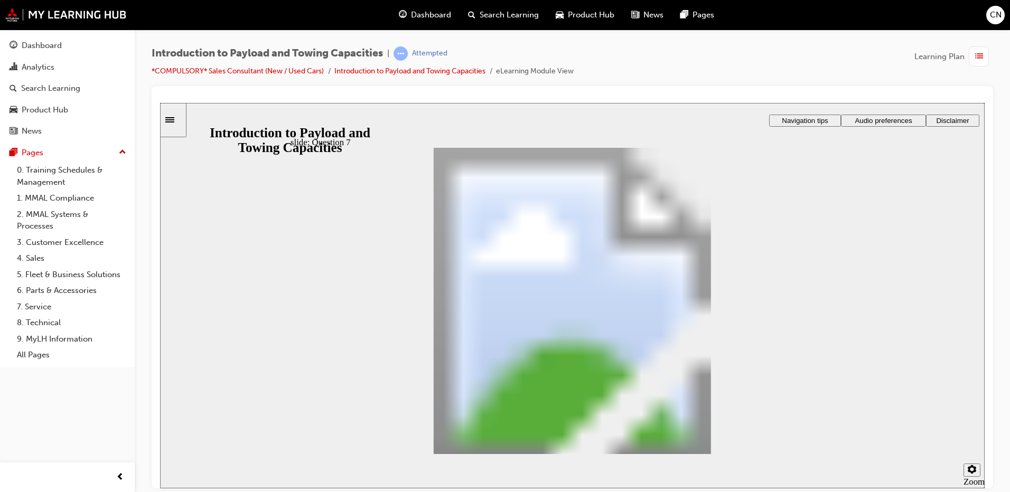
radio input "true"
